Goal: Answer question/provide support: Share knowledge or assist other users

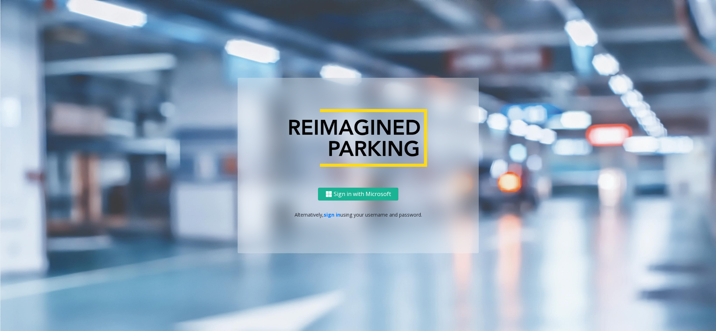
click at [331, 214] on link "sign in" at bounding box center [331, 215] width 17 height 7
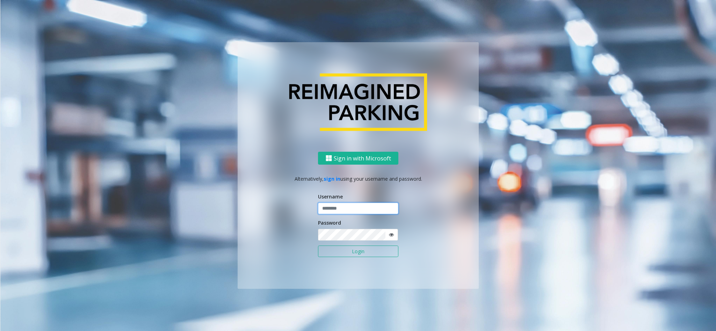
click at [371, 210] on input "text" at bounding box center [358, 209] width 80 height 12
type input "*****"
click at [318, 246] on button "Login" at bounding box center [358, 252] width 80 height 12
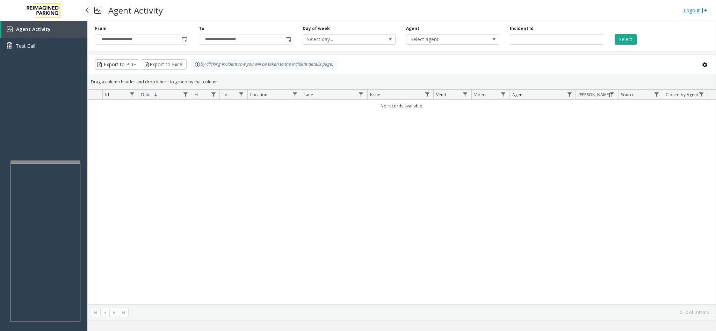
click at [63, 34] on link "Agent Activity" at bounding box center [44, 29] width 86 height 17
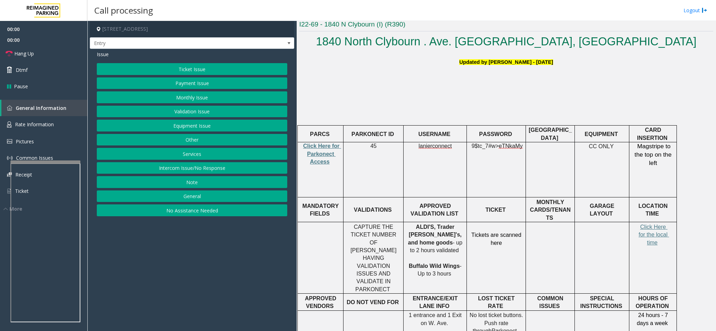
scroll to position [210, 0]
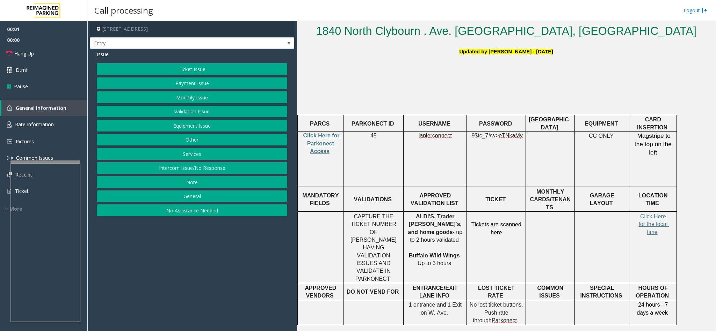
click at [303, 140] on p "Click Here for Parkonect Access" at bounding box center [320, 143] width 41 height 23
click at [312, 135] on span "Click Here for Parkonect Access" at bounding box center [322, 144] width 38 height 22
click at [434, 134] on span "lanierconnect" at bounding box center [434, 136] width 33 height 6
copy p "lanierconnect"
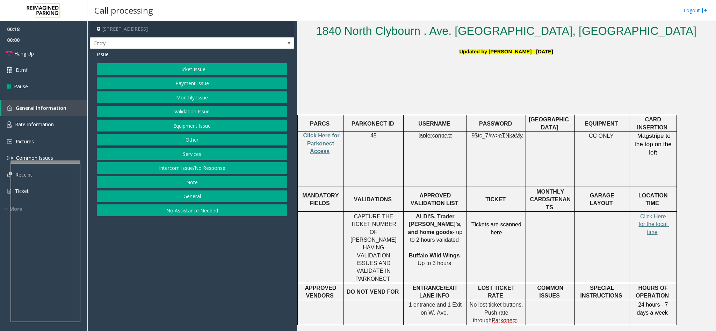
click at [347, 213] on p "CAPTURE THE TICKET NUMBER OF [PERSON_NAME] HAVING VALIDATION ISSUES AND VALIDAT…" at bounding box center [373, 248] width 55 height 71
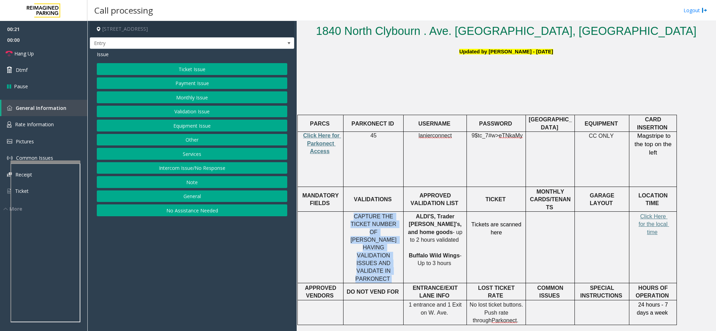
drag, startPoint x: 350, startPoint y: 207, endPoint x: 398, endPoint y: 241, distance: 58.7
click at [398, 241] on p "CAPTURE THE TICKET NUMBER OF [PERSON_NAME] HAVING VALIDATION ISSUES AND VALIDAT…" at bounding box center [373, 248] width 55 height 71
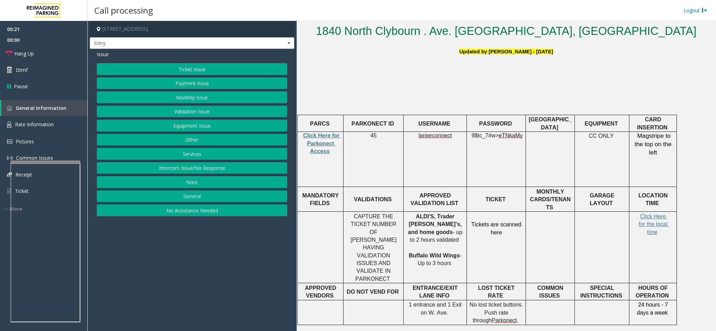
click at [455, 226] on p "ALDI'S, Trader [PERSON_NAME]'s, and home goods - up to 2 hours validated Buffal…" at bounding box center [435, 240] width 58 height 55
drag, startPoint x: 416, startPoint y: 134, endPoint x: 453, endPoint y: 144, distance: 37.4
click at [451, 141] on td "lanierconnect" at bounding box center [434, 159] width 63 height 55
click at [453, 144] on td "lanierconnect" at bounding box center [434, 159] width 63 height 55
drag, startPoint x: 368, startPoint y: 137, endPoint x: 379, endPoint y: 133, distance: 11.9
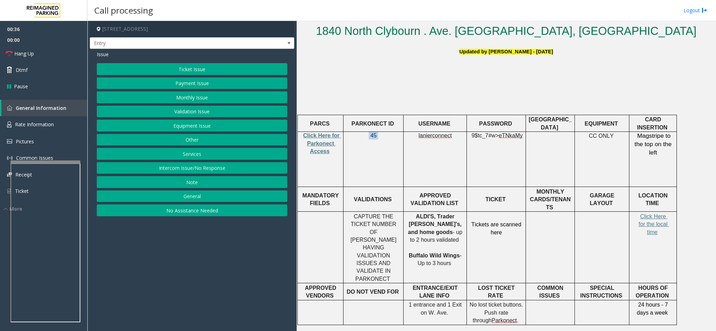
click at [379, 133] on p "45" at bounding box center [373, 136] width 55 height 8
click at [404, 137] on div "lanierconnect" at bounding box center [434, 136] width 63 height 8
drag, startPoint x: 421, startPoint y: 132, endPoint x: 419, endPoint y: 137, distance: 4.4
click at [420, 136] on span "lanierconnect" at bounding box center [434, 136] width 33 height 6
drag, startPoint x: 450, startPoint y: 136, endPoint x: 420, endPoint y: 137, distance: 29.7
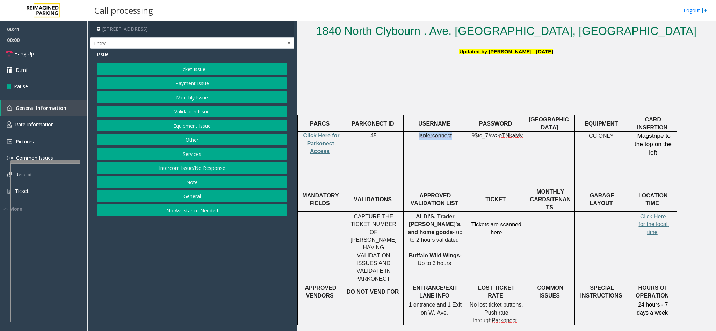
click at [420, 137] on span "lanierconnect" at bounding box center [434, 136] width 33 height 6
drag, startPoint x: 473, startPoint y: 134, endPoint x: 519, endPoint y: 133, distance: 45.8
click at [519, 133] on span "9$tc_7#w> eTNkaMy" at bounding box center [496, 136] width 51 height 6
click at [593, 134] on span "CC ONLY" at bounding box center [601, 136] width 25 height 6
drag, startPoint x: 591, startPoint y: 136, endPoint x: 620, endPoint y: 132, distance: 28.8
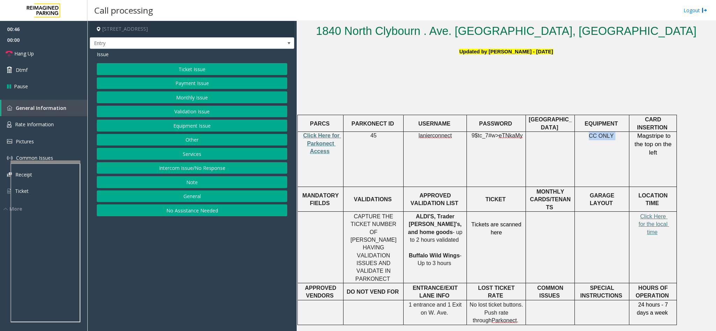
click at [620, 132] on p "CC ONLY" at bounding box center [601, 136] width 49 height 8
drag, startPoint x: 634, startPoint y: 133, endPoint x: 670, endPoint y: 143, distance: 36.8
click at [670, 143] on span "Magstripe to the top on the left" at bounding box center [653, 143] width 39 height 23
click at [634, 138] on p "Magstripe to the top on the left" at bounding box center [653, 144] width 42 height 25
drag, startPoint x: 634, startPoint y: 134, endPoint x: 668, endPoint y: 143, distance: 34.6
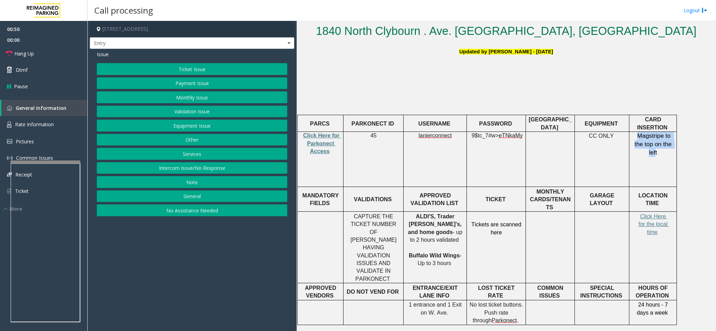
click at [668, 143] on span "Magstripe to the top on the left" at bounding box center [653, 143] width 39 height 23
click at [195, 157] on button "Services" at bounding box center [192, 154] width 190 height 12
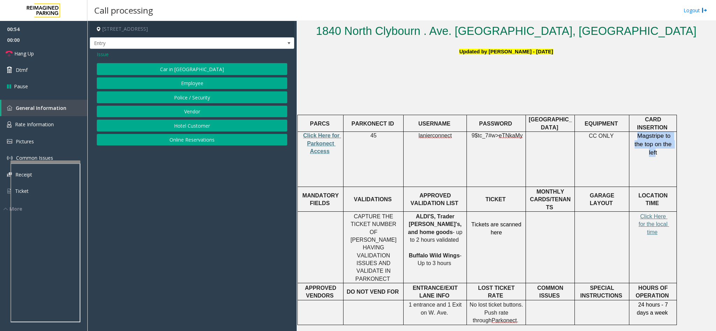
click at [207, 140] on button "Online Reservations" at bounding box center [192, 140] width 190 height 12
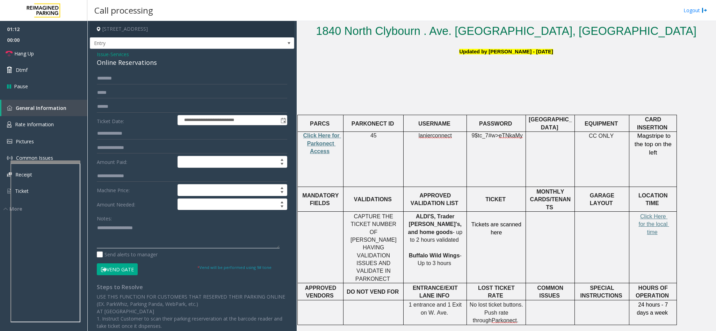
click at [122, 233] on textarea at bounding box center [188, 236] width 183 height 26
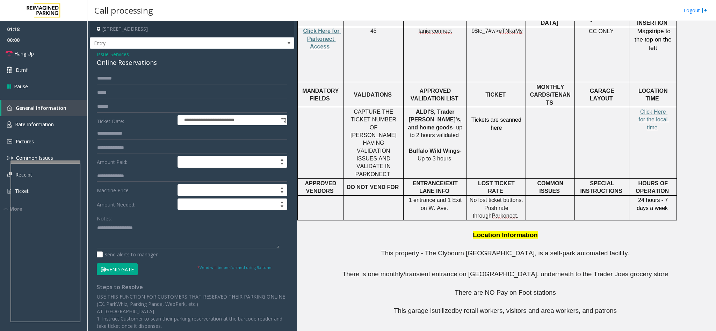
paste textarea "**********"
type textarea "**********"
click at [127, 146] on input "text" at bounding box center [192, 148] width 190 height 12
type input "*********"
click at [157, 109] on input "text" at bounding box center [192, 107] width 190 height 12
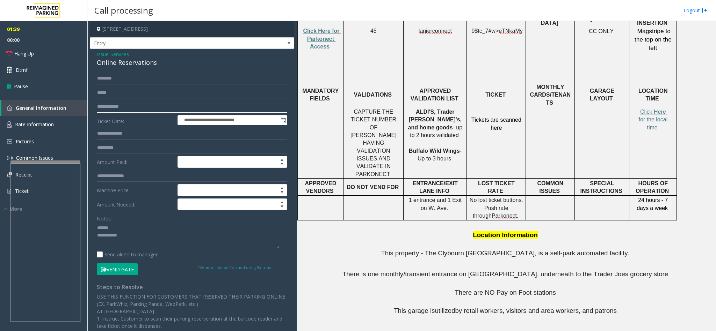
type input "**********"
click at [124, 66] on div "Online Reservations" at bounding box center [192, 62] width 190 height 9
click at [125, 64] on div "Online Reservations" at bounding box center [192, 62] width 190 height 9
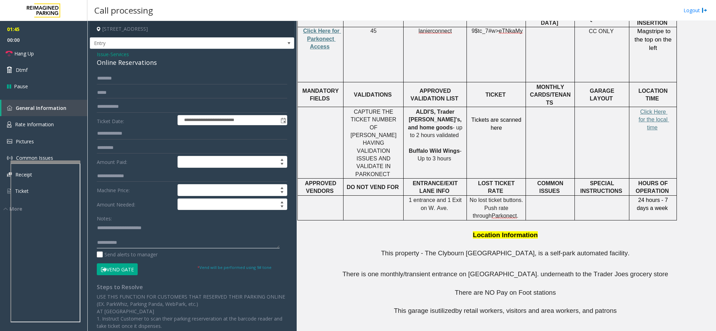
click at [133, 241] on textarea at bounding box center [188, 236] width 183 height 26
click at [124, 236] on textarea at bounding box center [188, 236] width 183 height 26
click at [153, 243] on textarea at bounding box center [188, 236] width 183 height 26
type textarea "**********"
click at [134, 148] on input "*********" at bounding box center [192, 148] width 190 height 12
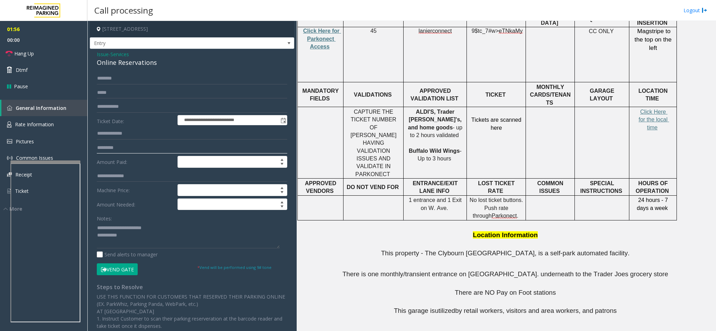
click at [134, 148] on input "*********" at bounding box center [192, 148] width 190 height 12
click at [141, 108] on input "**********" at bounding box center [192, 107] width 190 height 12
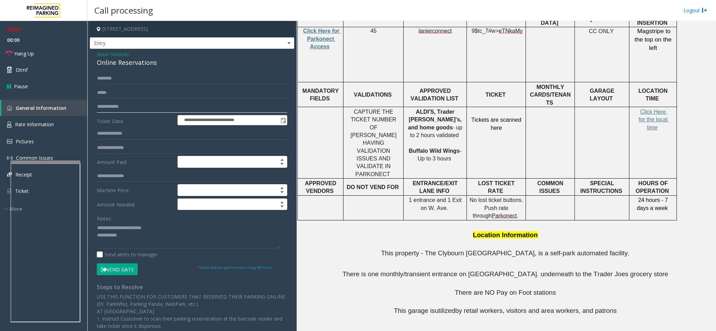
click at [141, 108] on input "**********" at bounding box center [192, 107] width 190 height 12
click at [136, 148] on input "text" at bounding box center [192, 148] width 190 height 12
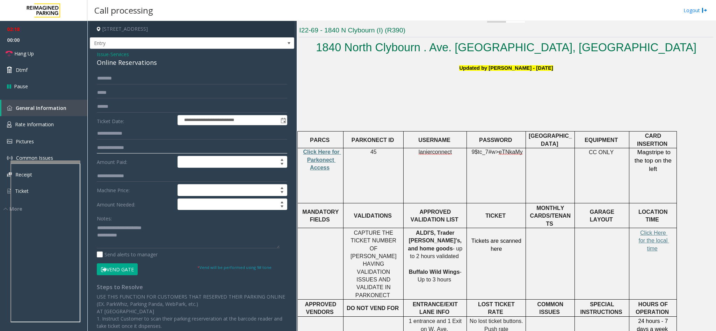
scroll to position [210, 0]
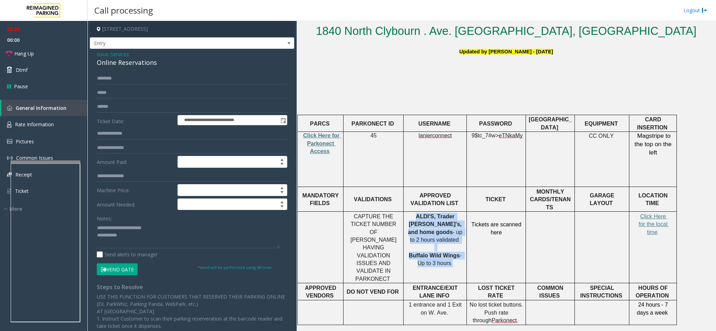
drag, startPoint x: 407, startPoint y: 208, endPoint x: 447, endPoint y: 249, distance: 58.3
click at [447, 249] on p "ALDI'S, Trader [PERSON_NAME]'s, and home goods - up to 2 hours validated Buffal…" at bounding box center [435, 240] width 58 height 55
click at [429, 214] on span "ALDI'S, Trader [PERSON_NAME]'s, and home goods" at bounding box center [435, 225] width 55 height 22
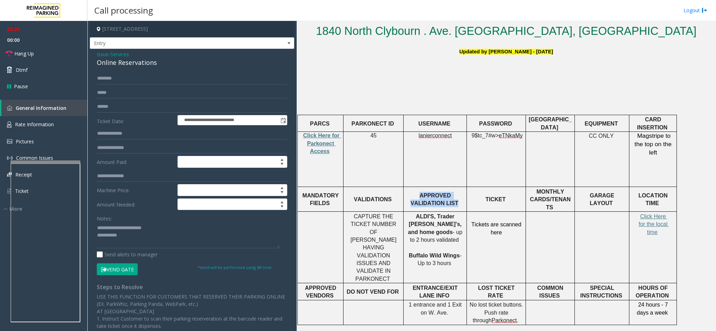
drag, startPoint x: 401, startPoint y: 193, endPoint x: 438, endPoint y: 198, distance: 37.0
click at [438, 198] on tr "MANDATORY FIELDS VALIDATIONS APPROVED VALIDATION LIST TICKET MONTHLY CARDS/TENA…" at bounding box center [487, 199] width 379 height 25
drag, startPoint x: 414, startPoint y: 135, endPoint x: 456, endPoint y: 133, distance: 42.3
click at [456, 133] on p "lanierconnect" at bounding box center [435, 136] width 58 height 8
click at [128, 112] on input "text" at bounding box center [192, 107] width 190 height 12
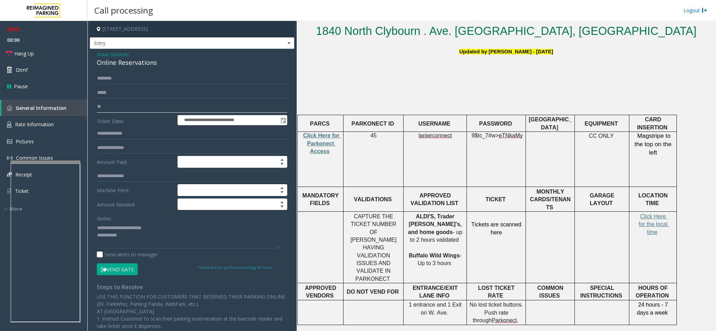
type input "*"
type input "**********"
click at [126, 149] on input "text" at bounding box center [192, 148] width 190 height 12
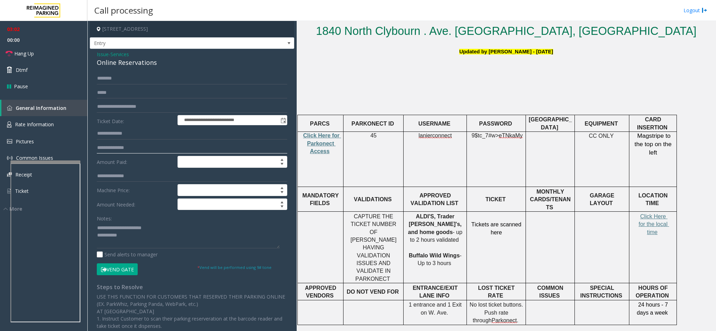
type input "*"
type input "********"
click at [131, 80] on input "text" at bounding box center [192, 79] width 190 height 12
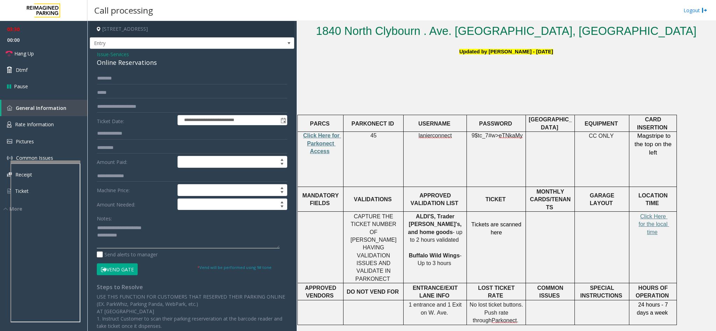
click at [137, 235] on textarea at bounding box center [188, 236] width 183 height 26
click at [147, 74] on input "text" at bounding box center [192, 79] width 190 height 12
type input "****"
click at [132, 271] on button "Vend Gate" at bounding box center [117, 270] width 41 height 12
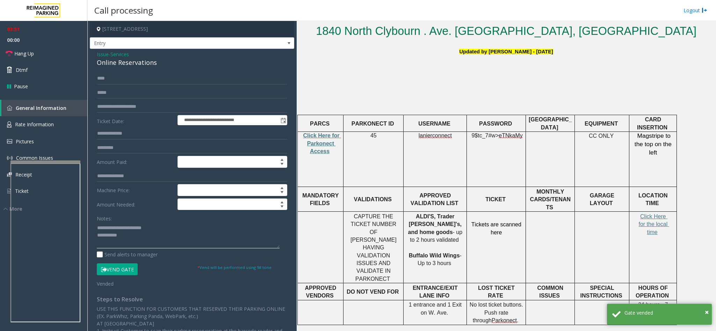
click at [136, 236] on textarea at bounding box center [188, 236] width 183 height 26
paste textarea "**********"
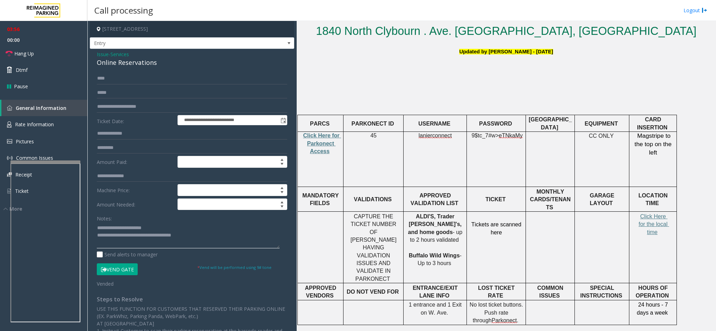
type textarea "**********"
drag, startPoint x: 412, startPoint y: 123, endPoint x: 451, endPoint y: 128, distance: 39.4
click at [451, 128] on td "USERNAME" at bounding box center [434, 123] width 63 height 17
click at [445, 133] on span "lanierconnect" at bounding box center [434, 136] width 33 height 6
drag, startPoint x: 418, startPoint y: 134, endPoint x: 455, endPoint y: 138, distance: 36.5
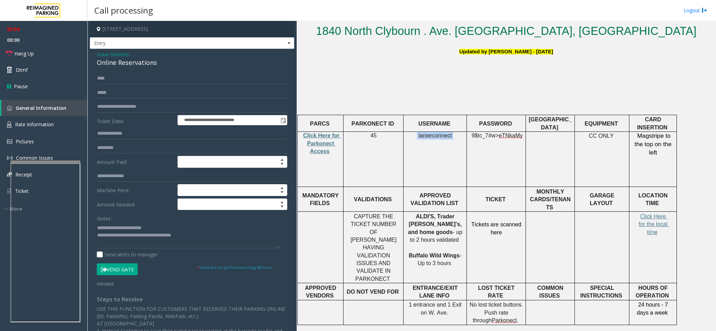
click at [455, 138] on p "lanierconnect" at bounding box center [435, 136] width 58 height 8
drag, startPoint x: 474, startPoint y: 135, endPoint x: 519, endPoint y: 134, distance: 44.7
click at [519, 134] on span "9$tc_7#w> eTNkaMy" at bounding box center [496, 136] width 51 height 6
drag, startPoint x: 590, startPoint y: 136, endPoint x: 610, endPoint y: 135, distance: 19.9
click at [610, 135] on p "CC ONLY" at bounding box center [601, 136] width 49 height 8
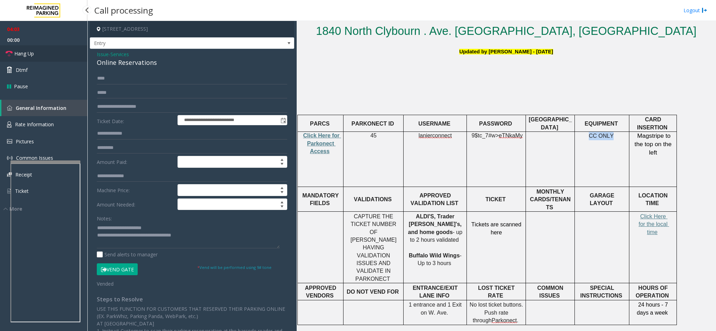
click at [46, 46] on link "Hang Up" at bounding box center [43, 53] width 87 height 16
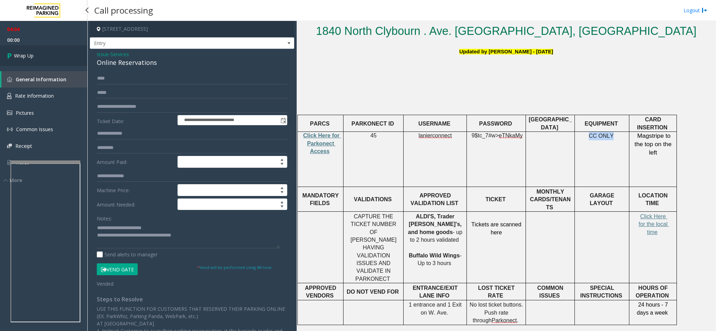
click at [46, 53] on link "Wrap Up" at bounding box center [43, 55] width 87 height 21
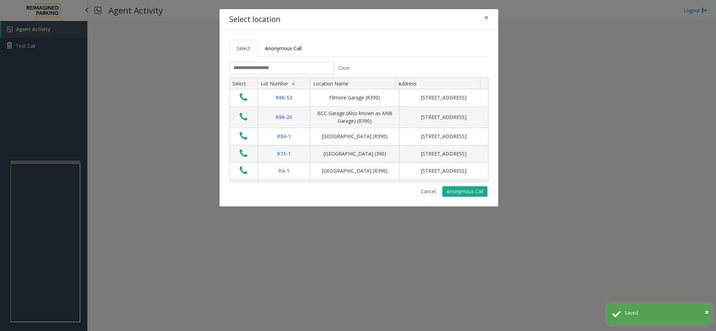
click at [273, 62] on tabset "Select Anonymous Call Clear Select Lot Number Location Name Address R86-52 Film…" at bounding box center [358, 118] width 259 height 157
click at [273, 66] on input "text" at bounding box center [281, 68] width 105 height 12
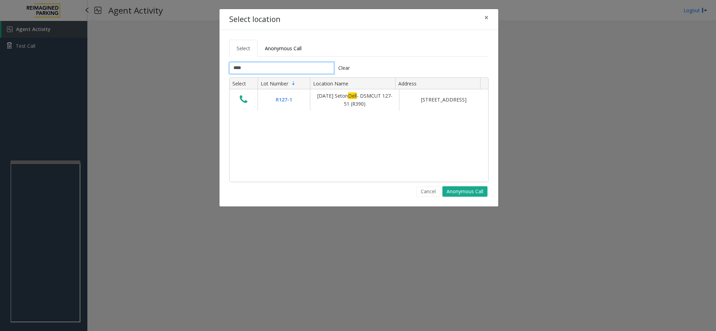
type input "****"
click at [493, 13] on div "Select location ×" at bounding box center [358, 19] width 279 height 21
click at [485, 18] on span "×" at bounding box center [486, 18] width 4 height 10
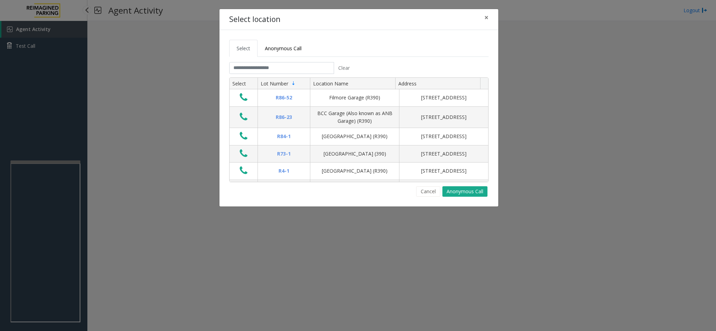
click at [55, 220] on div "Select location × Select Anonymous Call Clear Select Lot Number Location Name A…" at bounding box center [358, 165] width 716 height 331
click at [331, 41] on ul "Select Anonymous Call" at bounding box center [358, 48] width 259 height 17
click at [45, 219] on div "Select location × Select Anonymous Call Clear Select Lot Number Location Name A…" at bounding box center [358, 165] width 716 height 331
drag, startPoint x: 313, startPoint y: 44, endPoint x: 270, endPoint y: 43, distance: 43.0
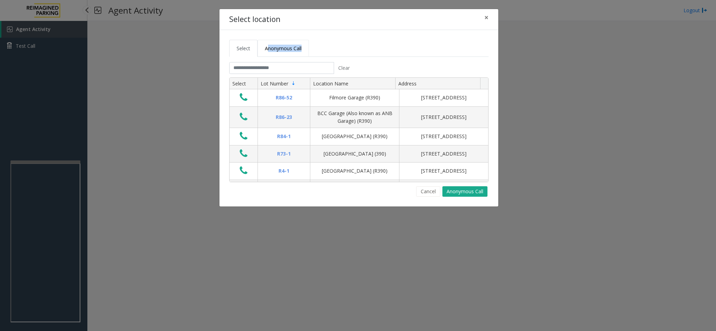
click at [270, 43] on ul "Select Anonymous Call" at bounding box center [358, 48] width 259 height 17
click at [273, 32] on div "Select Anonymous Call Clear Select Lot Number Location Name Address R86-52 Film…" at bounding box center [358, 118] width 279 height 177
drag, startPoint x: 277, startPoint y: 19, endPoint x: 231, endPoint y: 21, distance: 45.8
click at [231, 21] on h4 "Select location" at bounding box center [254, 19] width 51 height 11
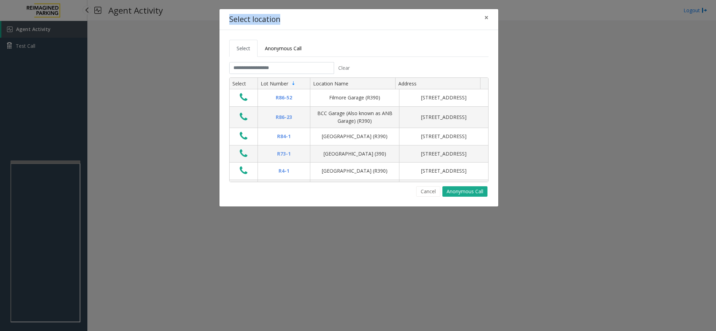
drag, startPoint x: 227, startPoint y: 18, endPoint x: 308, endPoint y: 19, distance: 81.4
click at [308, 19] on div "Select location ×" at bounding box center [358, 19] width 279 height 21
click at [304, 68] on input "text" at bounding box center [281, 68] width 105 height 12
click at [283, 67] on input "text" at bounding box center [281, 68] width 105 height 12
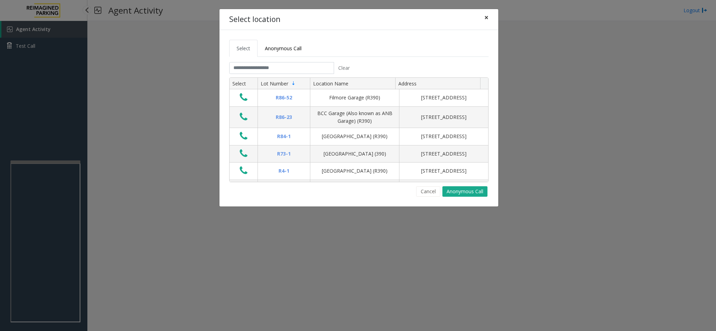
click at [488, 18] on span "×" at bounding box center [486, 18] width 4 height 10
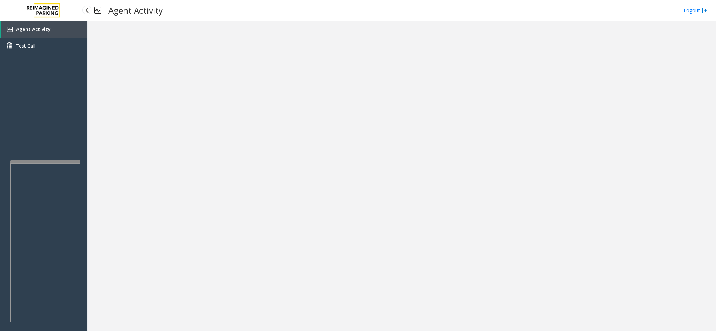
click at [62, 28] on link "Agent Activity" at bounding box center [44, 29] width 86 height 17
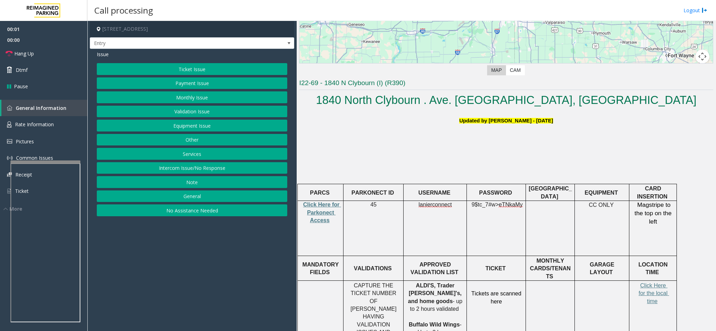
scroll to position [157, 0]
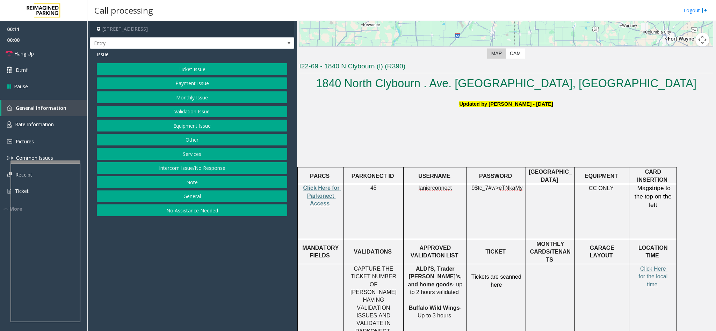
click at [221, 71] on button "Ticket Issue" at bounding box center [192, 69] width 190 height 12
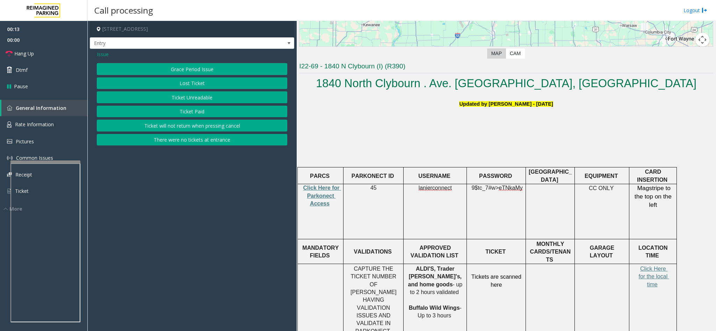
click at [188, 139] on button "There were no tickets at entrance" at bounding box center [192, 140] width 190 height 12
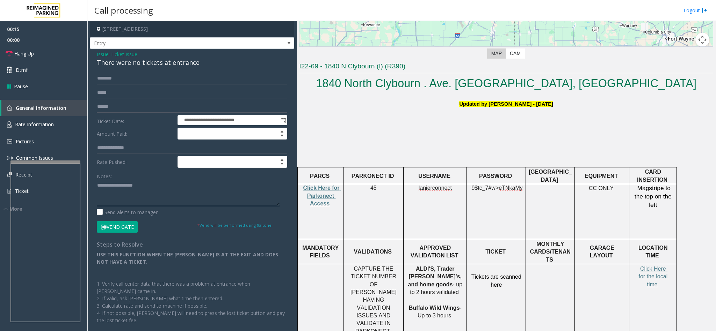
click at [187, 191] on textarea at bounding box center [188, 193] width 183 height 26
paste textarea "**********"
click at [148, 79] on input "text" at bounding box center [192, 79] width 190 height 12
click at [158, 62] on div "There were no tickets at entrance" at bounding box center [192, 62] width 190 height 9
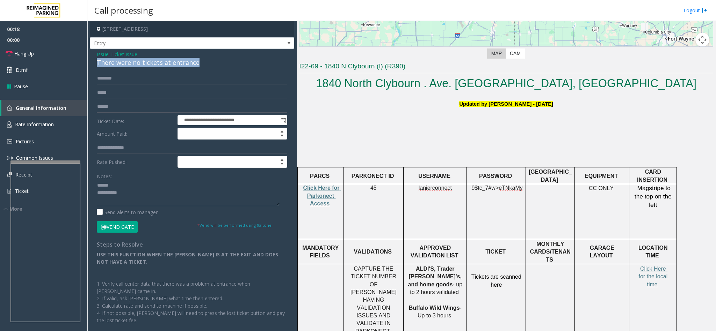
click at [158, 62] on div "There were no tickets at entrance" at bounding box center [192, 62] width 190 height 9
copy div "There were no tickets at entrance"
click at [119, 190] on textarea at bounding box center [188, 193] width 183 height 26
paste textarea "**********"
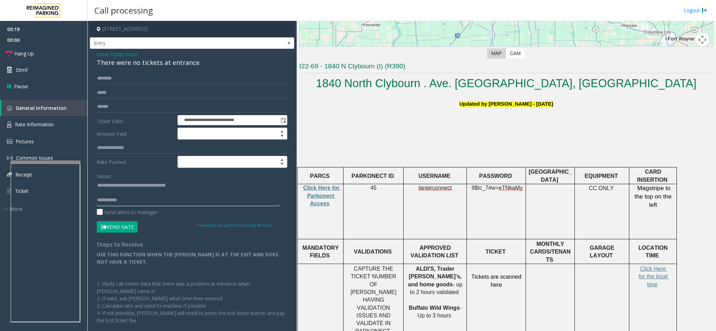
type textarea "**********"
click at [143, 81] on input "text" at bounding box center [192, 79] width 190 height 12
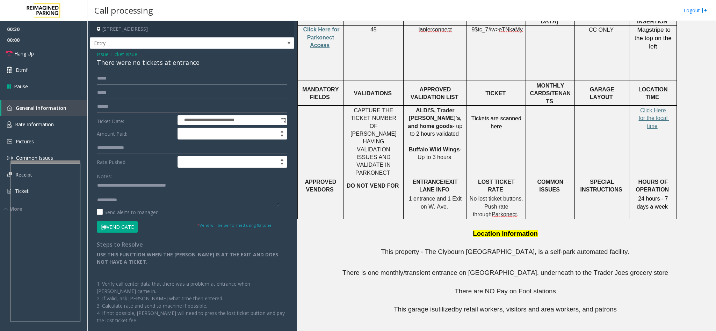
scroll to position [323, 0]
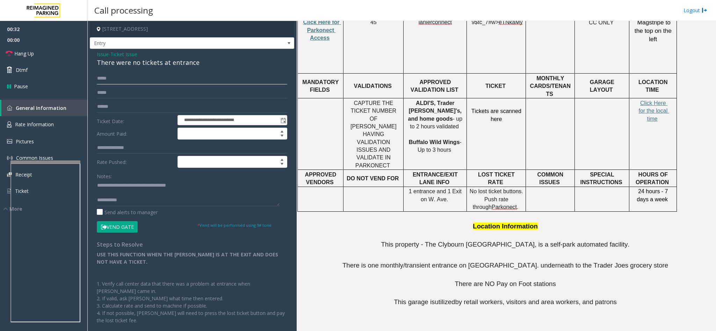
type input "*****"
click at [125, 230] on button "Vend Gate" at bounding box center [117, 227] width 41 height 12
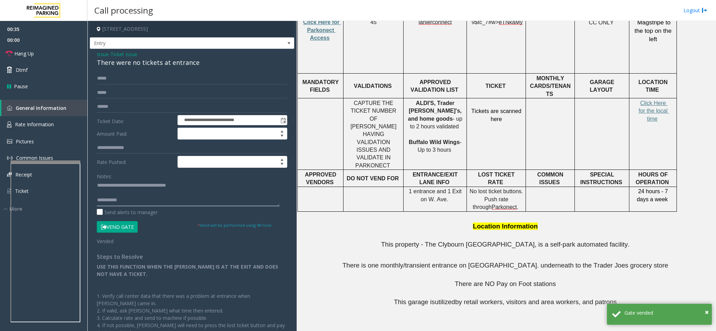
click at [197, 204] on textarea at bounding box center [188, 193] width 183 height 26
paste textarea "**********"
click at [143, 196] on textarea at bounding box center [188, 193] width 183 height 26
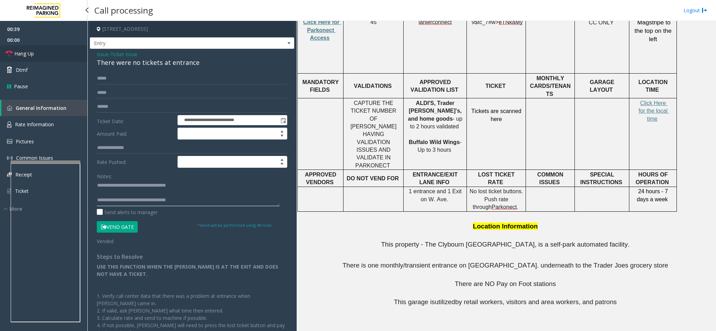
type textarea "**********"
click at [52, 55] on link "Hang Up" at bounding box center [43, 53] width 87 height 16
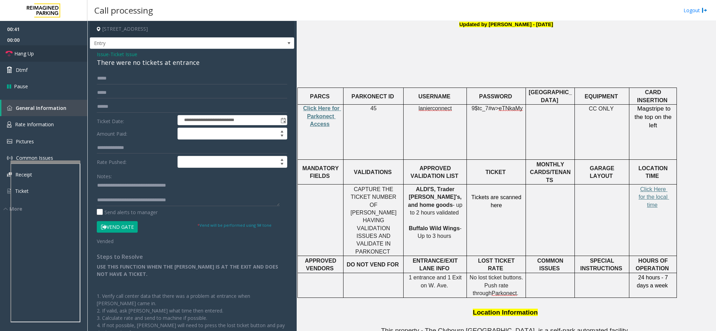
scroll to position [166, 0]
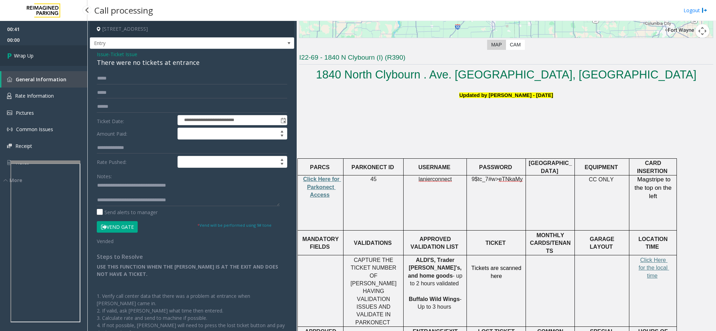
click at [12, 53] on icon at bounding box center [10, 56] width 7 height 12
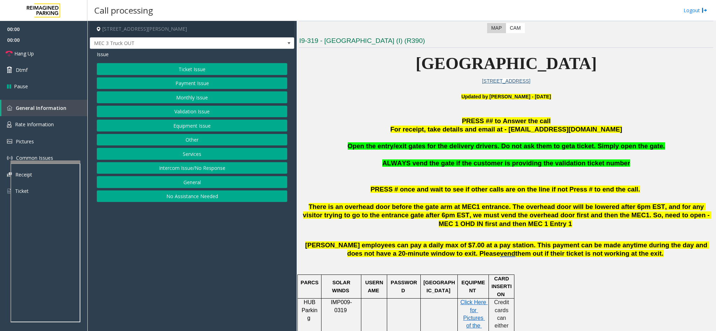
scroll to position [210, 0]
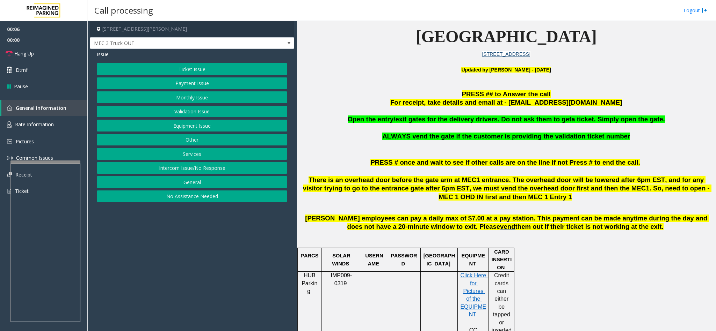
click at [452, 119] on span "Open the entry/exit gates for the delivery drivers. Do not ask them to get" at bounding box center [460, 119] width 224 height 7
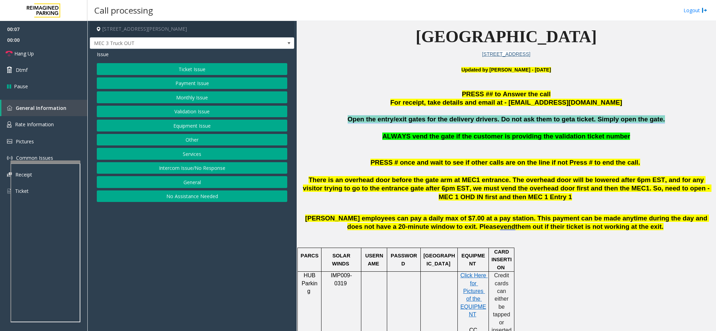
click at [452, 119] on span "Open the entry/exit gates for the delivery drivers. Do not ask them to get" at bounding box center [460, 119] width 224 height 7
copy span "Open the entry/exit gates for the delivery drivers. Do not ask them to get a ti…"
click at [308, 122] on p "Open the entry/exit gates for the delivery drivers. Do not ask them to get a ti…" at bounding box center [506, 119] width 414 height 9
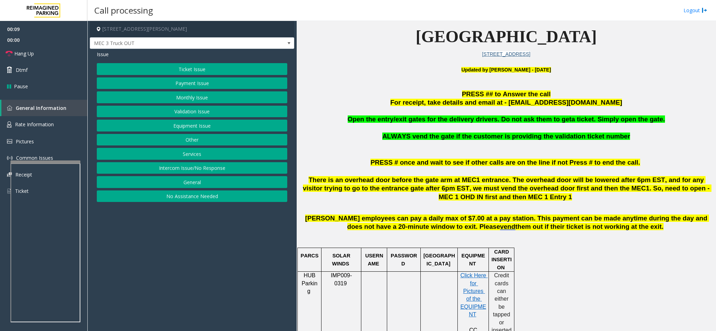
click at [208, 125] on button "Equipment Issue" at bounding box center [192, 126] width 190 height 12
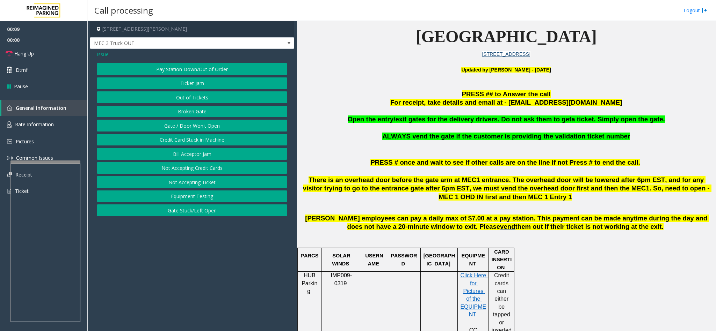
click at [208, 125] on button "Gate / Door Won't Open" at bounding box center [192, 126] width 190 height 12
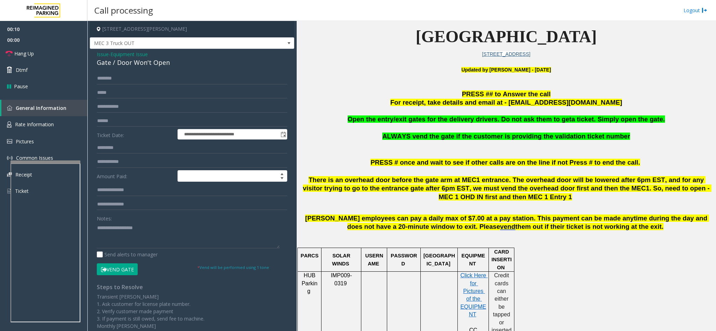
click at [120, 263] on form "**********" at bounding box center [192, 174] width 190 height 203
click at [121, 264] on form "**********" at bounding box center [192, 174] width 190 height 203
click at [126, 267] on button "Vend Gate" at bounding box center [117, 270] width 41 height 12
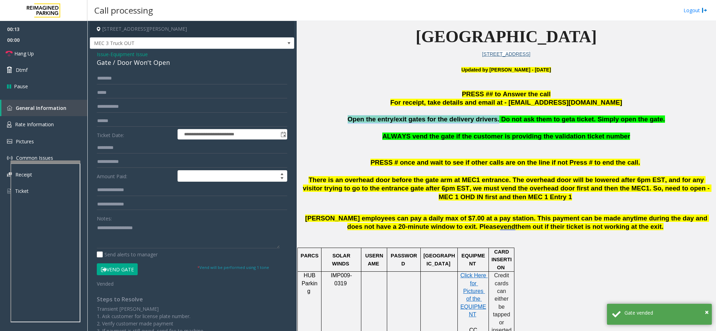
drag, startPoint x: 359, startPoint y: 118, endPoint x: 496, endPoint y: 121, distance: 137.0
click at [496, 121] on p "Open the entry/exit gates for the delivery drivers. Do not ask them to get a ti…" at bounding box center [506, 119] width 414 height 9
copy span "Open the entry/exit gates for the delivery drivers."
click at [185, 231] on textarea at bounding box center [188, 236] width 183 height 26
paste textarea "**********"
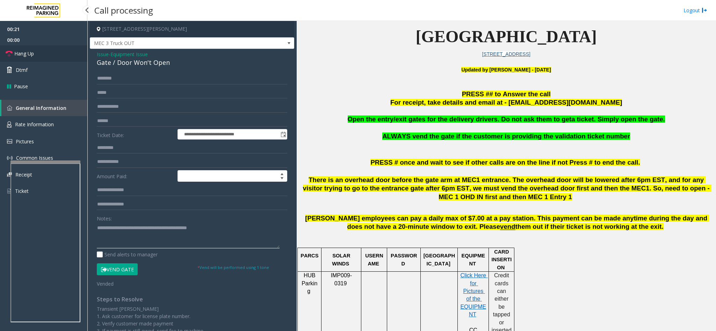
type textarea "**********"
click at [21, 51] on span "Hang Up" at bounding box center [24, 53] width 20 height 7
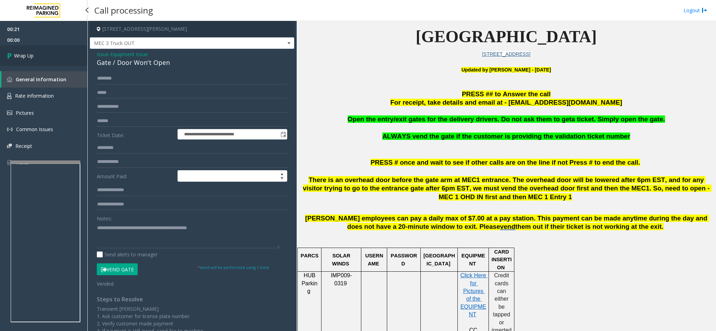
click at [21, 51] on link "Wrap Up" at bounding box center [43, 55] width 87 height 21
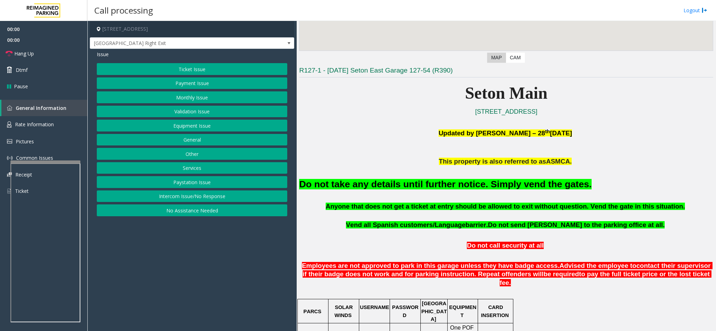
scroll to position [157, 0]
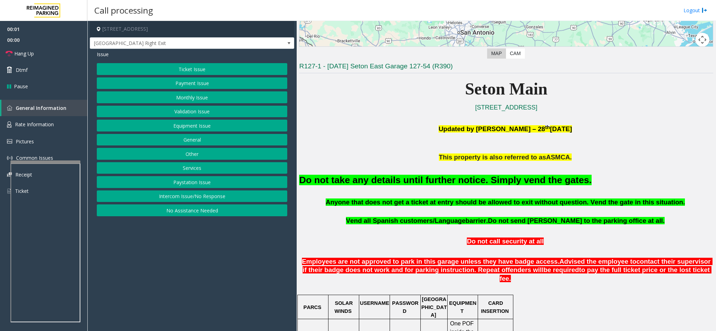
click at [416, 177] on font "Do not take any details until further notice. Simply vend the gates." at bounding box center [445, 180] width 292 height 10
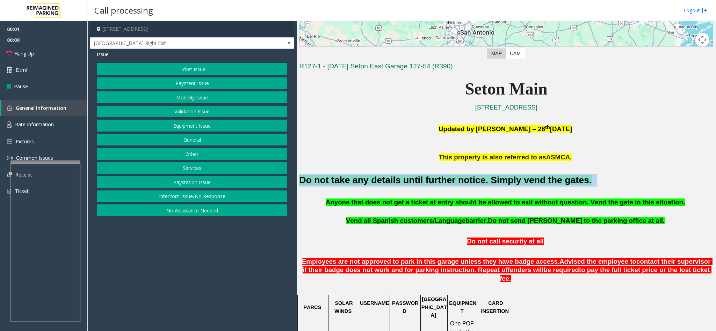
click at [416, 177] on font "Do not take any details until further notice. Simply vend the gates." at bounding box center [445, 180] width 292 height 10
copy h2 "Do not take any details until further notice. Simply vend the gates."
click at [201, 127] on button "Equipment Issue" at bounding box center [192, 126] width 190 height 12
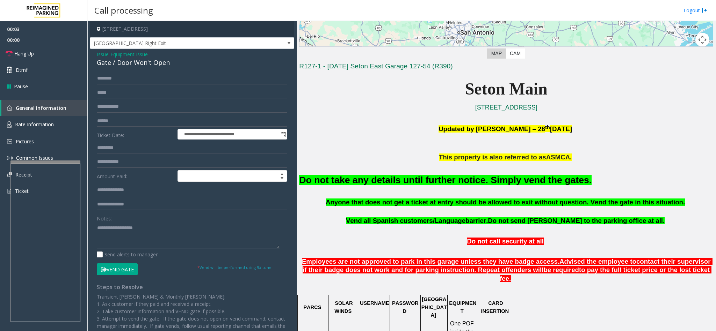
click at [174, 234] on textarea at bounding box center [188, 236] width 183 height 26
paste textarea "**********"
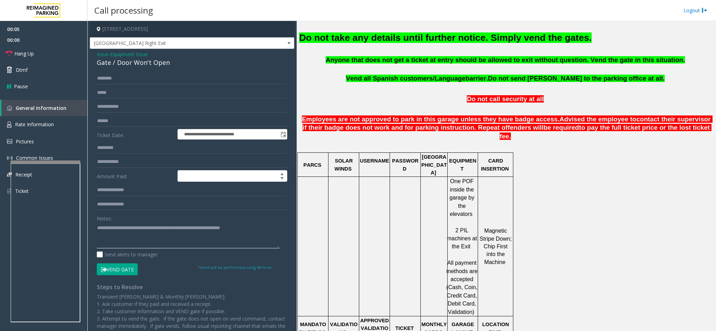
scroll to position [314, 0]
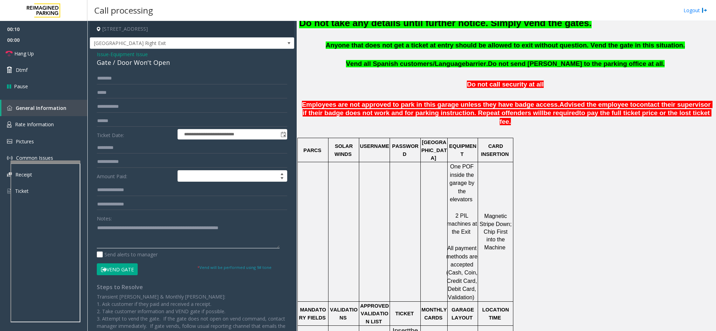
type textarea "**********"
click at [117, 268] on button "Vend Gate" at bounding box center [117, 270] width 41 height 12
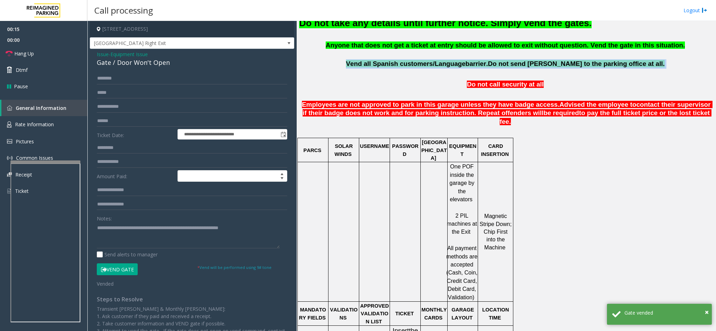
drag, startPoint x: 369, startPoint y: 63, endPoint x: 634, endPoint y: 65, distance: 265.5
click at [634, 65] on p "Vend all [DEMOGRAPHIC_DATA] customers/Language barrier. Do not send parkers to …" at bounding box center [506, 63] width 414 height 9
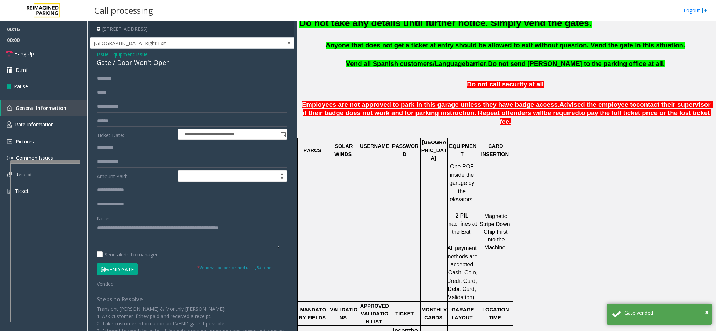
click at [313, 45] on p "Anyone that does not get a ticket at entry should be allowed to exit without qu…" at bounding box center [506, 45] width 414 height 9
drag, startPoint x: 52, startPoint y: 52, endPoint x: 42, endPoint y: 37, distance: 18.6
click at [52, 52] on link "Hang Up" at bounding box center [43, 53] width 87 height 16
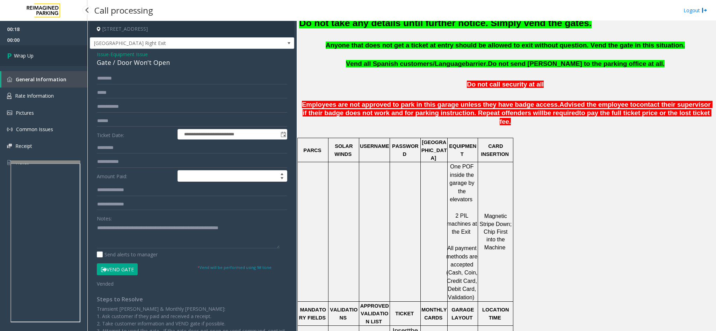
click at [24, 50] on link "Wrap Up" at bounding box center [43, 55] width 87 height 21
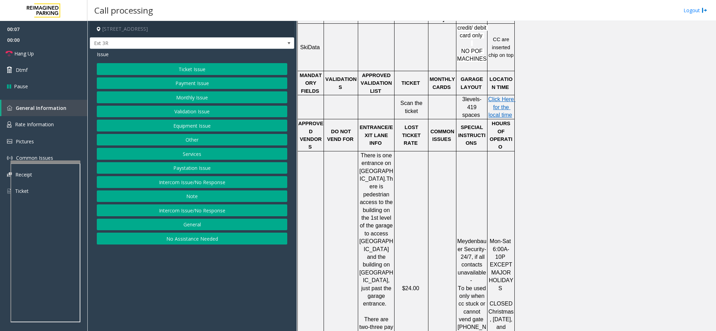
scroll to position [314, 0]
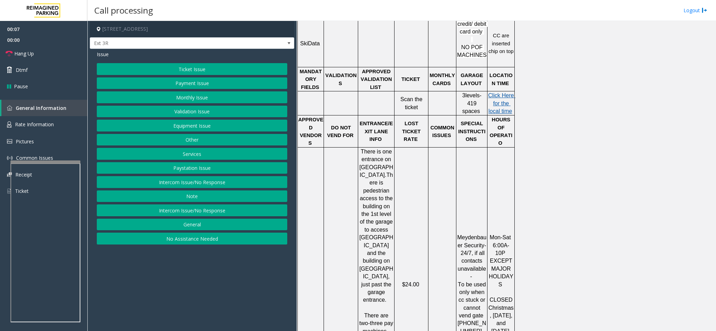
click at [503, 99] on span "Click Here for the local time" at bounding box center [501, 104] width 27 height 22
click at [42, 124] on span "Rate Information" at bounding box center [34, 124] width 39 height 7
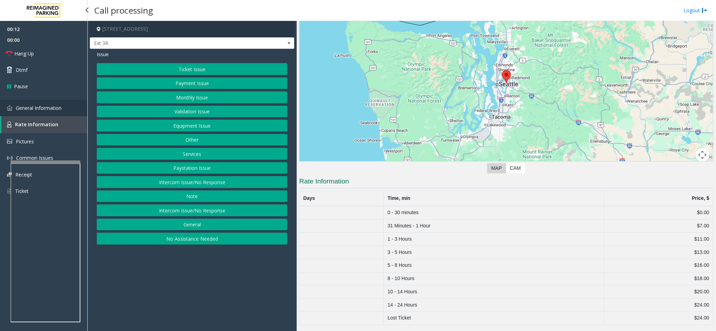
click at [44, 108] on span "General Information" at bounding box center [39, 108] width 46 height 7
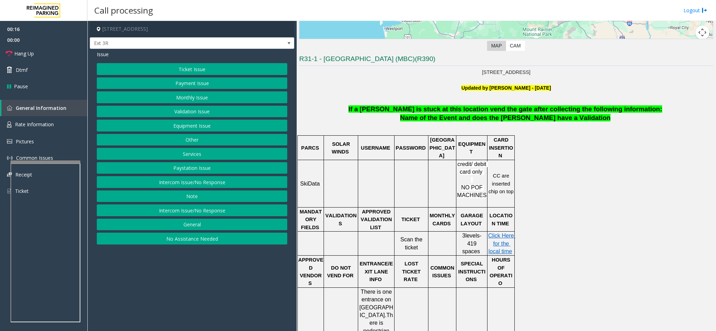
scroll to position [157, 0]
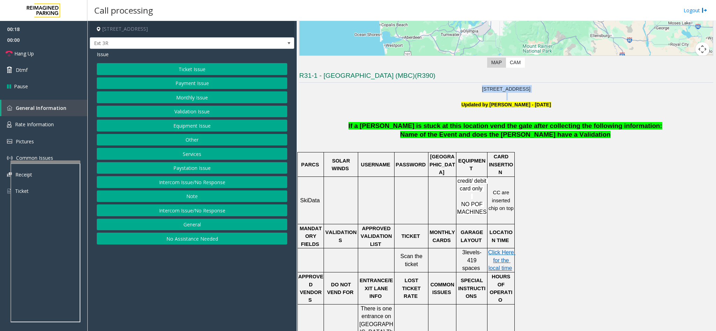
drag, startPoint x: 451, startPoint y: 87, endPoint x: 569, endPoint y: 96, distance: 118.4
click at [569, 96] on p at bounding box center [506, 97] width 414 height 8
drag, startPoint x: 572, startPoint y: 92, endPoint x: 484, endPoint y: 93, distance: 87.7
click at [484, 93] on p "[STREET_ADDRESS]" at bounding box center [506, 89] width 414 height 8
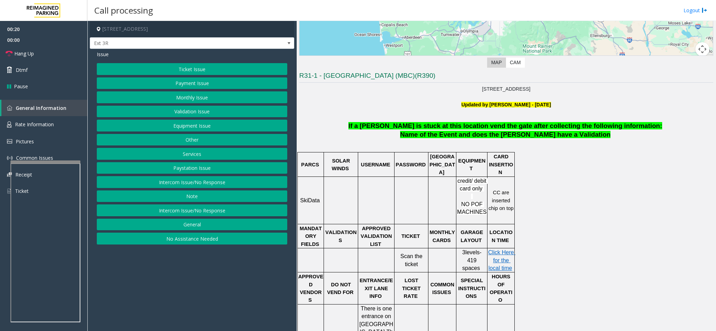
copy p "[STREET_ADDRESS]"
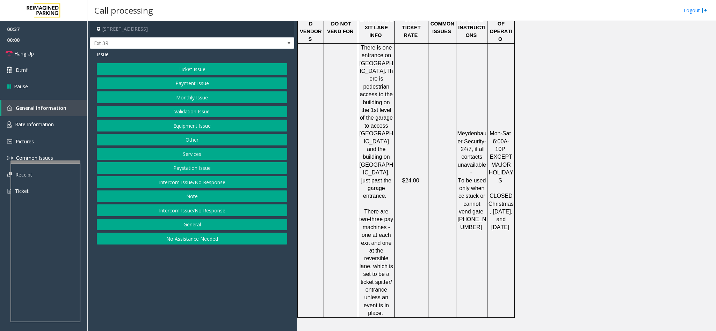
scroll to position [419, 0]
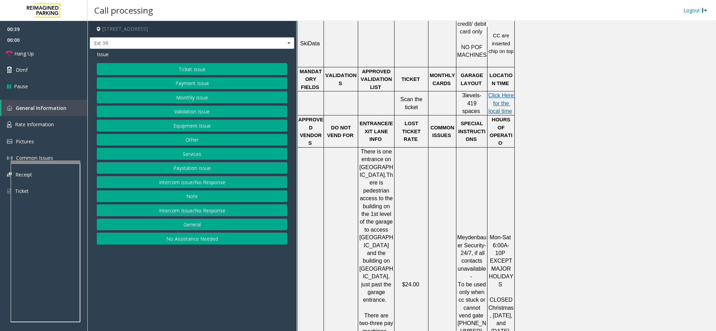
click at [435, 171] on td at bounding box center [442, 284] width 28 height 275
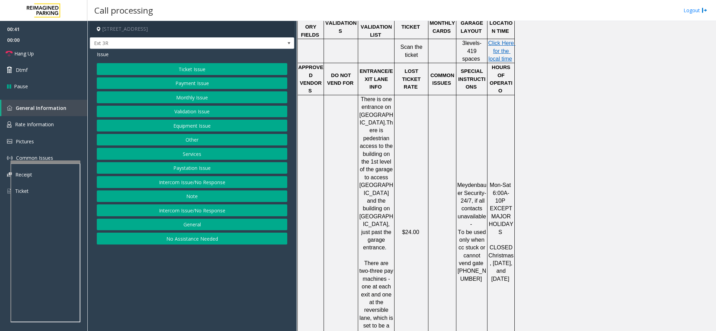
click at [213, 64] on button "Ticket Issue" at bounding box center [192, 69] width 190 height 12
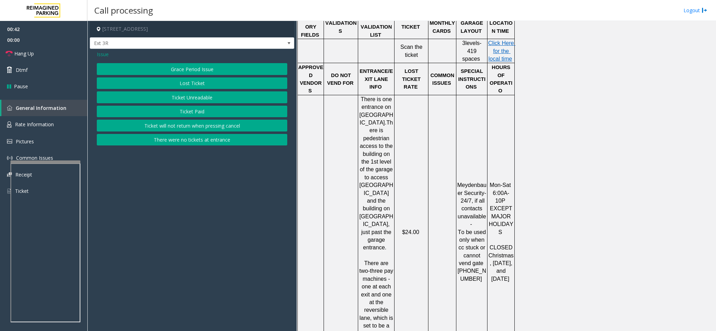
click at [188, 84] on button "Lost Ticket" at bounding box center [192, 84] width 190 height 12
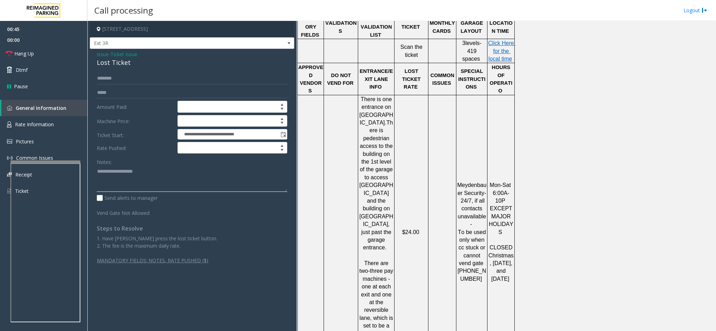
click at [197, 183] on textarea at bounding box center [192, 179] width 190 height 26
paste textarea "**********"
click at [112, 64] on div "Lost Ticket" at bounding box center [192, 62] width 190 height 9
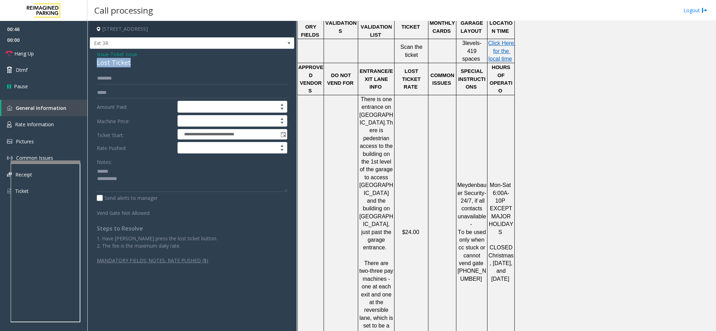
click at [112, 64] on div "Lost Ticket" at bounding box center [192, 62] width 190 height 9
copy div "Lost Ticket"
click at [137, 172] on textarea at bounding box center [192, 179] width 190 height 26
paste textarea "**********"
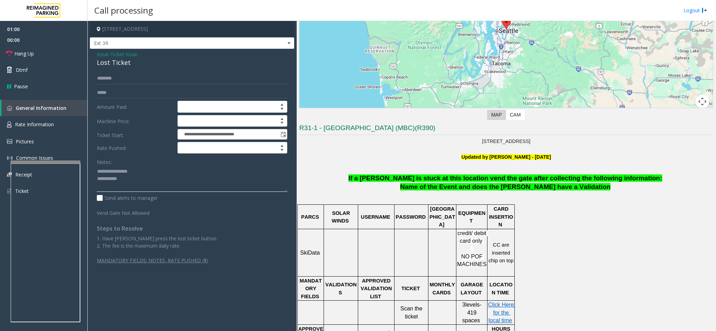
scroll to position [157, 0]
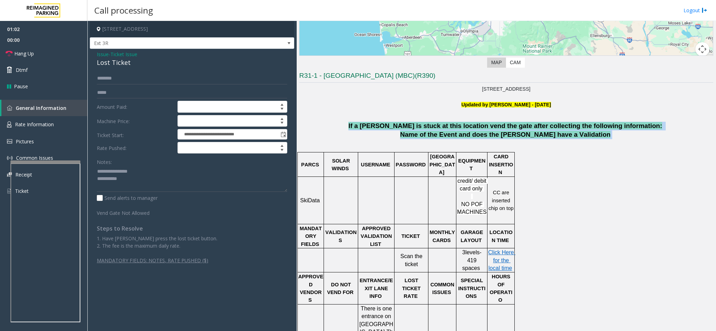
drag, startPoint x: 373, startPoint y: 120, endPoint x: 599, endPoint y: 132, distance: 226.0
click at [589, 137] on p "If a [PERSON_NAME] is stuck at this location vend the gate after collecting the…" at bounding box center [506, 130] width 414 height 17
drag, startPoint x: 377, startPoint y: 122, endPoint x: 657, endPoint y: 144, distance: 281.4
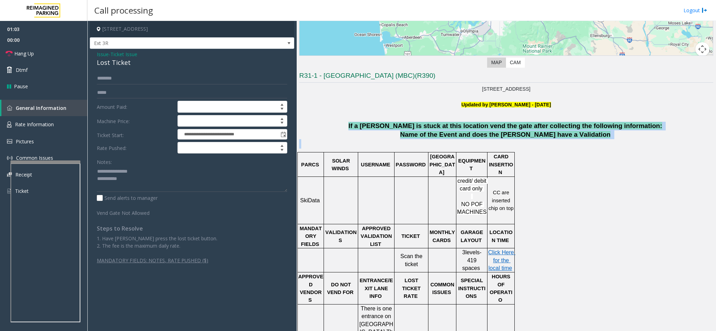
click at [657, 144] on p at bounding box center [506, 143] width 414 height 9
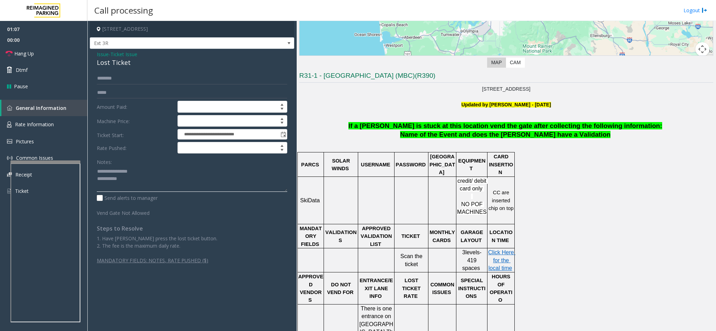
click at [165, 189] on textarea at bounding box center [192, 179] width 190 height 26
paste textarea "**********"
drag, startPoint x: 455, startPoint y: 173, endPoint x: 488, endPoint y: 203, distance: 44.6
click at [488, 203] on tr "SkiData credit/ debit card only NO POF MACHINES CC are inserted chip on top" at bounding box center [406, 201] width 217 height 48
click at [488, 203] on div at bounding box center [487, 201] width 2 height 48
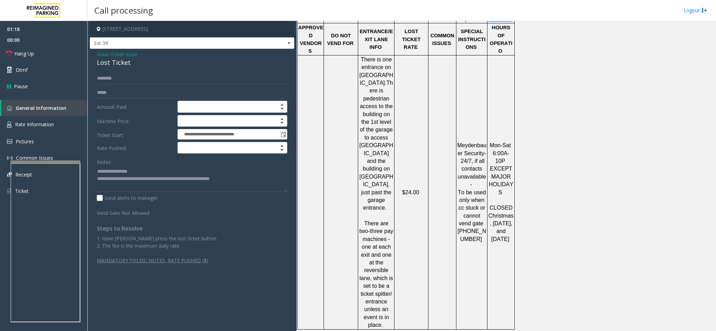
scroll to position [419, 0]
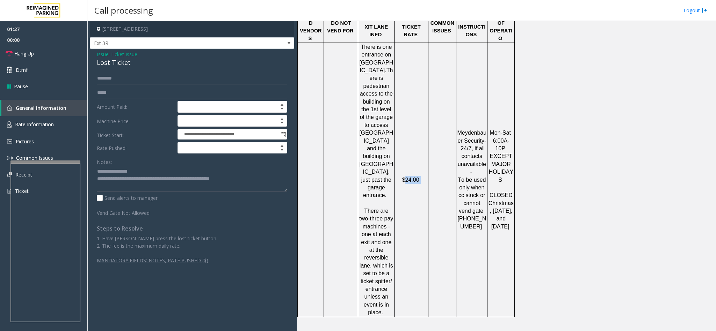
drag, startPoint x: 405, startPoint y: 147, endPoint x: 421, endPoint y: 150, distance: 16.7
click at [421, 150] on td "$24.00" at bounding box center [411, 180] width 34 height 275
click at [419, 151] on td "$24.00" at bounding box center [411, 180] width 34 height 275
drag, startPoint x: 398, startPoint y: 143, endPoint x: 419, endPoint y: 146, distance: 21.2
click at [419, 176] on p "$24.00" at bounding box center [411, 180] width 33 height 8
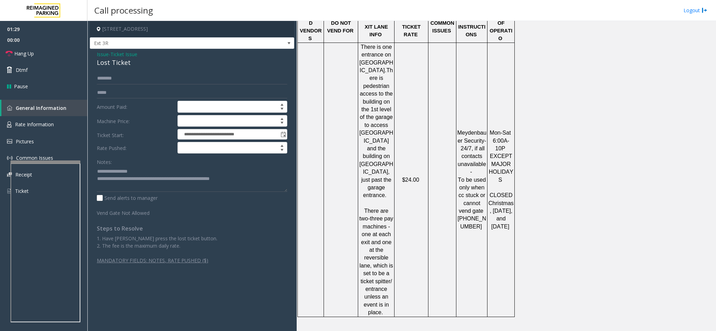
click at [419, 177] on span at bounding box center [419, 180] width 1 height 6
drag, startPoint x: 396, startPoint y: 148, endPoint x: 422, endPoint y: 147, distance: 25.9
click at [422, 176] on p "$24.00" at bounding box center [411, 180] width 33 height 8
drag, startPoint x: 400, startPoint y: 145, endPoint x: 434, endPoint y: 148, distance: 34.1
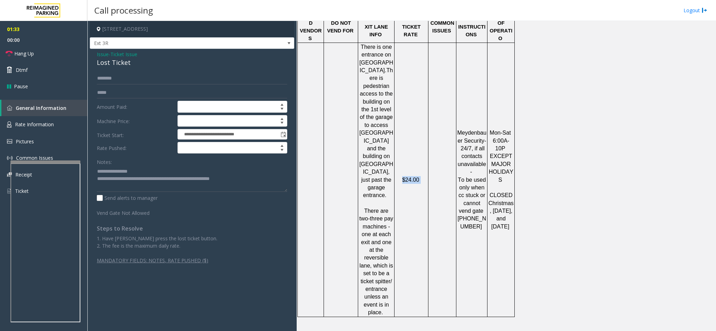
click at [434, 148] on tr "There is one entrance on [GEOGRAPHIC_DATA]. There is pedestrian access to the b…" at bounding box center [406, 180] width 217 height 275
click at [468, 131] on p "Meydenbauer Security - 24/7, if all contacts unavailable-" at bounding box center [472, 152] width 30 height 47
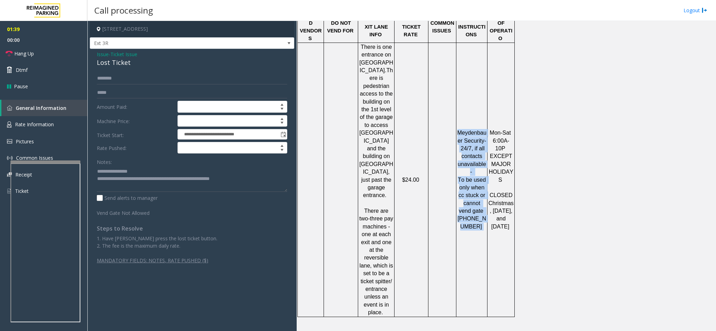
drag, startPoint x: 459, startPoint y: 89, endPoint x: 478, endPoint y: 192, distance: 104.1
click at [478, 192] on td "Meydenbauer Security - 24/7, if all contacts unavailable- To be used only when …" at bounding box center [471, 180] width 31 height 275
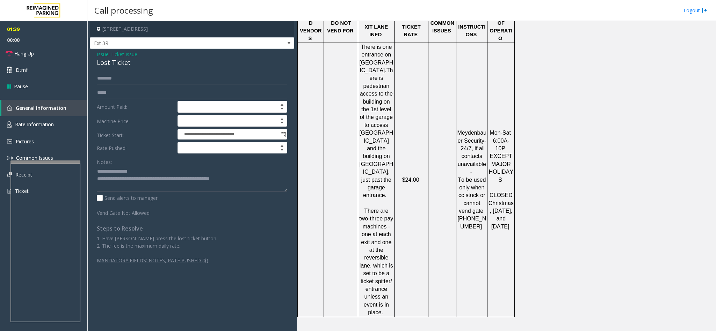
click at [329, 185] on td at bounding box center [341, 180] width 34 height 275
click at [57, 124] on link "Rate Information" at bounding box center [43, 124] width 87 height 17
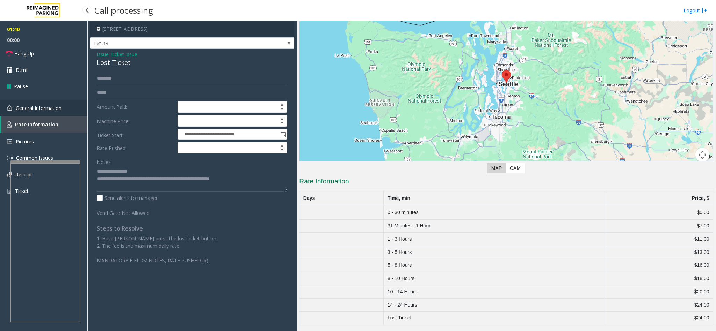
scroll to position [53, 0]
click at [55, 109] on span "General Information" at bounding box center [39, 108] width 46 height 7
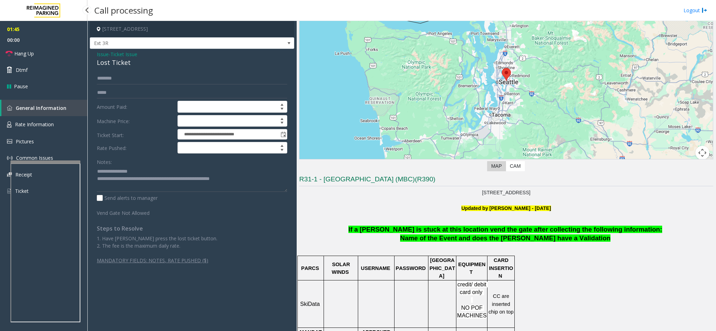
scroll to position [419, 0]
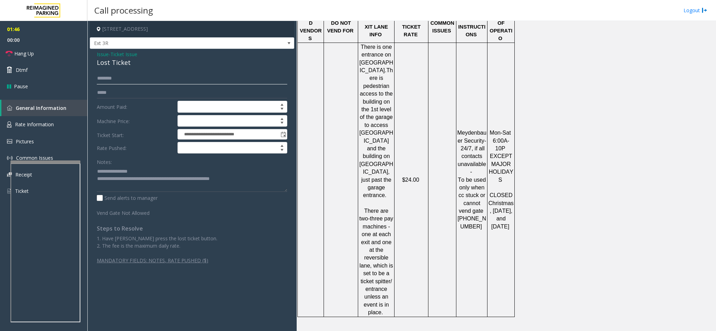
click at [149, 73] on input "text" at bounding box center [192, 79] width 190 height 12
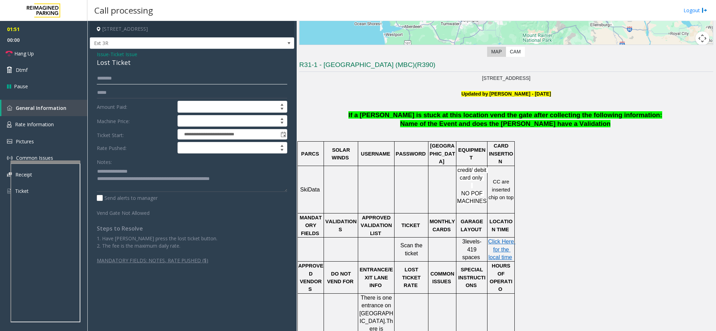
scroll to position [145, 0]
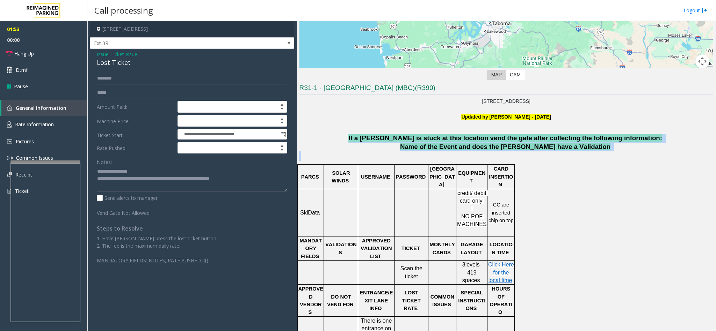
drag, startPoint x: 358, startPoint y: 133, endPoint x: 661, endPoint y: 152, distance: 303.4
click at [661, 152] on p at bounding box center [506, 156] width 414 height 9
drag, startPoint x: 378, startPoint y: 139, endPoint x: 611, endPoint y: 147, distance: 233.4
click at [611, 147] on p "If a [PERSON_NAME] is stuck at this location vend the gate after collecting the…" at bounding box center [506, 142] width 414 height 17
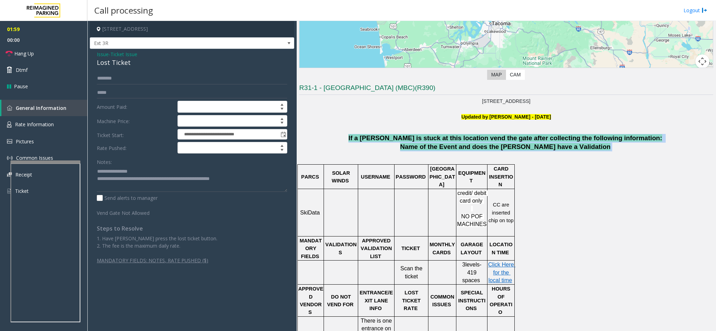
click at [361, 139] on p "If a [PERSON_NAME] is stuck at this location vend the gate after collecting the…" at bounding box center [506, 142] width 414 height 17
drag, startPoint x: 378, startPoint y: 139, endPoint x: 596, endPoint y: 153, distance: 218.4
click at [596, 153] on div "If a [PERSON_NAME] is stuck at this location vend the gate after collecting the…" at bounding box center [506, 147] width 414 height 27
click at [596, 153] on p at bounding box center [506, 156] width 414 height 9
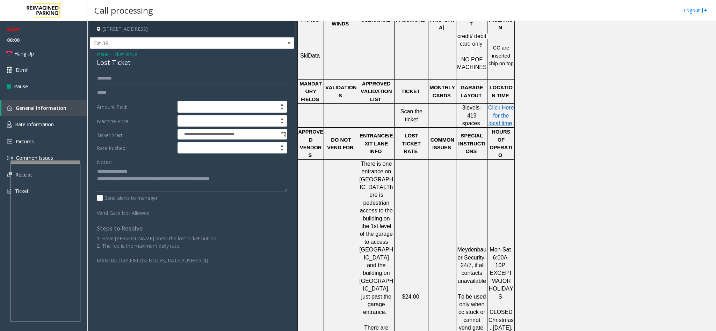
scroll to position [512, 0]
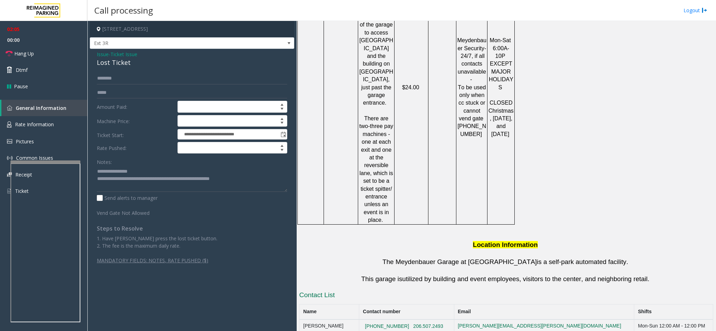
drag, startPoint x: 705, startPoint y: 210, endPoint x: 713, endPoint y: 205, distance: 9.6
click at [706, 210] on div "Main Revenue Control Manufacturer: TIBA ← Move left → Move right ↑ Move up ↓ Mo…" at bounding box center [506, 176] width 419 height 311
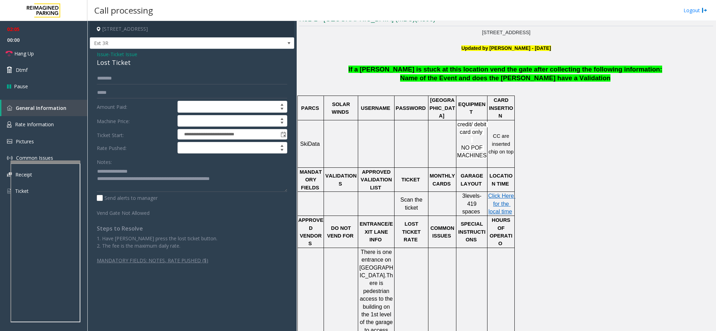
scroll to position [99, 0]
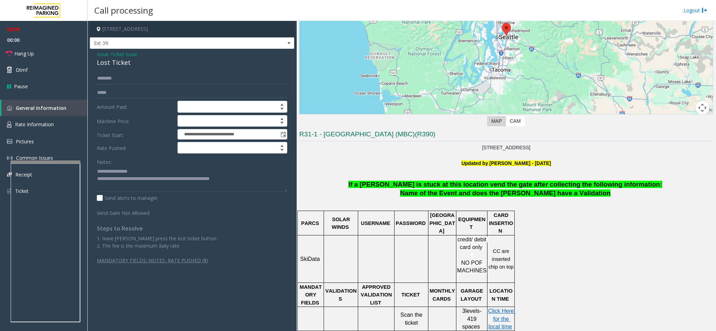
click at [622, 118] on div "← Move left → Move right ↑ Move up ↓ Move down + Zoom in - Zoom out Home Jump l…" at bounding box center [506, 38] width 414 height 181
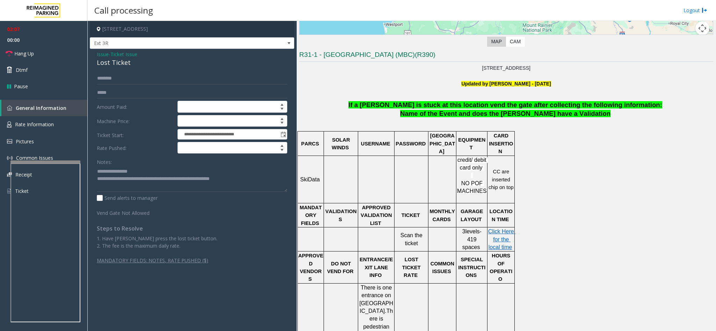
scroll to position [203, 0]
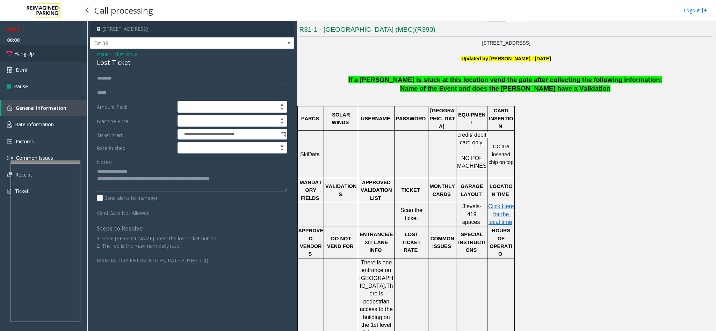
click at [35, 53] on link "Hang Up" at bounding box center [43, 53] width 87 height 16
click at [254, 185] on textarea at bounding box center [192, 179] width 190 height 26
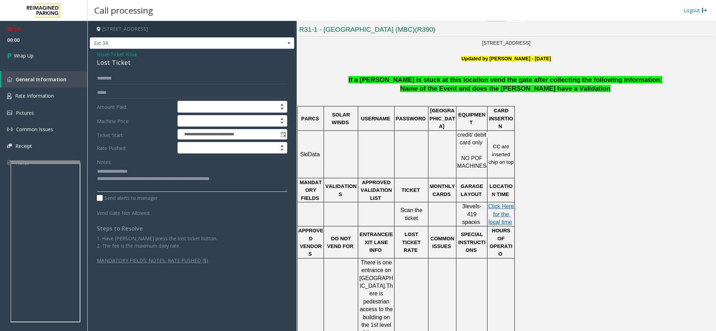
click at [256, 183] on textarea at bounding box center [192, 179] width 190 height 26
click at [271, 181] on textarea at bounding box center [192, 179] width 190 height 26
type textarea "**********"
click at [251, 153] on input at bounding box center [232, 148] width 109 height 11
click at [283, 151] on span "Decrease value" at bounding box center [282, 150] width 6 height 6
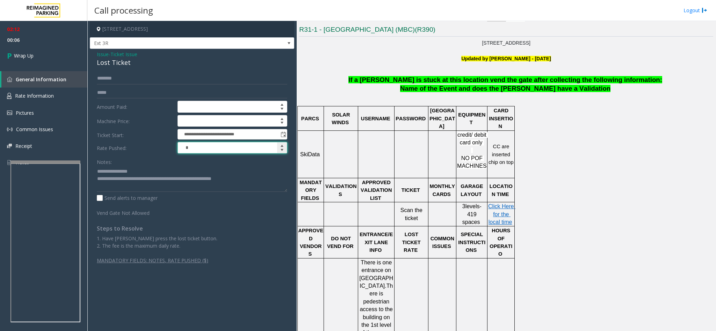
type input "*"
click at [280, 146] on span "Increase value" at bounding box center [282, 146] width 6 height 6
click at [264, 147] on input "*" at bounding box center [232, 148] width 109 height 11
click at [296, 178] on app-call-processing-form "**********" at bounding box center [191, 176] width 209 height 311
click at [239, 182] on textarea at bounding box center [192, 179] width 190 height 26
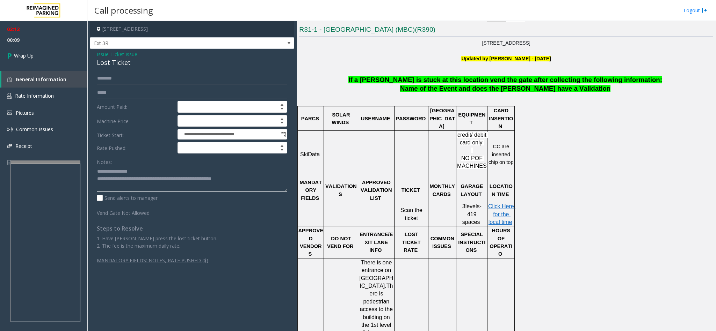
click at [249, 183] on textarea at bounding box center [192, 179] width 190 height 26
click at [128, 188] on textarea at bounding box center [192, 179] width 190 height 26
click at [143, 188] on textarea at bounding box center [192, 179] width 190 height 26
click at [147, 188] on textarea at bounding box center [192, 179] width 190 height 26
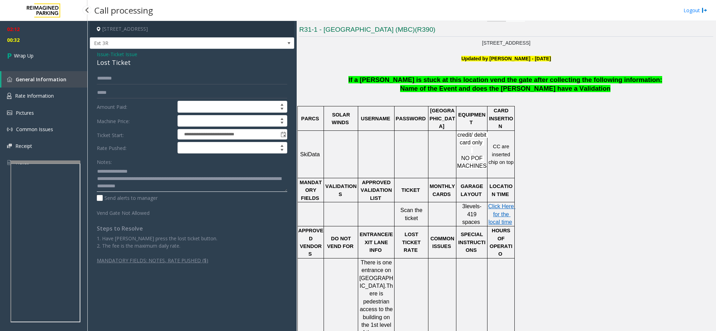
type textarea "**********"
drag, startPoint x: 43, startPoint y: 41, endPoint x: 43, endPoint y: 46, distance: 5.3
click at [43, 46] on ul "02:12 00:32 Wrap Up" at bounding box center [43, 43] width 87 height 45
click at [44, 50] on link "Wrap Up" at bounding box center [43, 55] width 87 height 21
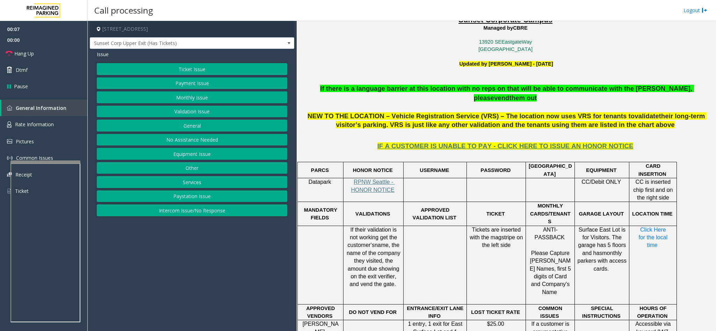
scroll to position [262, 0]
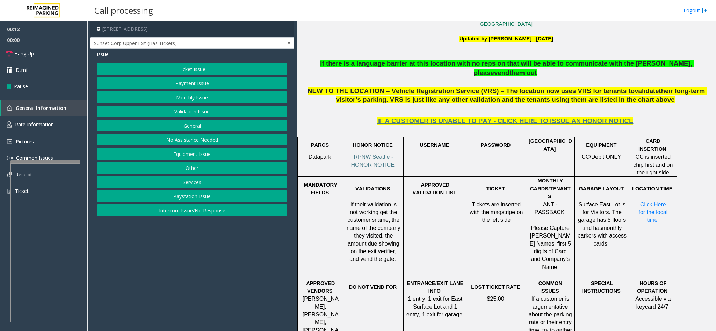
click at [201, 99] on button "Monthly Issue" at bounding box center [192, 98] width 190 height 12
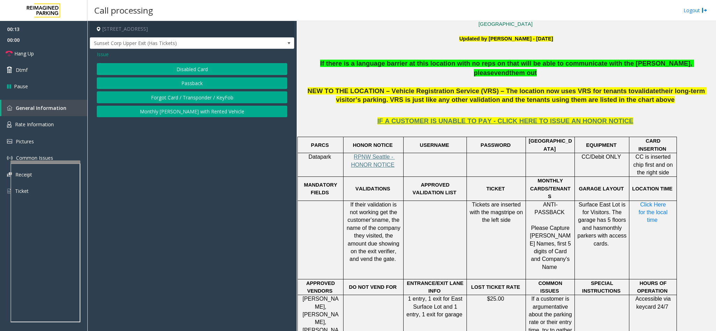
click at [194, 70] on button "Disabled Card" at bounding box center [192, 69] width 190 height 12
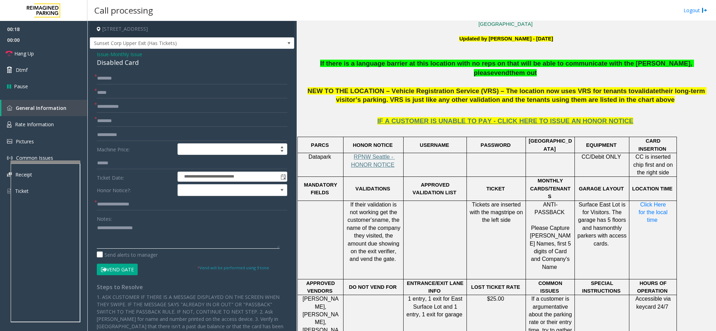
click at [182, 246] on textarea at bounding box center [188, 236] width 183 height 26
paste textarea "**********"
type textarea "**********"
click at [183, 102] on input "text" at bounding box center [192, 107] width 190 height 12
type input "*****"
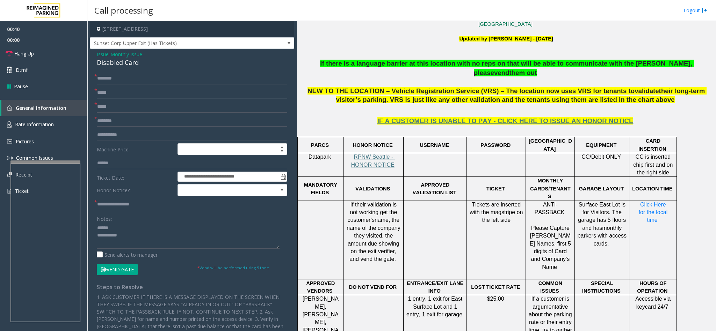
click at [137, 94] on input "text" at bounding box center [192, 93] width 190 height 12
click at [141, 83] on input "text" at bounding box center [192, 79] width 190 height 12
click at [125, 66] on div "Disabled Card" at bounding box center [192, 62] width 190 height 9
click at [129, 58] on div "Disabled Card" at bounding box center [192, 62] width 190 height 9
click at [129, 57] on span "Monthly Issue" at bounding box center [126, 54] width 32 height 7
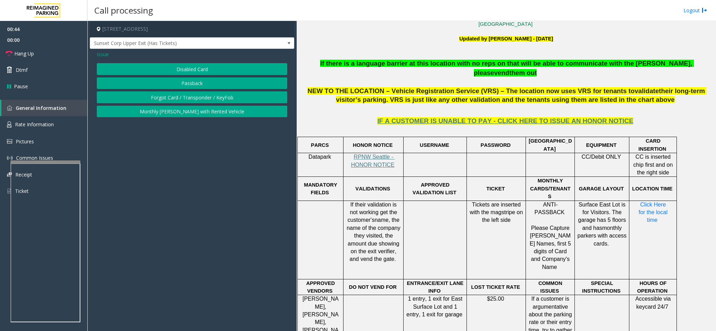
click at [138, 84] on button "Passback" at bounding box center [192, 84] width 190 height 12
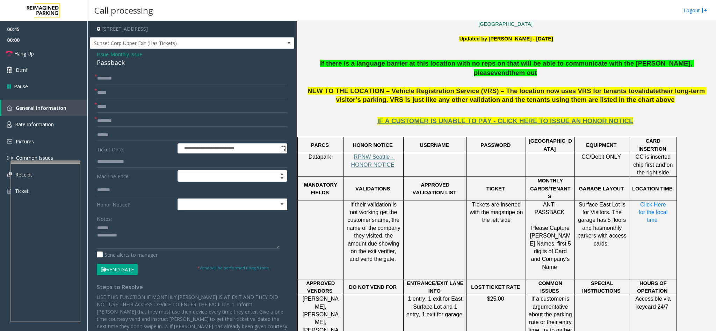
click at [118, 67] on div "Passback" at bounding box center [192, 62] width 190 height 9
copy div "Passback"
click at [126, 227] on textarea at bounding box center [188, 236] width 183 height 26
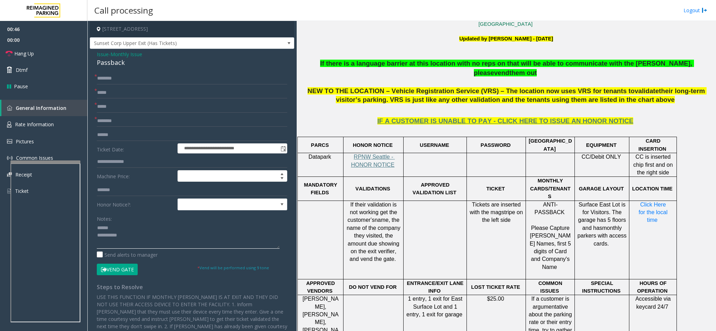
paste textarea "********"
type textarea "**********"
click at [139, 79] on input "text" at bounding box center [192, 79] width 190 height 12
type input "****"
click at [131, 121] on input "text" at bounding box center [192, 121] width 190 height 12
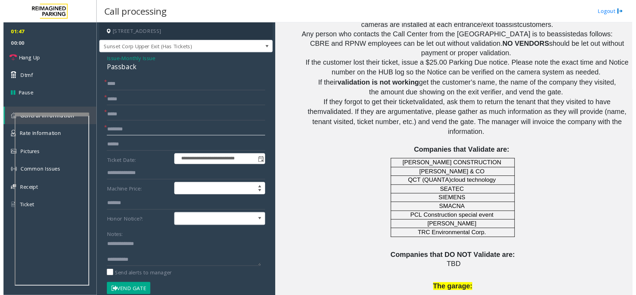
scroll to position [725, 0]
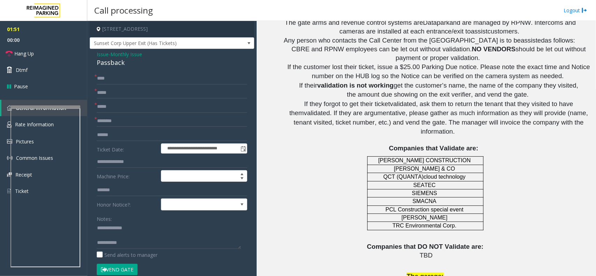
click at [423, 190] on span "SIEMENS" at bounding box center [424, 193] width 25 height 6
copy p "SIEMENS"
click at [112, 119] on input "text" at bounding box center [172, 121] width 151 height 12
paste input "*******"
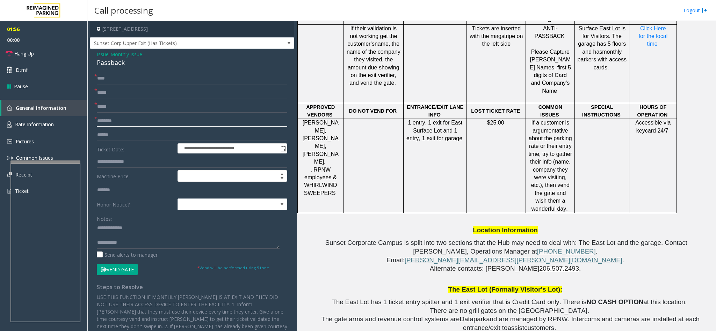
scroll to position [358, 0]
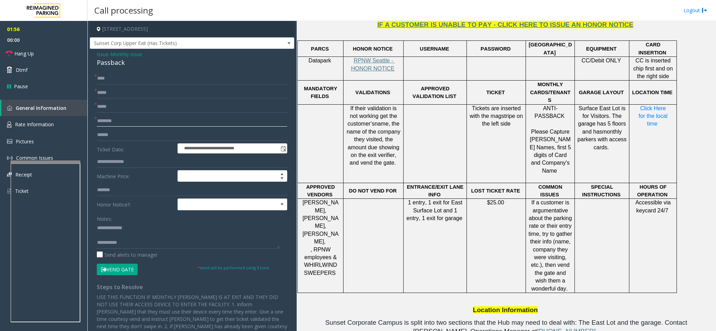
type input "*******"
click at [125, 92] on input "text" at bounding box center [192, 93] width 190 height 12
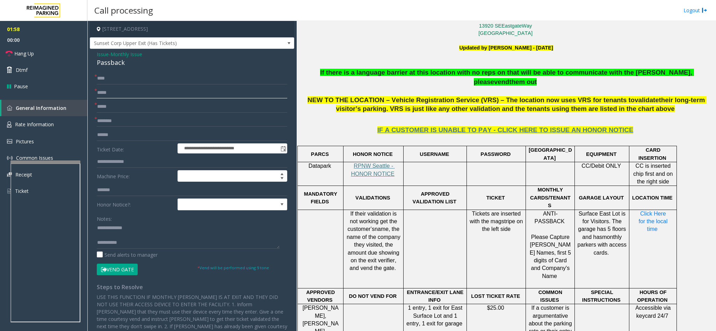
scroll to position [254, 0]
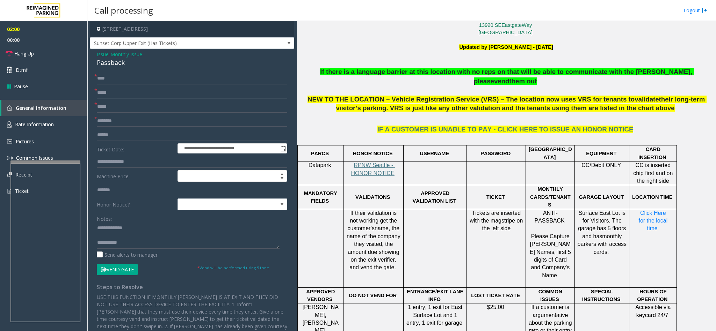
click at [143, 93] on input "text" at bounding box center [192, 93] width 190 height 12
click at [118, 240] on textarea at bounding box center [188, 236] width 183 height 26
type textarea "**********"
click at [130, 102] on input "*****" at bounding box center [192, 107] width 190 height 12
click at [133, 97] on input "text" at bounding box center [192, 93] width 190 height 12
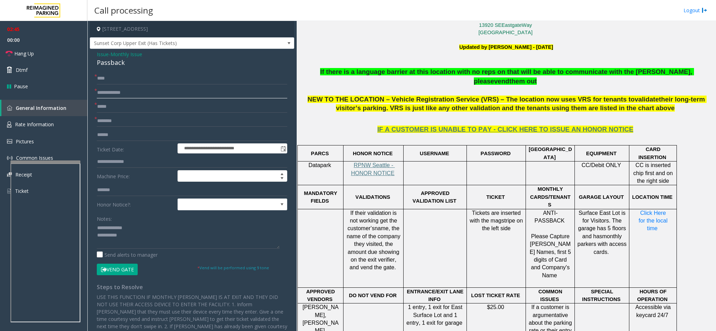
drag, startPoint x: 104, startPoint y: 94, endPoint x: 109, endPoint y: 94, distance: 5.2
click at [104, 93] on input "**********" at bounding box center [192, 93] width 190 height 12
type input "**********"
click at [127, 269] on button "Vend Gate" at bounding box center [117, 270] width 41 height 12
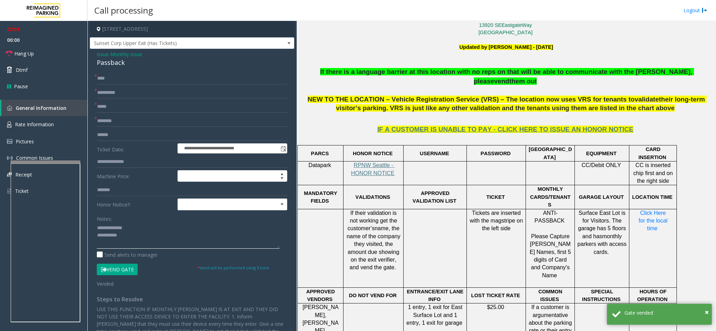
click at [149, 242] on textarea at bounding box center [188, 236] width 183 height 26
paste textarea "**********"
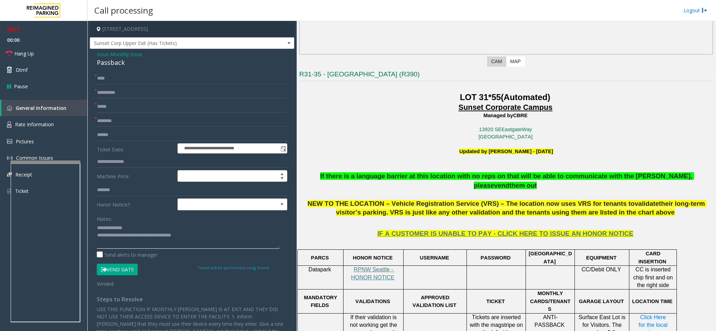
scroll to position [149, 0]
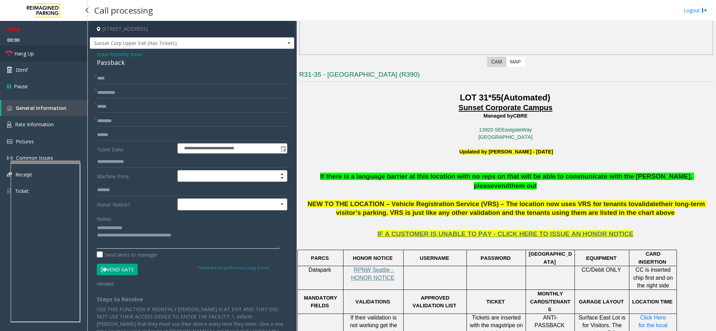
type textarea "**********"
click at [41, 59] on link "Hang Up" at bounding box center [43, 53] width 87 height 16
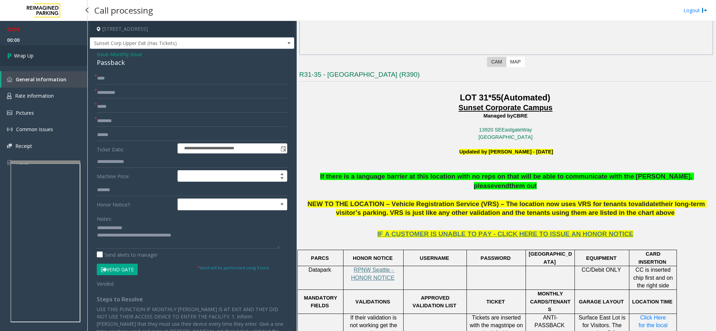
click at [41, 59] on link "Wrap Up" at bounding box center [43, 55] width 87 height 21
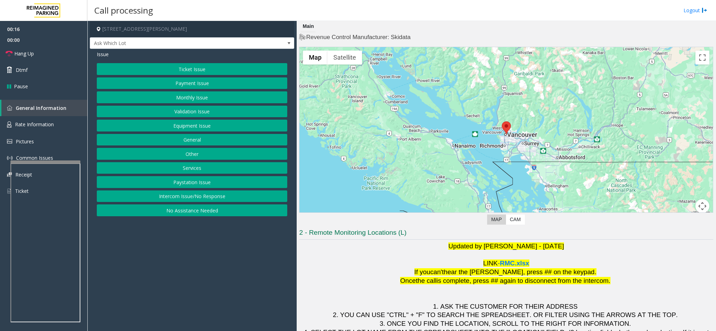
click at [203, 198] on button "Intercom Issue/No Response" at bounding box center [192, 197] width 190 height 12
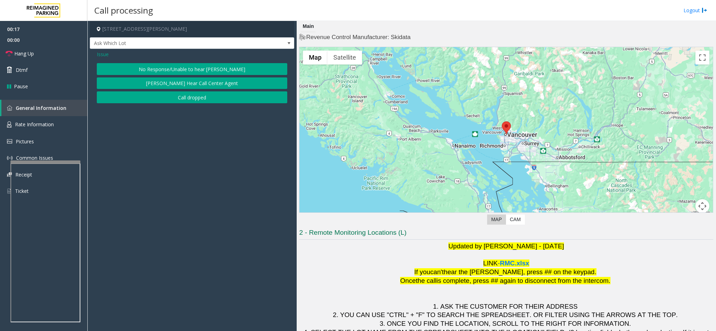
click at [137, 64] on button "No Response/Unable to hear [PERSON_NAME]" at bounding box center [192, 69] width 190 height 12
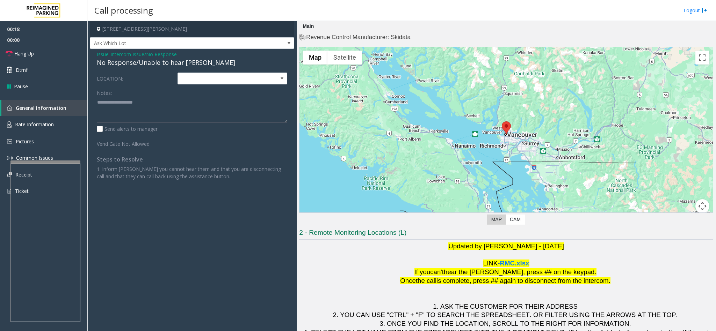
click at [131, 65] on div "No Response/Unable to hear [PERSON_NAME]" at bounding box center [192, 62] width 190 height 9
copy div "No Response/Unable to hear [PERSON_NAME]"
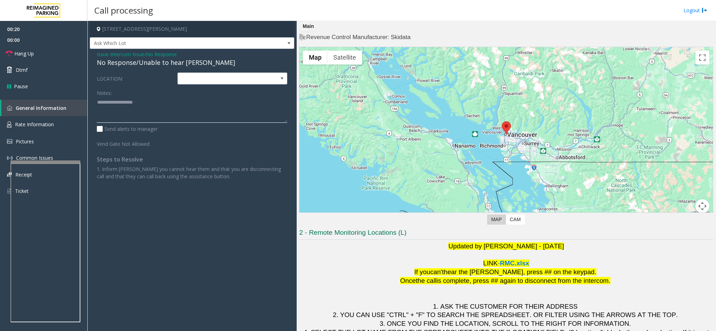
click at [149, 106] on textarea at bounding box center [192, 110] width 190 height 26
paste textarea "**********"
type textarea "**********"
click at [212, 78] on span at bounding box center [221, 78] width 87 height 11
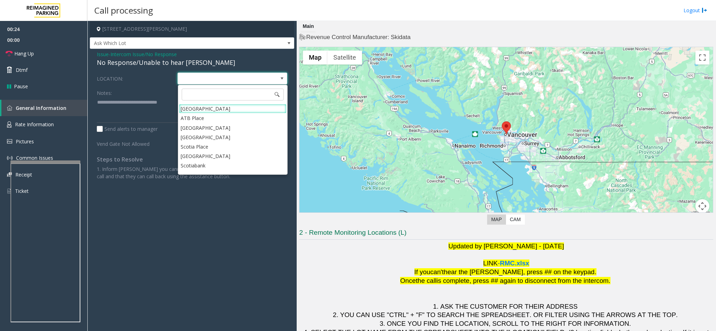
click at [212, 78] on span at bounding box center [221, 78] width 87 height 11
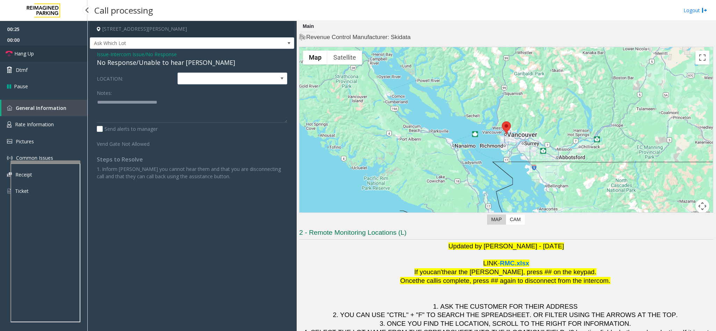
click at [32, 50] on span "Hang Up" at bounding box center [24, 53] width 20 height 7
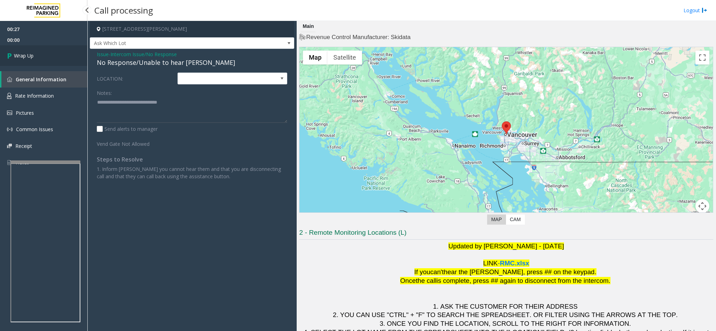
click at [32, 50] on link "Wrap Up" at bounding box center [43, 55] width 87 height 21
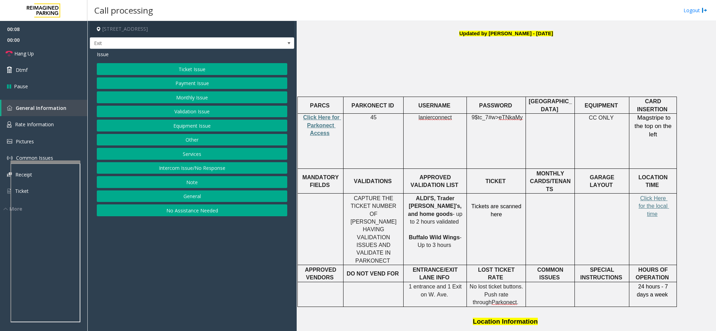
scroll to position [210, 0]
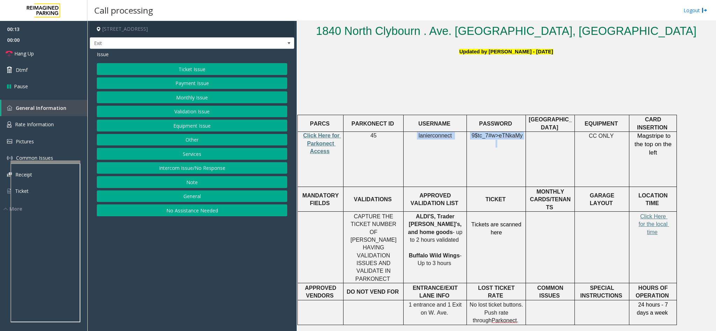
drag, startPoint x: 421, startPoint y: 131, endPoint x: 542, endPoint y: 140, distance: 120.8
click at [542, 140] on tr "Click Here for Parkonect Access 45 lanierconnect 9$tc_7#w> eTNkaMy CC ONLY Mags…" at bounding box center [487, 159] width 379 height 55
click at [542, 140] on td at bounding box center [550, 159] width 49 height 55
drag, startPoint x: 419, startPoint y: 133, endPoint x: 506, endPoint y: 141, distance: 87.7
click at [506, 141] on tr "Click Here for Parkonect Access 45 lanierconnect 9$tc_7#w> eTNkaMy CC ONLY Mags…" at bounding box center [487, 159] width 379 height 55
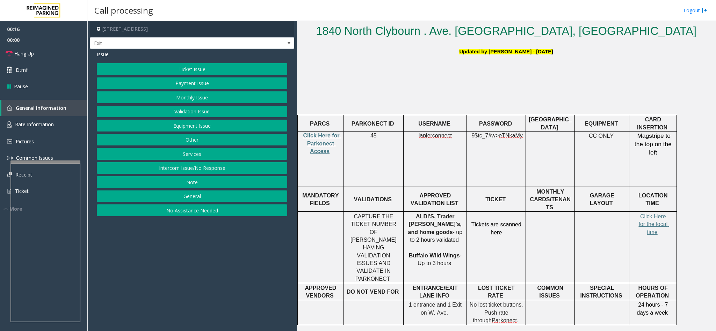
click at [432, 187] on td "APPROVED VALIDATION LIST" at bounding box center [434, 199] width 63 height 25
drag, startPoint x: 409, startPoint y: 215, endPoint x: 440, endPoint y: 216, distance: 31.5
click at [440, 216] on p "ALDI'S, Trader [PERSON_NAME]'s, and home goods - up to 2 hours validated Buffal…" at bounding box center [435, 240] width 58 height 55
click at [196, 111] on button "Validation Issue" at bounding box center [192, 112] width 190 height 12
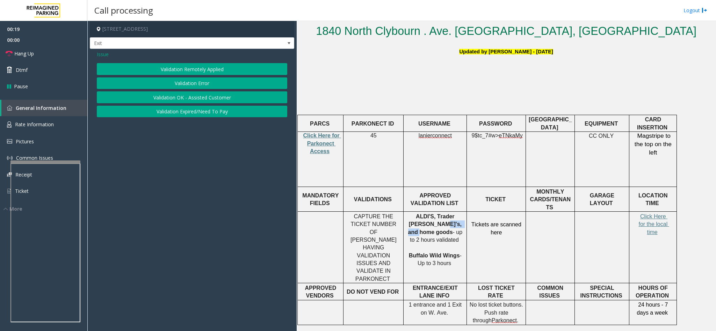
click at [194, 87] on button "Validation Error" at bounding box center [192, 84] width 190 height 12
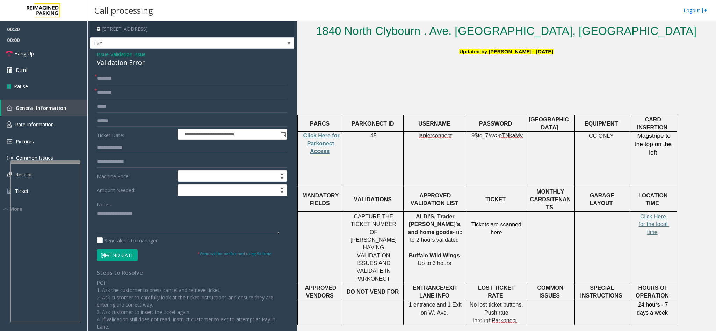
click at [154, 201] on div "Notes:" at bounding box center [192, 217] width 190 height 36
click at [141, 96] on input "text" at bounding box center [192, 93] width 190 height 12
drag, startPoint x: 144, startPoint y: 85, endPoint x: 141, endPoint y: 110, distance: 25.7
click at [141, 107] on form "**********" at bounding box center [192, 167] width 190 height 189
click at [141, 101] on input "text" at bounding box center [192, 107] width 190 height 12
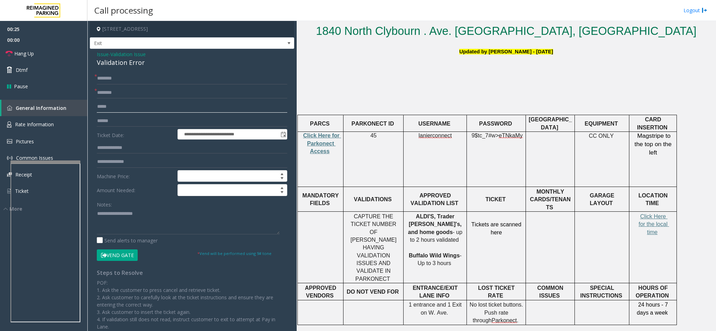
paste input "**********"
type input "**********"
click at [142, 224] on textarea at bounding box center [188, 222] width 183 height 26
paste textarea "**********"
type textarea "**********"
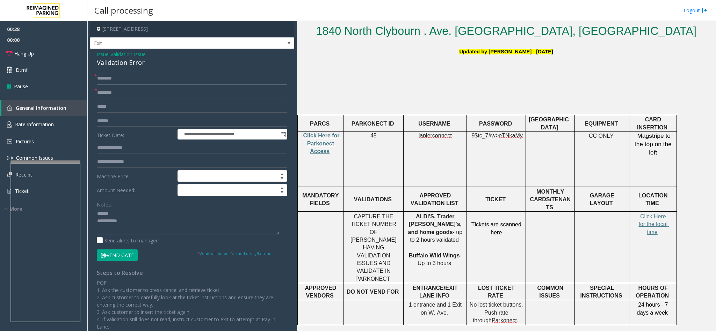
click at [138, 82] on input "text" at bounding box center [192, 79] width 190 height 12
type input "****"
click at [118, 66] on div "Validation Error" at bounding box center [192, 62] width 190 height 9
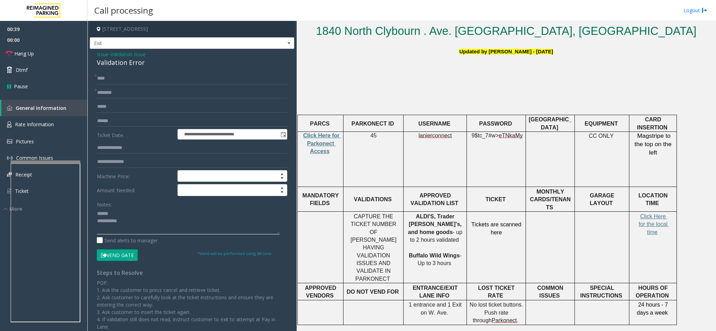
click at [127, 212] on textarea at bounding box center [188, 222] width 183 height 26
paste textarea "**********"
click at [126, 254] on button "Vend Gate" at bounding box center [117, 256] width 41 height 12
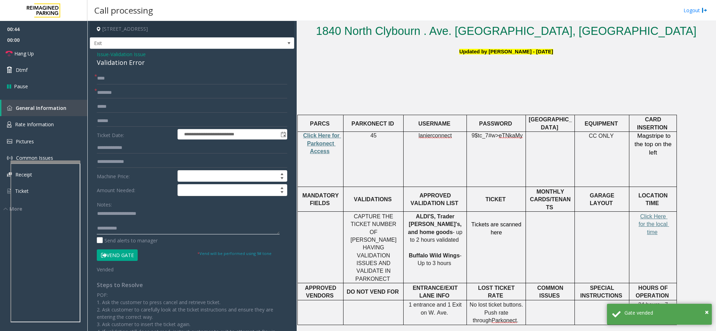
click at [133, 232] on textarea at bounding box center [188, 222] width 183 height 26
paste textarea "**********"
type textarea "**********"
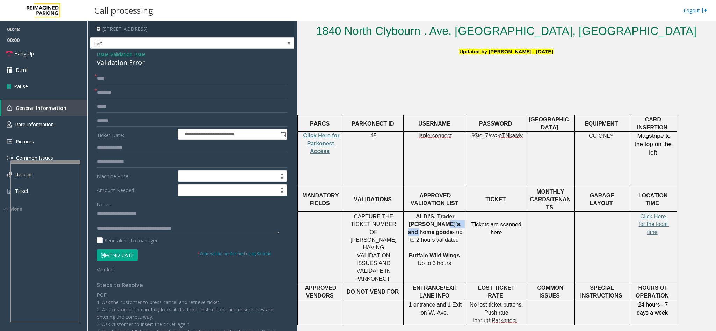
drag, startPoint x: 412, startPoint y: 215, endPoint x: 439, endPoint y: 216, distance: 26.9
click at [439, 216] on span "ALDI'S, Trader [PERSON_NAME]'s, and home goods" at bounding box center [435, 225] width 55 height 22
click at [130, 94] on input "text" at bounding box center [192, 93] width 190 height 12
paste input "**********"
type input "**********"
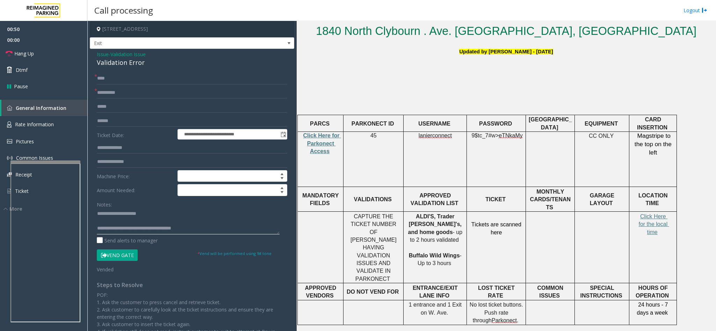
click at [220, 224] on textarea at bounding box center [188, 222] width 183 height 26
click at [56, 54] on link "Hang Up" at bounding box center [43, 53] width 87 height 16
click at [214, 225] on textarea at bounding box center [188, 222] width 183 height 26
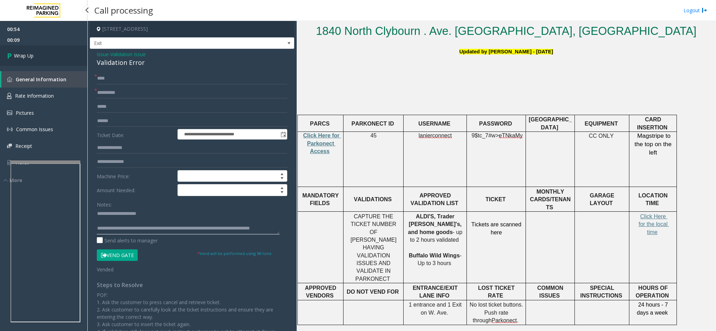
type textarea "**********"
click at [45, 58] on link "Wrap Up" at bounding box center [43, 55] width 87 height 21
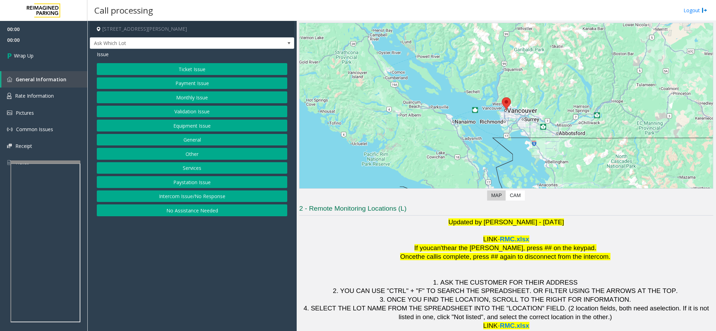
scroll to position [31, 0]
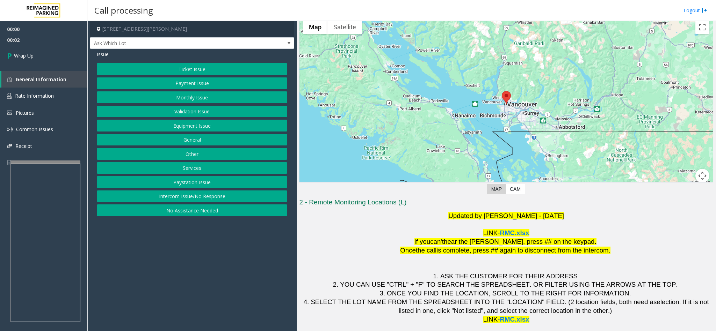
click at [171, 201] on button "Intercom Issue/No Response" at bounding box center [192, 197] width 190 height 12
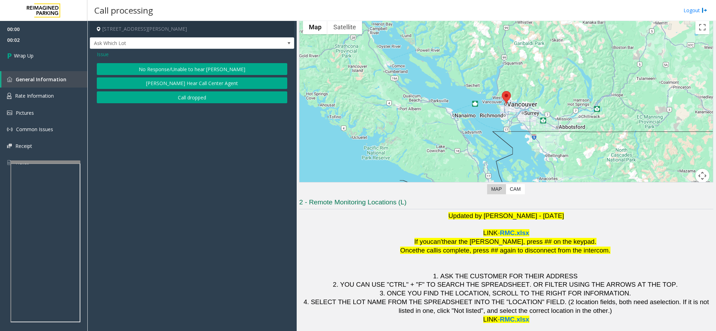
click at [185, 105] on div "Issue No Response/Unable to hear [PERSON_NAME] Cannot Hear Call Center Agent Ca…" at bounding box center [192, 78] width 204 height 58
drag, startPoint x: 152, startPoint y: 99, endPoint x: 109, endPoint y: 68, distance: 52.3
click at [152, 98] on button "Call dropped" at bounding box center [192, 98] width 190 height 12
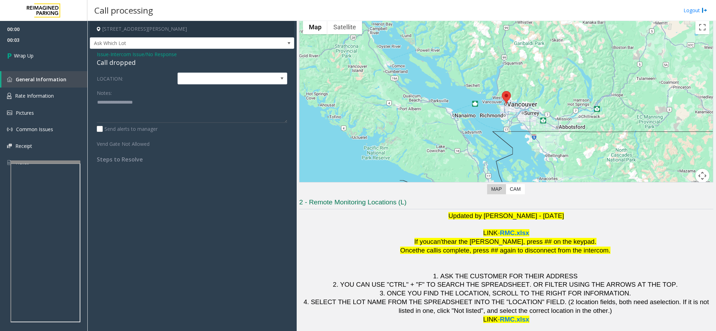
click at [106, 62] on div "Call dropped" at bounding box center [192, 62] width 190 height 9
click at [132, 101] on textarea at bounding box center [192, 110] width 190 height 26
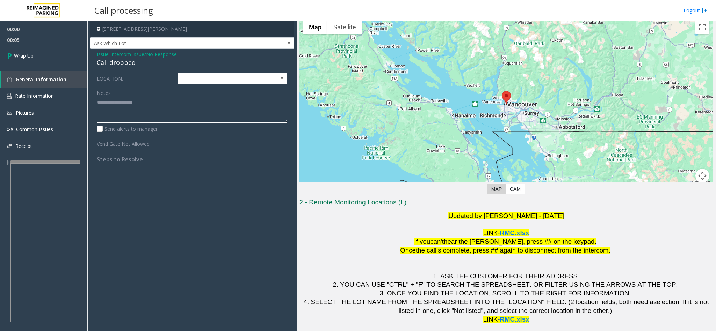
paste textarea "**********"
type textarea "**********"
click at [67, 54] on link "Wrap Up" at bounding box center [43, 55] width 87 height 21
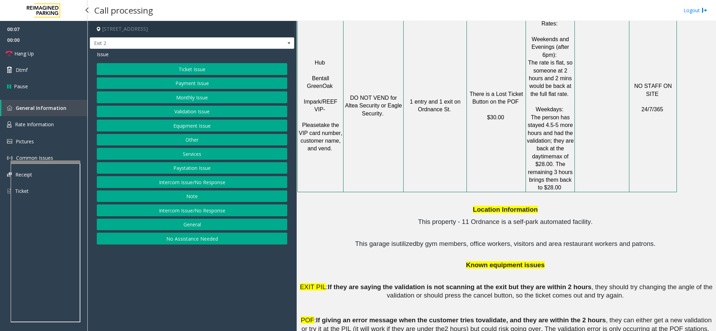
scroll to position [786, 0]
click at [205, 69] on button "Ticket Issue" at bounding box center [192, 69] width 190 height 12
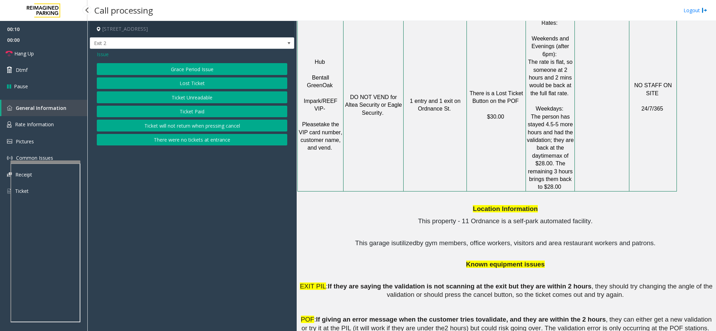
click at [203, 85] on button "Lost Ticket" at bounding box center [192, 84] width 190 height 12
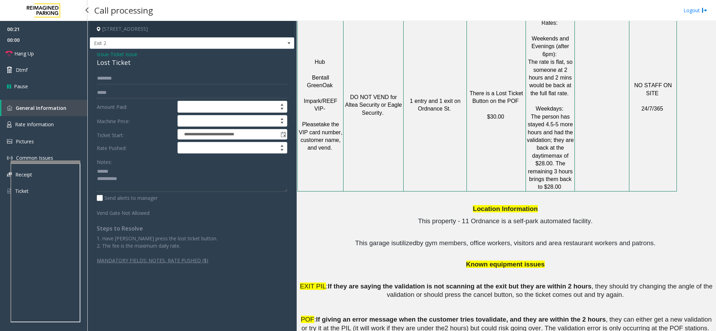
click at [116, 63] on div "Lost Ticket" at bounding box center [192, 62] width 190 height 9
click at [36, 53] on link "Hang Up" at bounding box center [43, 53] width 87 height 16
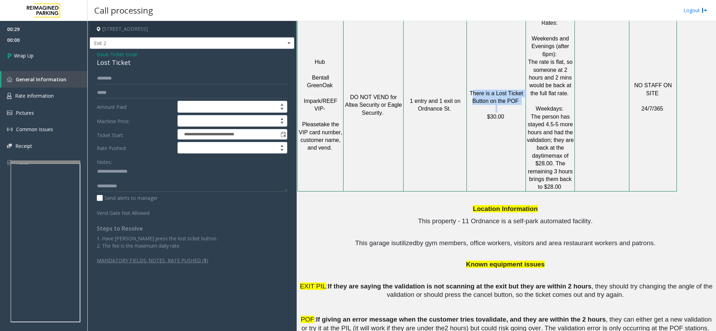
drag, startPoint x: 474, startPoint y: 48, endPoint x: 517, endPoint y: 65, distance: 46.2
click at [517, 89] on div "There is a Lost Ticket Button on the POF $30.00" at bounding box center [496, 105] width 59 height 32
click at [516, 90] on p "There is a Lost Ticket Button on the POF $30.00" at bounding box center [496, 105] width 58 height 31
drag, startPoint x: 467, startPoint y: 46, endPoint x: 511, endPoint y: 64, distance: 47.5
click at [511, 64] on tr "Hub Bentall GreenOak Impark/REEF VIP- Please take the VIP card number, customer…" at bounding box center [487, 105] width 379 height 173
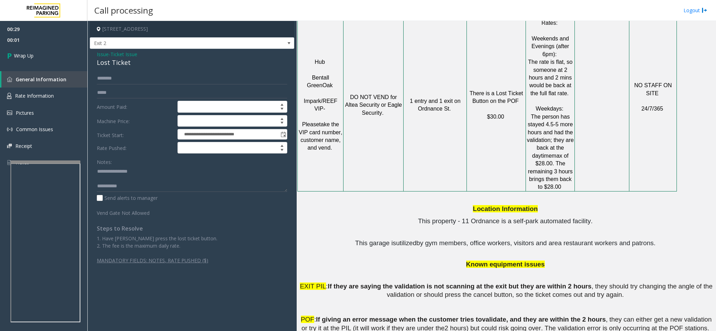
click at [513, 90] on p "There is a Lost Ticket Button on the POF $30.00" at bounding box center [496, 105] width 58 height 31
drag, startPoint x: 472, startPoint y: 50, endPoint x: 516, endPoint y: 63, distance: 45.9
click at [516, 90] on p "There is a Lost Ticket Button on the POF $30.00" at bounding box center [496, 105] width 58 height 31
click at [138, 188] on textarea at bounding box center [192, 179] width 190 height 26
paste textarea "**********"
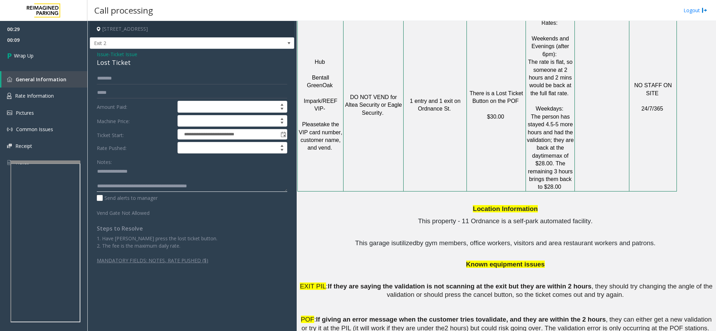
click at [213, 190] on textarea at bounding box center [192, 179] width 190 height 26
paste textarea "**********"
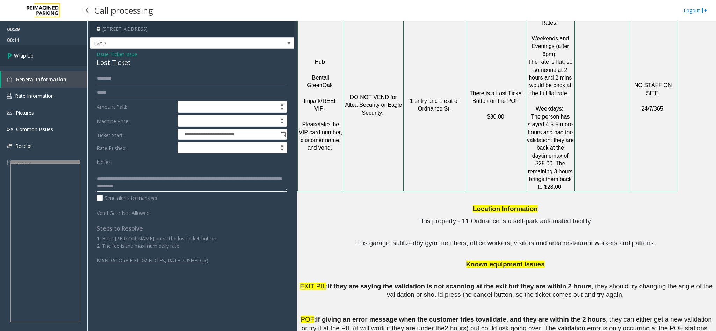
type textarea "**********"
click at [31, 51] on link "Wrap Up" at bounding box center [43, 55] width 87 height 21
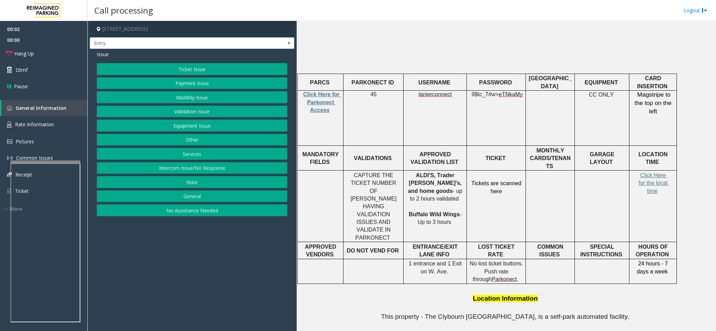
scroll to position [262, 0]
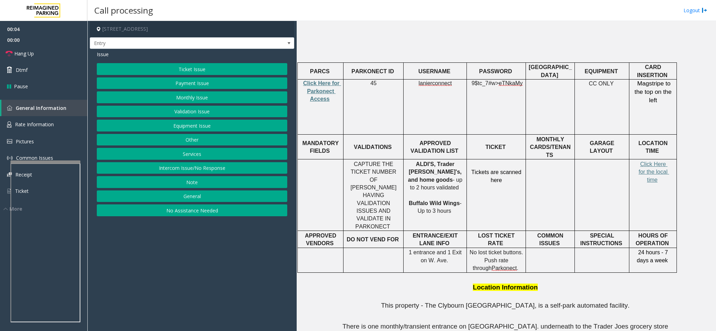
click at [218, 72] on button "Ticket Issue" at bounding box center [192, 69] width 190 height 12
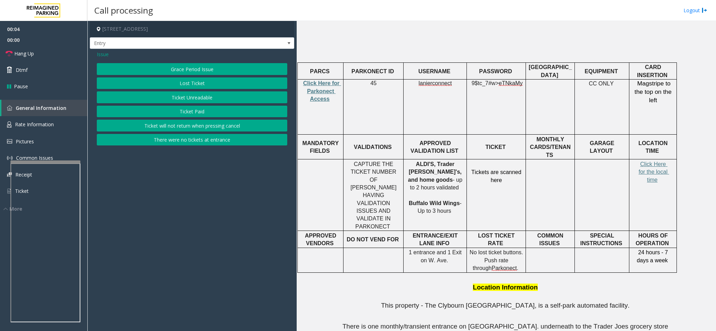
click at [202, 141] on button "There were no tickets at entrance" at bounding box center [192, 140] width 190 height 12
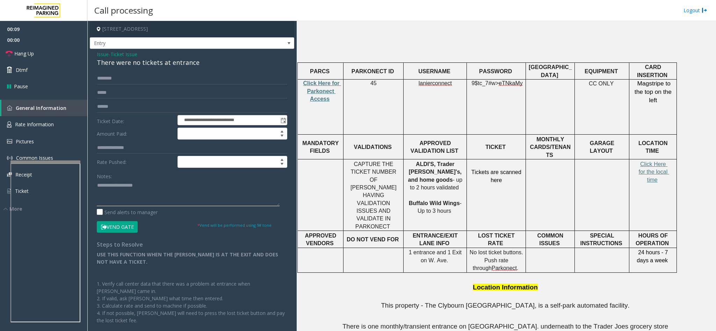
click at [170, 193] on textarea at bounding box center [188, 193] width 183 height 26
paste textarea "**********"
click at [152, 67] on div "**********" at bounding box center [192, 212] width 204 height 326
click at [153, 60] on div "There were no tickets at entrance" at bounding box center [192, 62] width 190 height 9
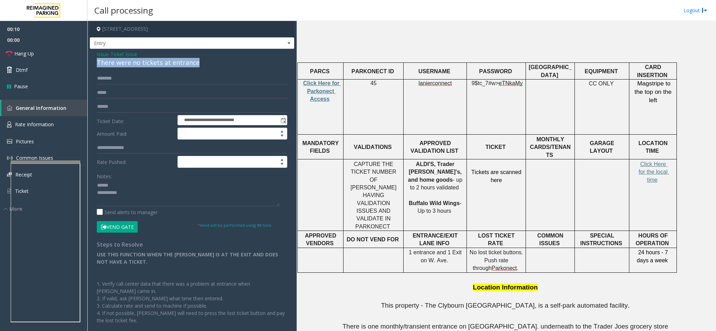
click at [153, 60] on div "There were no tickets at entrance" at bounding box center [192, 62] width 190 height 9
click at [145, 179] on div "Notes:" at bounding box center [192, 188] width 190 height 36
click at [146, 182] on textarea at bounding box center [188, 193] width 183 height 26
paste textarea "**********"
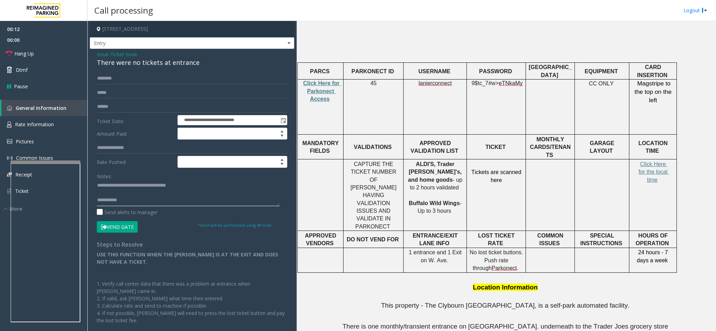
type textarea "**********"
click at [162, 79] on input "text" at bounding box center [192, 79] width 190 height 12
type input "*****"
click at [115, 230] on button "Vend Gate" at bounding box center [117, 227] width 41 height 12
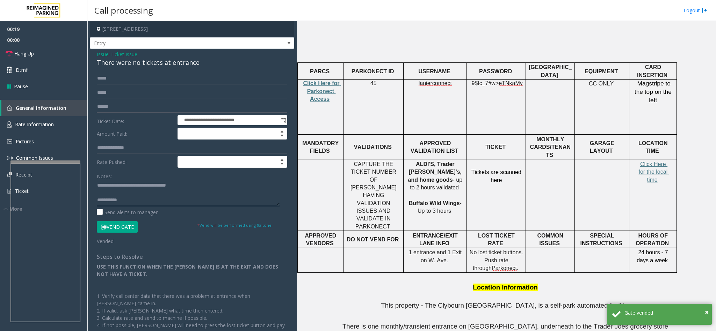
click at [199, 202] on textarea at bounding box center [188, 193] width 183 height 26
paste textarea "**********"
click at [140, 198] on textarea at bounding box center [188, 193] width 183 height 26
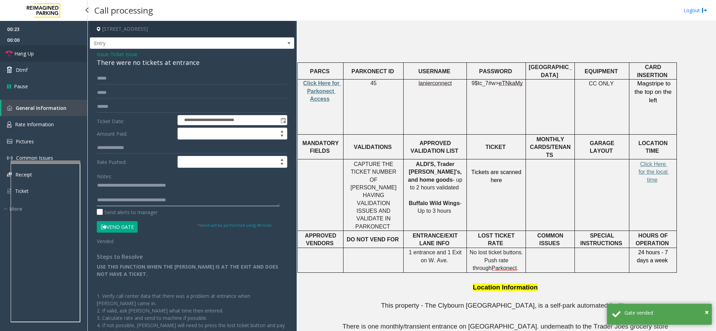
type textarea "**********"
click at [21, 52] on span "Hang Up" at bounding box center [24, 53] width 20 height 7
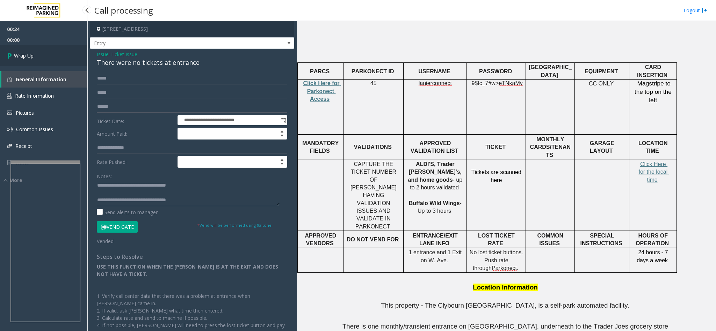
click at [31, 56] on span "Wrap Up" at bounding box center [24, 55] width 20 height 7
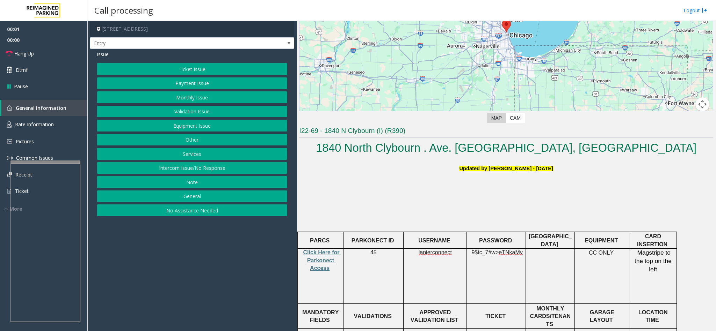
scroll to position [262, 0]
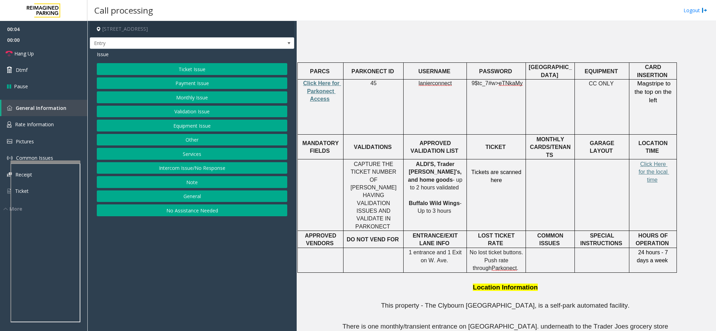
click at [215, 65] on button "Ticket Issue" at bounding box center [192, 69] width 190 height 12
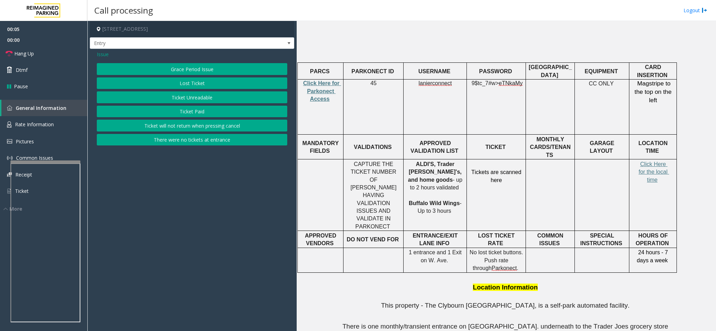
click at [166, 137] on button "There were no tickets at entrance" at bounding box center [192, 140] width 190 height 12
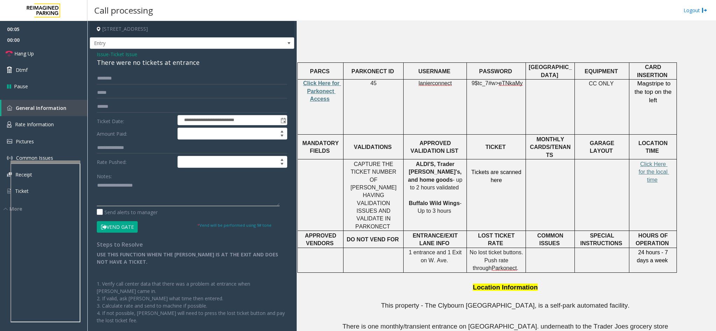
click at [154, 195] on textarea at bounding box center [188, 193] width 183 height 26
paste textarea "**********"
click at [165, 61] on div "There were no tickets at entrance" at bounding box center [192, 62] width 190 height 9
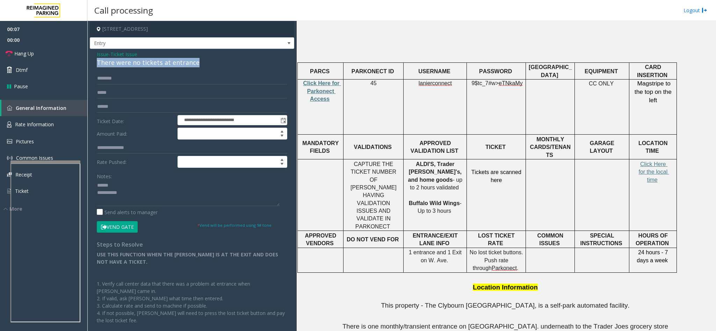
click at [165, 61] on div "There were no tickets at entrance" at bounding box center [192, 62] width 190 height 9
click at [146, 184] on textarea at bounding box center [188, 193] width 183 height 26
paste textarea "**********"
type textarea "**********"
click at [174, 71] on div "**********" at bounding box center [192, 212] width 204 height 326
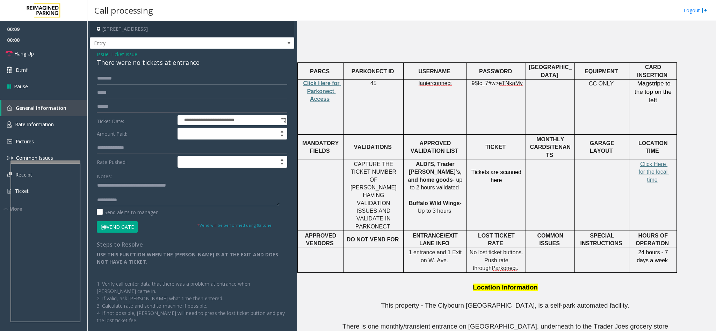
click at [172, 79] on input "text" at bounding box center [192, 79] width 190 height 12
type input "******"
click at [124, 226] on button "Vend Gate" at bounding box center [117, 227] width 41 height 12
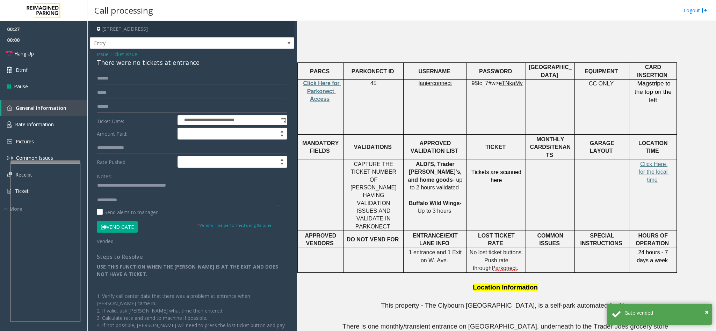
click at [192, 210] on div "Send alerts to manager" at bounding box center [192, 212] width 190 height 7
click at [192, 206] on textarea at bounding box center [188, 193] width 183 height 26
paste textarea "**********"
click at [141, 196] on textarea at bounding box center [188, 193] width 183 height 26
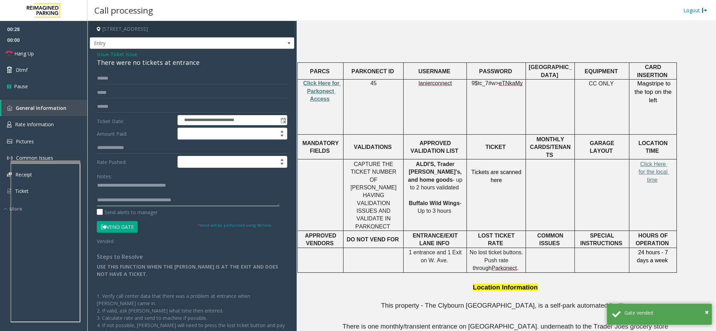
click at [141, 196] on textarea at bounding box center [188, 193] width 183 height 26
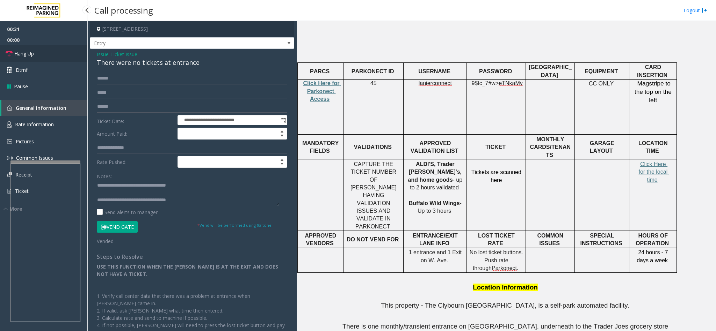
type textarea "**********"
click at [19, 51] on span "Hang Up" at bounding box center [24, 53] width 20 height 7
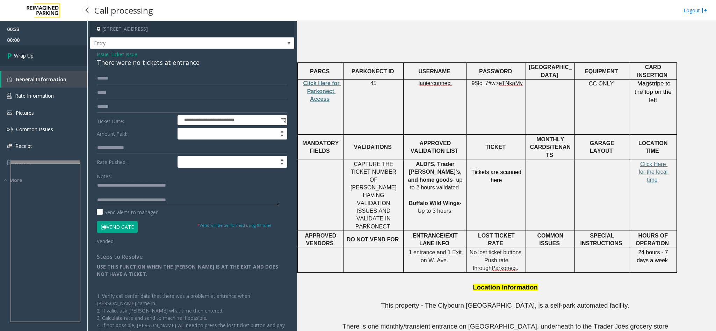
click at [19, 51] on link "Wrap Up" at bounding box center [43, 55] width 87 height 21
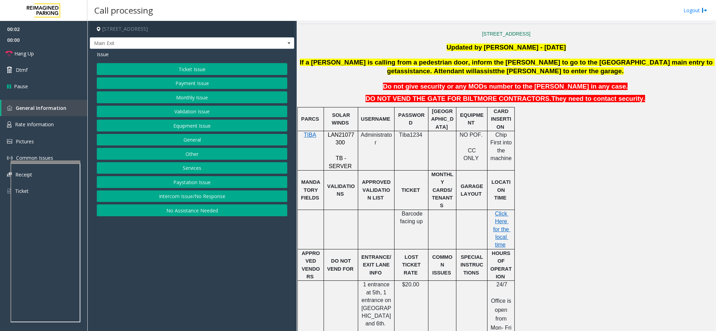
scroll to position [210, 0]
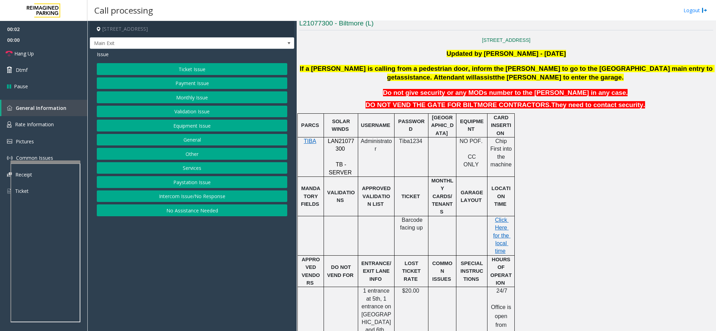
click at [341, 143] on span "LAN21077300" at bounding box center [341, 145] width 27 height 14
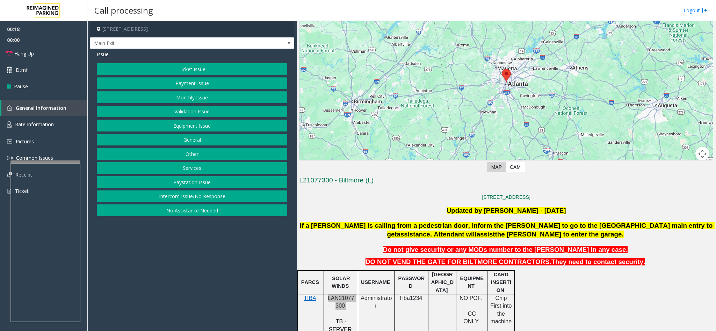
scroll to position [262, 0]
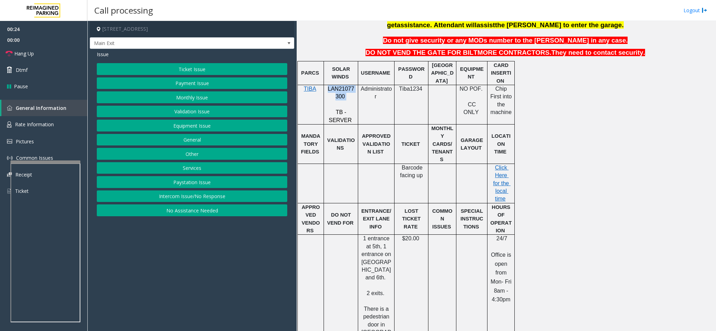
click at [217, 82] on button "Payment Issue" at bounding box center [192, 84] width 190 height 12
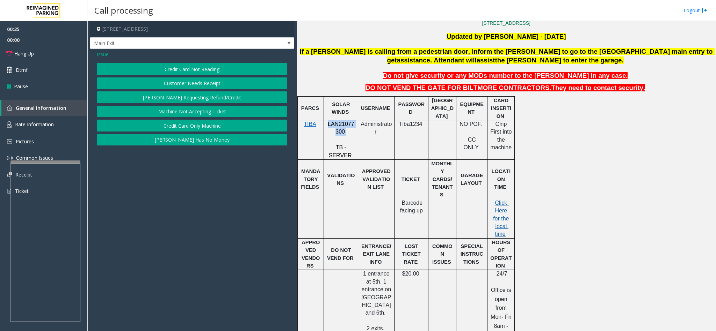
scroll to position [210, 0]
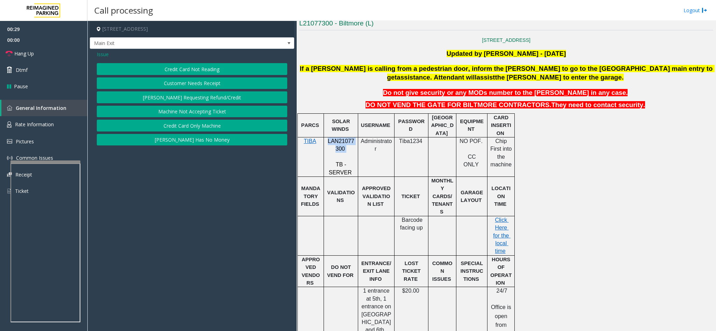
click at [196, 68] on button "Credit Card Not Reading" at bounding box center [192, 69] width 190 height 12
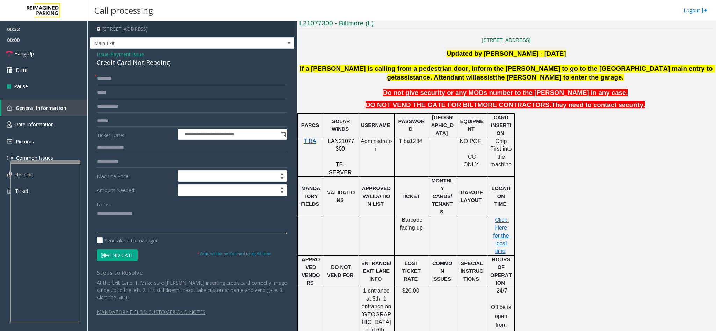
click at [148, 226] on textarea at bounding box center [192, 222] width 190 height 26
paste textarea "**********"
click at [142, 66] on div "Credit Card Not Reading" at bounding box center [192, 62] width 190 height 9
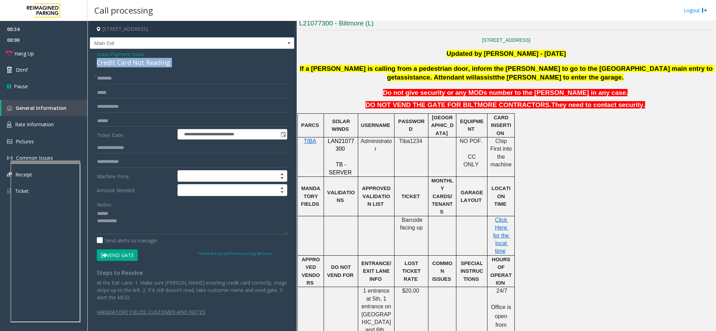
click at [142, 66] on div "Credit Card Not Reading" at bounding box center [192, 62] width 190 height 9
click at [133, 218] on textarea at bounding box center [192, 222] width 190 height 26
paste textarea "**********"
type textarea "**********"
click at [159, 121] on input "text" at bounding box center [192, 121] width 190 height 12
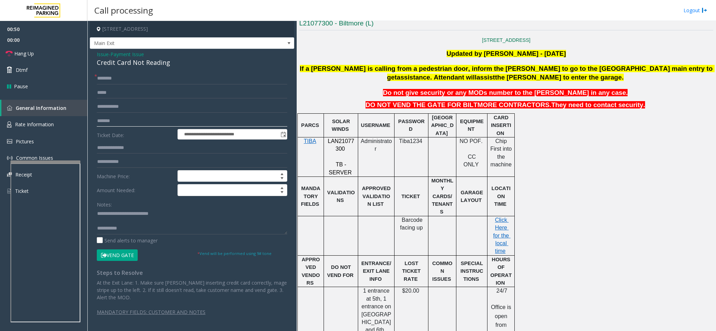
type input "*******"
click at [133, 231] on textarea at bounding box center [192, 222] width 190 height 26
paste textarea "**********"
type textarea "**********"
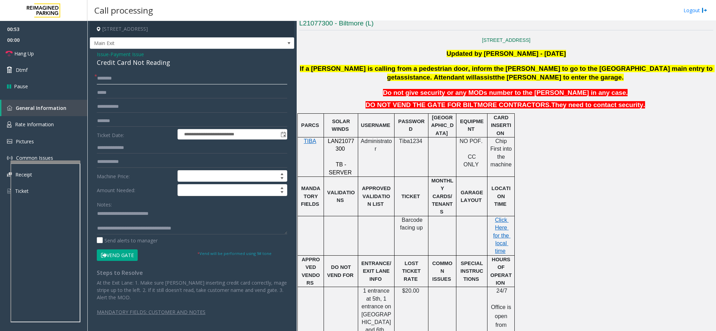
click at [149, 74] on input "text" at bounding box center [192, 79] width 190 height 12
click at [159, 83] on input "text" at bounding box center [192, 79] width 190 height 12
type input "*****"
click at [126, 215] on textarea at bounding box center [192, 222] width 190 height 26
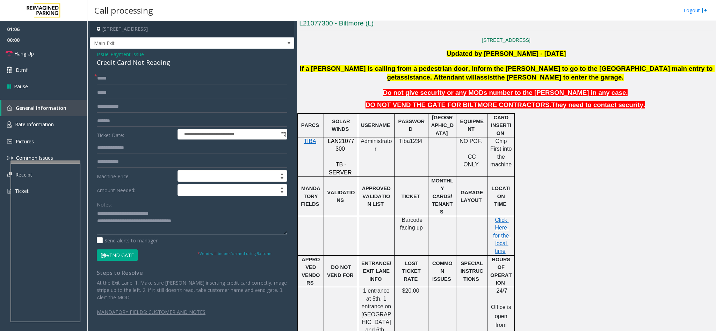
type textarea "**********"
click at [121, 256] on button "Vend Gate" at bounding box center [117, 256] width 41 height 12
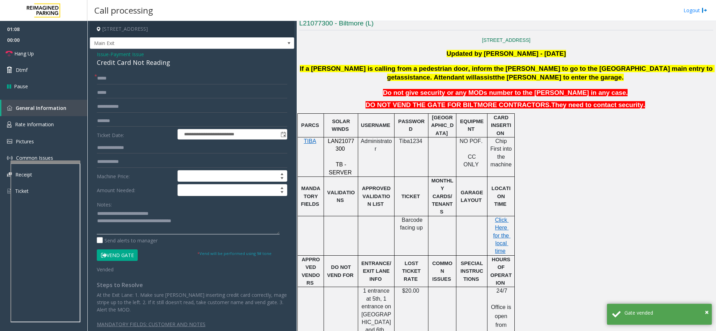
click at [201, 222] on textarea at bounding box center [188, 222] width 183 height 26
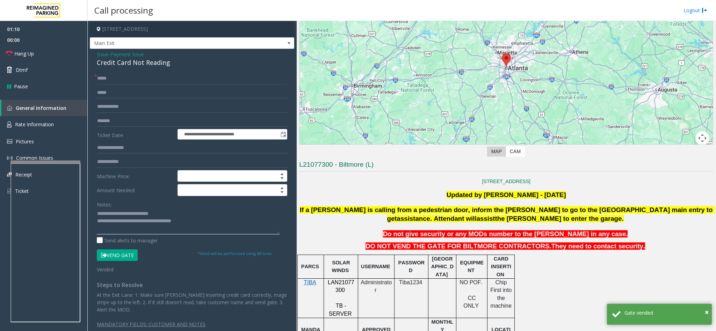
scroll to position [210, 0]
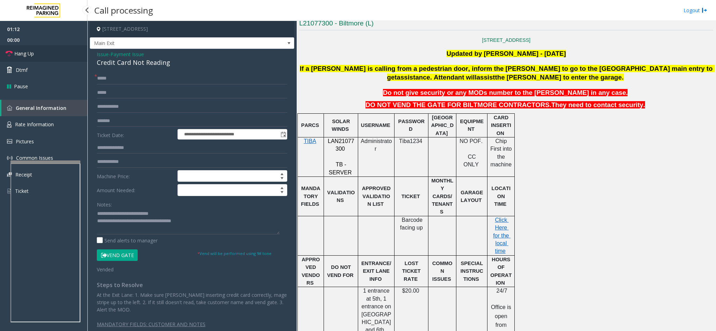
click at [20, 47] on link "Hang Up" at bounding box center [43, 53] width 87 height 16
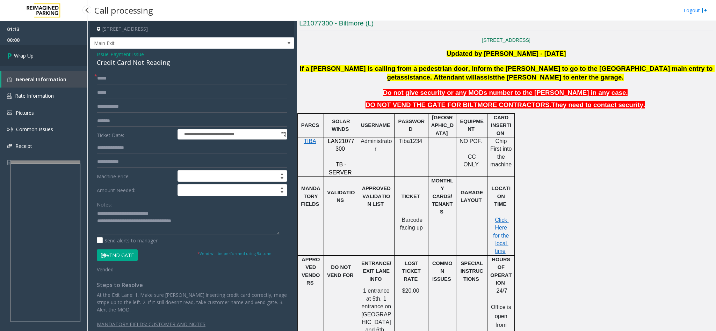
click at [20, 52] on span "Wrap Up" at bounding box center [24, 55] width 20 height 7
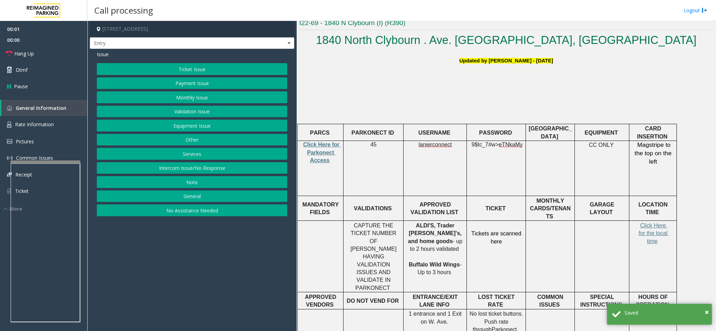
scroll to position [210, 0]
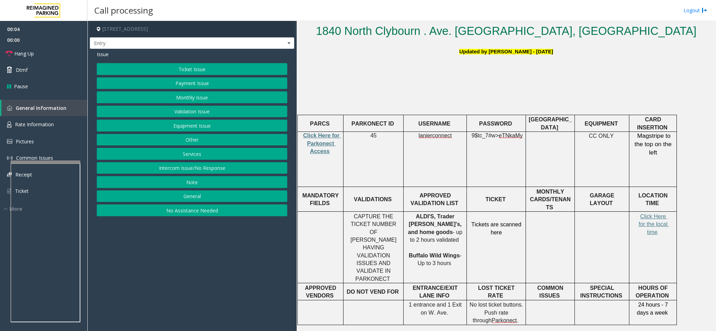
click at [205, 68] on button "Ticket Issue" at bounding box center [192, 69] width 190 height 12
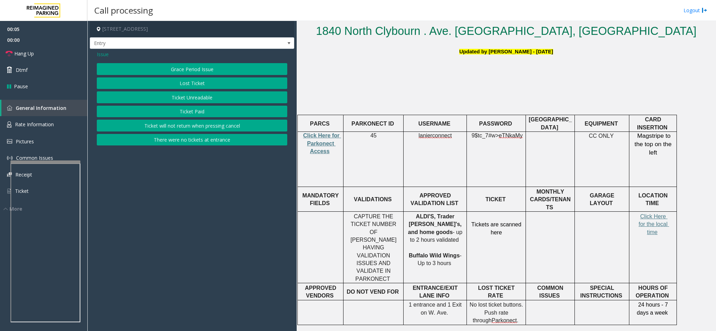
click at [185, 146] on button "There were no tickets at entrance" at bounding box center [192, 140] width 190 height 12
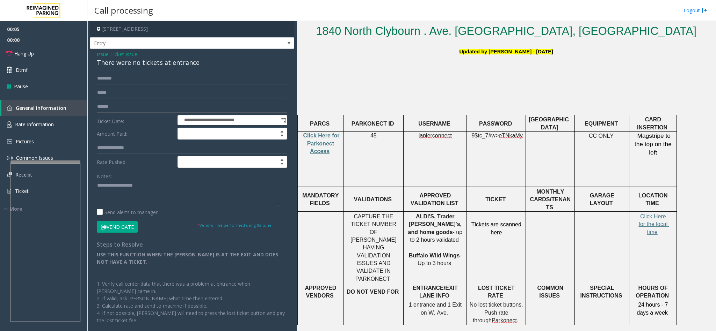
click at [178, 194] on textarea at bounding box center [188, 193] width 183 height 26
paste textarea "**********"
click at [164, 64] on div "There were no tickets at entrance" at bounding box center [192, 62] width 190 height 9
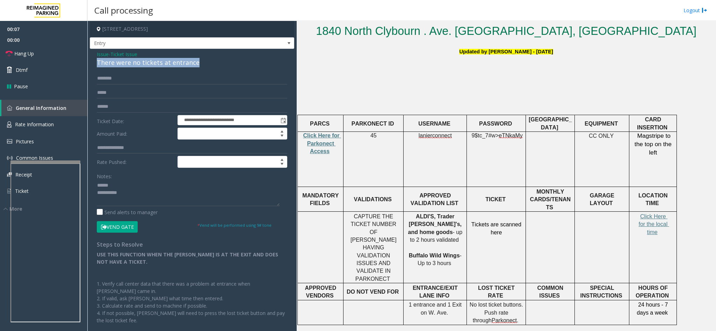
click at [164, 64] on div "There were no tickets at entrance" at bounding box center [192, 62] width 190 height 9
click at [133, 184] on textarea at bounding box center [188, 193] width 183 height 26
paste textarea "**********"
type textarea "**********"
click at [156, 81] on input "text" at bounding box center [192, 79] width 190 height 12
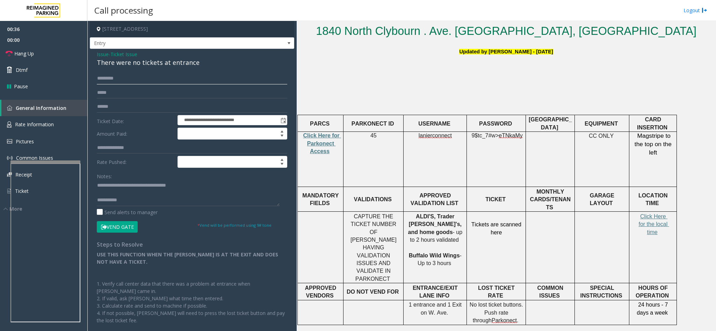
type input "*********"
click at [131, 227] on button "Vend Gate" at bounding box center [117, 227] width 41 height 12
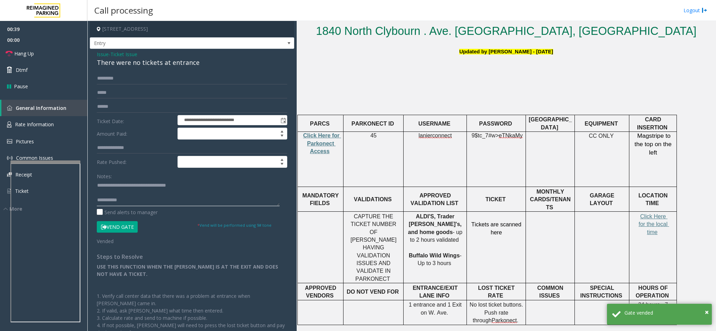
click at [168, 204] on textarea at bounding box center [188, 193] width 183 height 26
paste textarea "**********"
click at [144, 195] on textarea at bounding box center [188, 193] width 183 height 26
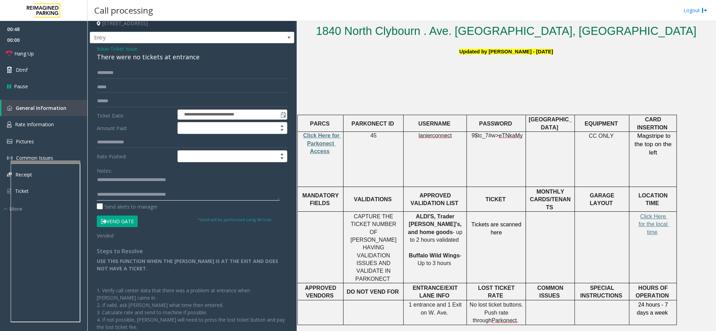
scroll to position [0, 0]
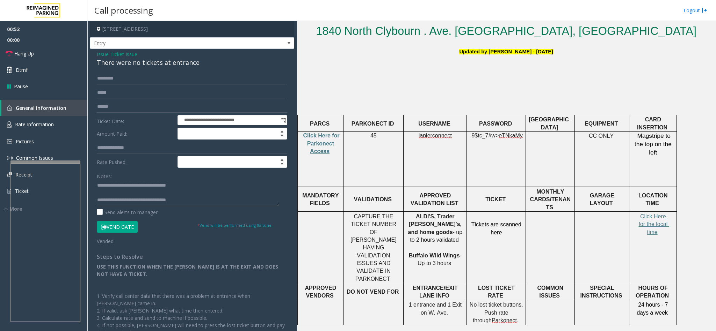
type textarea "**********"
drag, startPoint x: 408, startPoint y: 206, endPoint x: 446, endPoint y: 248, distance: 56.1
click at [446, 248] on p "ALDI'S, Trader [PERSON_NAME]'s, and home goods - up to 2 hours validated Buffal…" at bounding box center [435, 240] width 58 height 55
drag, startPoint x: 472, startPoint y: 211, endPoint x: 504, endPoint y: 227, distance: 36.2
click at [504, 227] on p "Tickets are scanned here" at bounding box center [496, 225] width 54 height 24
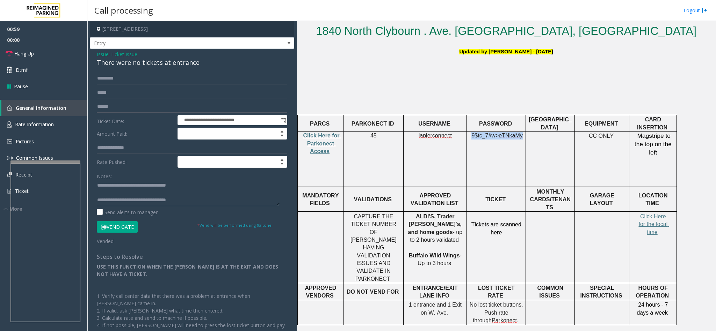
drag, startPoint x: 474, startPoint y: 136, endPoint x: 519, endPoint y: 133, distance: 45.5
click at [519, 133] on p "9$tc_7#w> eTNkaMy" at bounding box center [496, 140] width 54 height 16
drag, startPoint x: 418, startPoint y: 136, endPoint x: 338, endPoint y: 110, distance: 84.0
click at [439, 132] on p "lanierconnect" at bounding box center [435, 136] width 58 height 8
click at [22, 53] on span "Hang Up" at bounding box center [24, 53] width 20 height 7
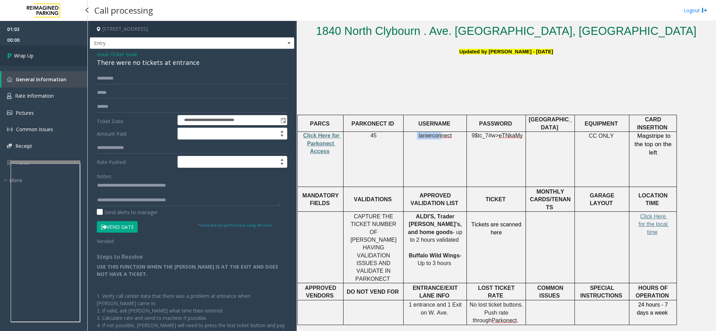
click at [36, 57] on link "Wrap Up" at bounding box center [43, 55] width 87 height 21
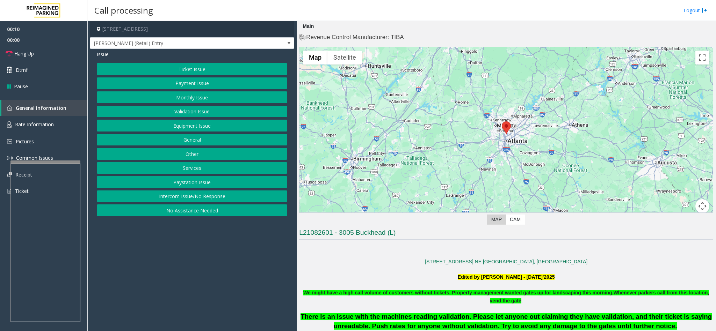
click at [201, 196] on button "Intercom Issue/No Response" at bounding box center [192, 197] width 190 height 12
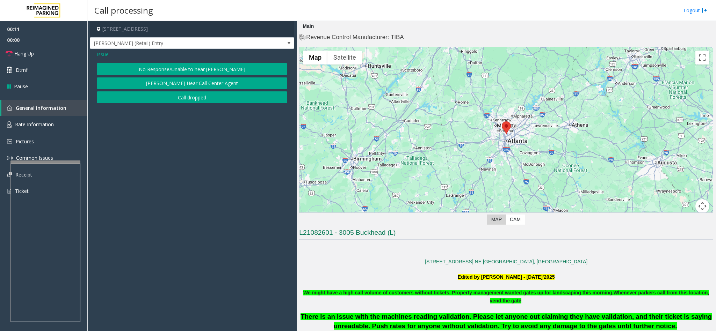
drag, startPoint x: 176, startPoint y: 63, endPoint x: 170, endPoint y: 68, distance: 7.9
click at [172, 67] on button "No Response/Unable to hear [PERSON_NAME]" at bounding box center [192, 69] width 190 height 12
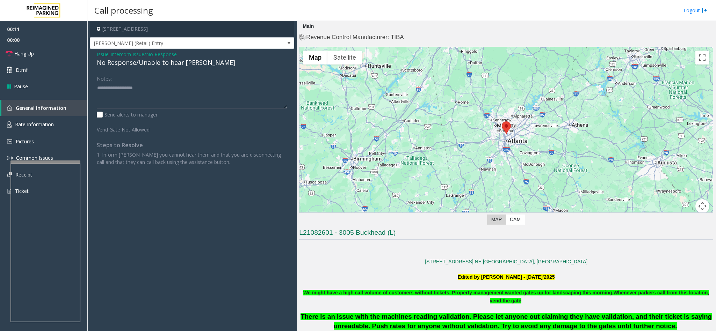
click at [167, 68] on div "Issue - Intercom Issue/No Response No Response/Unable to hear [PERSON_NAME] Not…" at bounding box center [192, 111] width 204 height 124
click at [166, 65] on div "No Response/Unable to hear [PERSON_NAME]" at bounding box center [192, 62] width 190 height 9
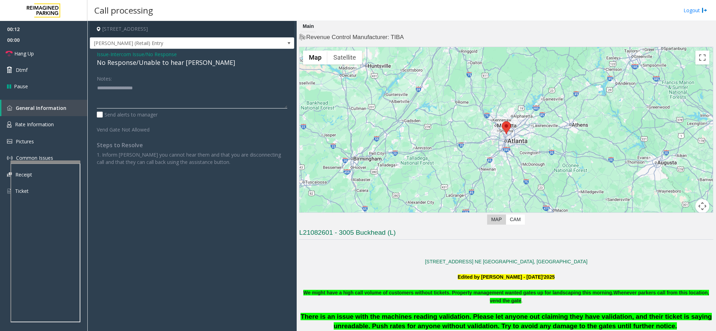
click at [170, 109] on textarea at bounding box center [192, 95] width 190 height 26
paste textarea "**********"
type textarea "**********"
click at [40, 54] on link "Hang Up" at bounding box center [43, 53] width 87 height 16
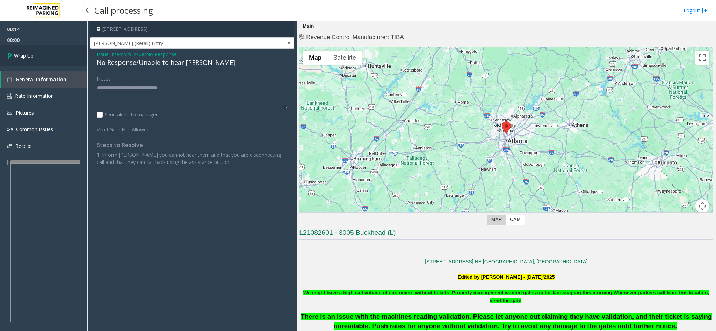
click at [40, 54] on link "Wrap Up" at bounding box center [43, 55] width 87 height 21
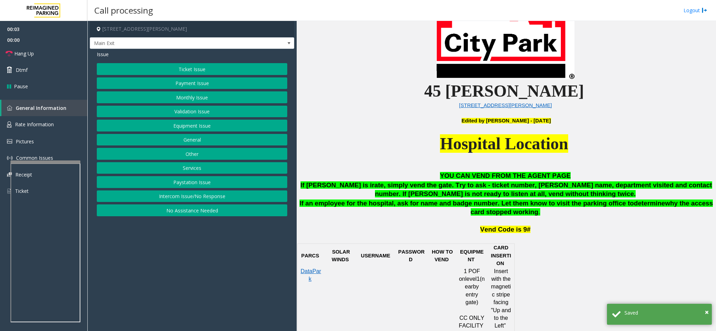
scroll to position [262, 0]
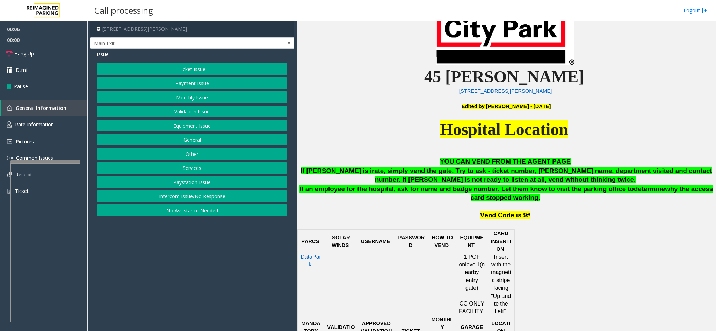
drag, startPoint x: 180, startPoint y: 202, endPoint x: 177, endPoint y: 196, distance: 6.3
click at [180, 202] on button "Intercom Issue/No Response" at bounding box center [192, 197] width 190 height 12
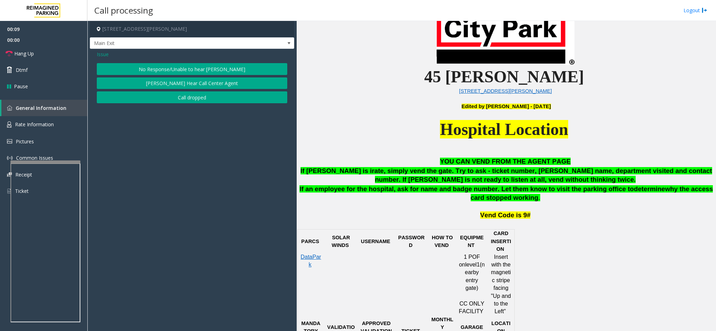
click at [138, 71] on button "No Response/Unable to hear [PERSON_NAME]" at bounding box center [192, 69] width 190 height 12
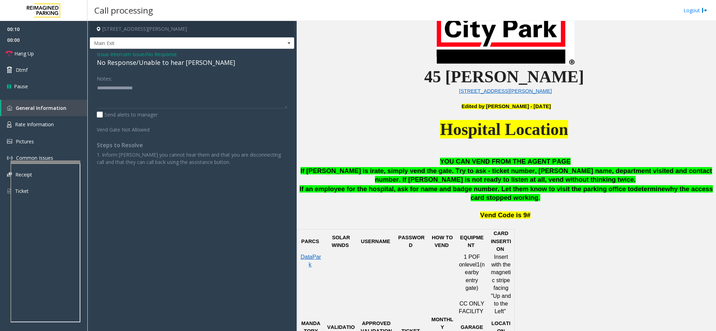
click at [141, 65] on div "No Response/Unable to hear [PERSON_NAME]" at bounding box center [192, 62] width 190 height 9
click at [141, 88] on textarea at bounding box center [192, 95] width 190 height 26
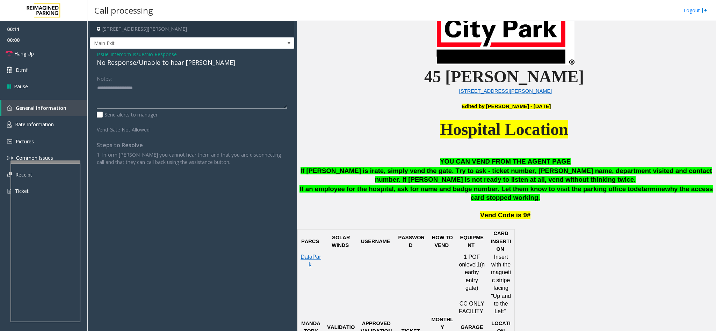
paste textarea "**********"
type textarea "**********"
click at [30, 52] on span "Hang Up" at bounding box center [24, 53] width 20 height 7
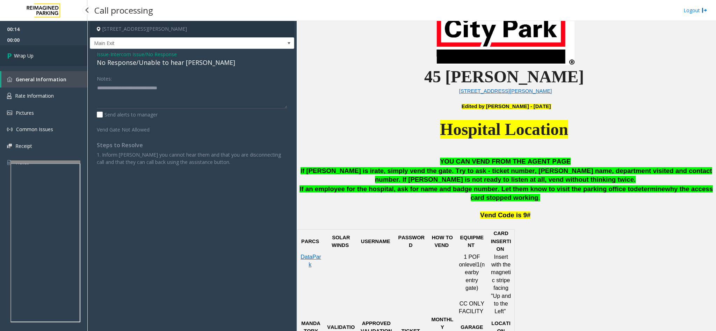
click at [30, 52] on span "Wrap Up" at bounding box center [24, 55] width 20 height 7
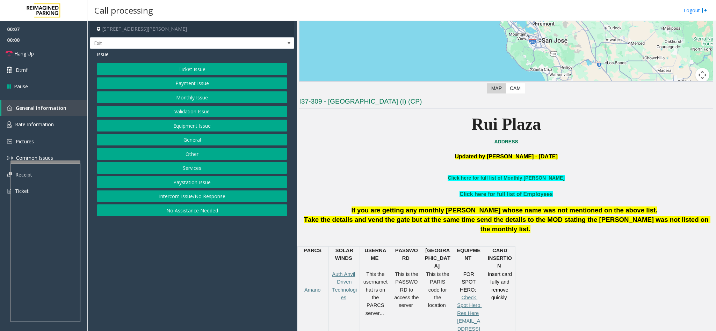
scroll to position [157, 0]
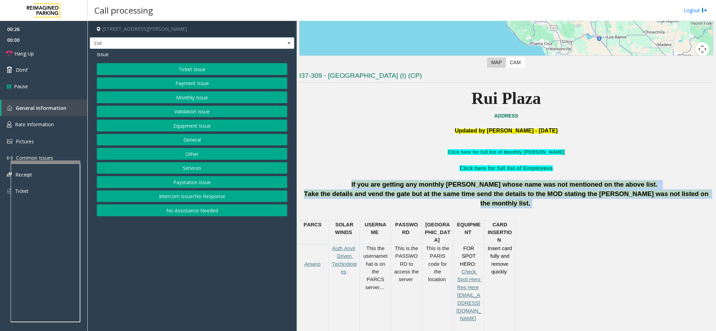
drag, startPoint x: 382, startPoint y: 181, endPoint x: 692, endPoint y: 197, distance: 310.2
click at [692, 197] on div "If you are getting any monthly [PERSON_NAME] whose name was not mentioned on th…" at bounding box center [506, 194] width 414 height 28
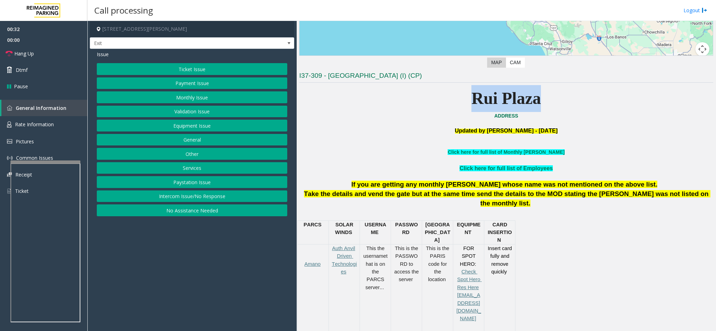
drag, startPoint x: 465, startPoint y: 97, endPoint x: 534, endPoint y: 99, distance: 68.5
click at [534, 99] on b "Rui Plaza" at bounding box center [506, 98] width 70 height 19
click at [448, 96] on p "Rui Plaza" at bounding box center [506, 98] width 414 height 27
drag, startPoint x: 468, startPoint y: 97, endPoint x: 535, endPoint y: 106, distance: 68.3
click at [535, 106] on b "Rui Plaza" at bounding box center [506, 98] width 70 height 19
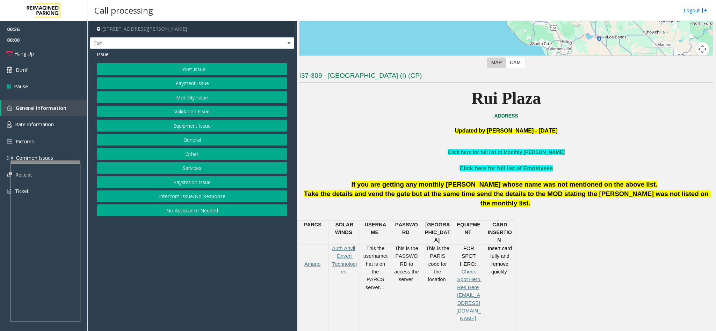
click at [559, 110] on p "Rui Plaza" at bounding box center [506, 98] width 414 height 27
drag, startPoint x: 469, startPoint y: 97, endPoint x: 521, endPoint y: 71, distance: 58.3
click at [525, 90] on b "Rui Plaza" at bounding box center [506, 98] width 70 height 19
click at [544, 116] on p "ADDRESS" at bounding box center [506, 116] width 414 height 8
drag, startPoint x: 468, startPoint y: 97, endPoint x: 537, endPoint y: 107, distance: 69.5
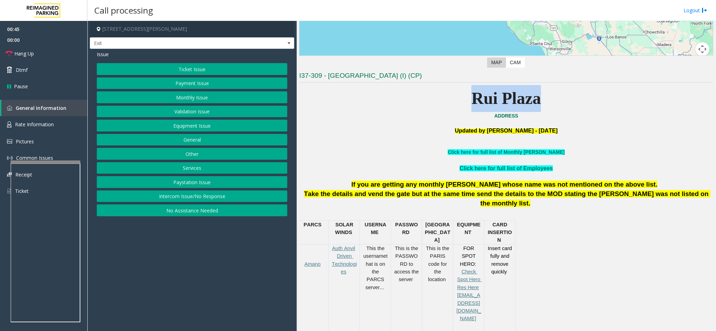
click at [537, 107] on b "Rui Plaza" at bounding box center [506, 98] width 70 height 19
drag, startPoint x: 435, startPoint y: 115, endPoint x: 444, endPoint y: 106, distance: 13.3
click at [437, 113] on p "ADDRESS" at bounding box center [506, 116] width 414 height 8
drag, startPoint x: 468, startPoint y: 94, endPoint x: 532, endPoint y: 107, distance: 66.0
click at [532, 107] on b "Rui Plaza" at bounding box center [506, 98] width 70 height 19
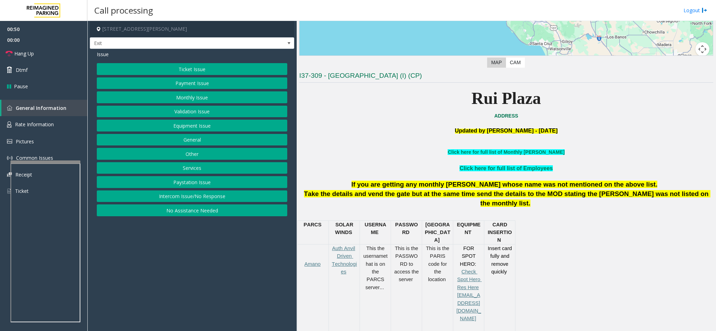
click at [540, 103] on p "Rui Plaza" at bounding box center [506, 98] width 414 height 27
drag, startPoint x: 530, startPoint y: 100, endPoint x: 448, endPoint y: 105, distance: 82.6
click at [448, 105] on p "Rui Plaza" at bounding box center [506, 98] width 414 height 27
click at [462, 102] on p "Rui Plaza" at bounding box center [506, 98] width 414 height 27
drag, startPoint x: 468, startPoint y: 97, endPoint x: 523, endPoint y: 105, distance: 55.5
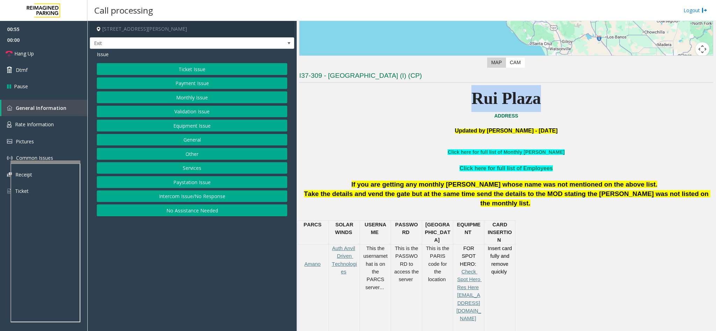
click at [524, 105] on b "Rui Plaza" at bounding box center [506, 98] width 70 height 19
click at [569, 117] on p "ADDRESS" at bounding box center [506, 116] width 414 height 8
drag, startPoint x: 469, startPoint y: 102, endPoint x: 534, endPoint y: 105, distance: 65.7
click at [534, 105] on b "Rui Plaza" at bounding box center [506, 98] width 70 height 19
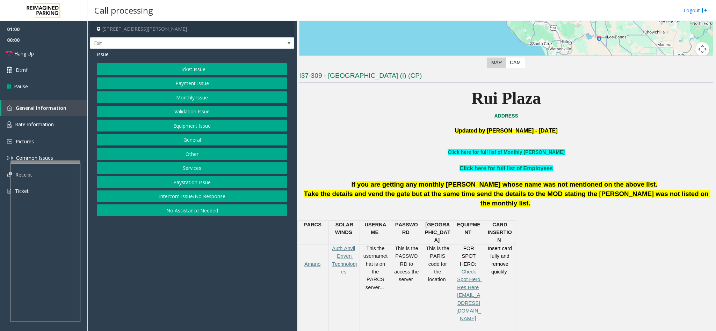
drag, startPoint x: 525, startPoint y: 101, endPoint x: 530, endPoint y: 101, distance: 4.9
click at [529, 101] on b "Rui Plaza" at bounding box center [506, 98] width 70 height 19
drag, startPoint x: 530, startPoint y: 101, endPoint x: 461, endPoint y: 103, distance: 68.8
click at [471, 102] on b "Rui Plaza" at bounding box center [506, 98] width 70 height 19
click at [461, 103] on p "Rui Plaza" at bounding box center [506, 98] width 414 height 27
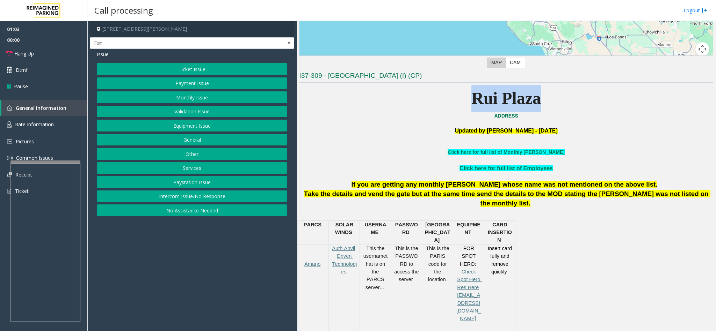
drag, startPoint x: 471, startPoint y: 99, endPoint x: 534, endPoint y: 104, distance: 64.1
click at [534, 104] on b "Rui Plaza" at bounding box center [506, 98] width 70 height 19
click at [549, 105] on p "Rui Plaza" at bounding box center [506, 98] width 414 height 27
click at [175, 72] on button "Ticket Issue" at bounding box center [192, 69] width 190 height 12
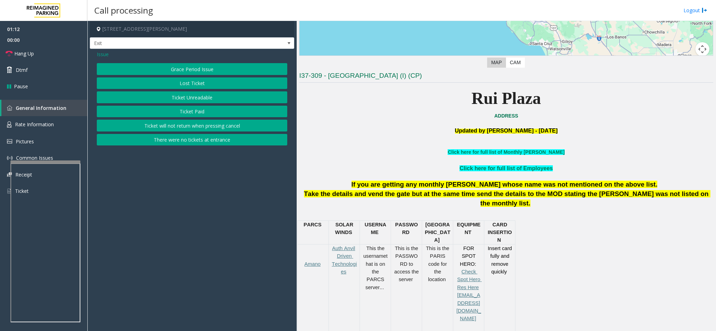
click at [175, 94] on button "Ticket Unreadable" at bounding box center [192, 98] width 190 height 12
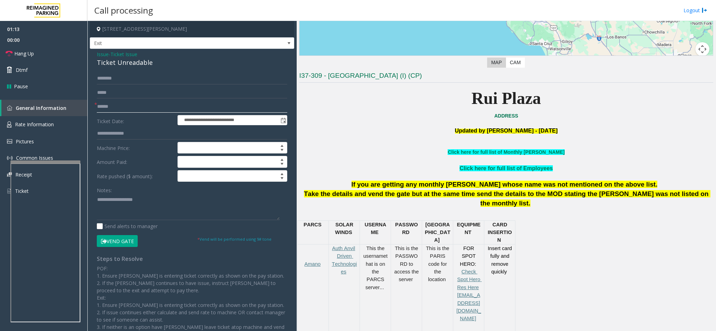
click at [138, 102] on input "text" at bounding box center [192, 107] width 190 height 12
click at [104, 57] on span "Issue" at bounding box center [103, 54] width 12 height 7
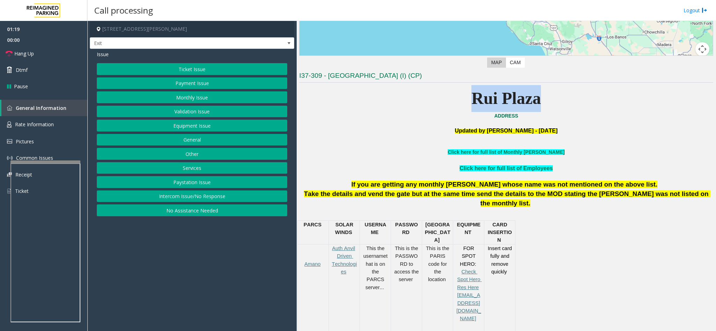
drag, startPoint x: 467, startPoint y: 95, endPoint x: 533, endPoint y: 107, distance: 67.0
click at [533, 107] on b "Rui Plaza" at bounding box center [506, 98] width 70 height 19
click at [499, 141] on p at bounding box center [506, 138] width 414 height 7
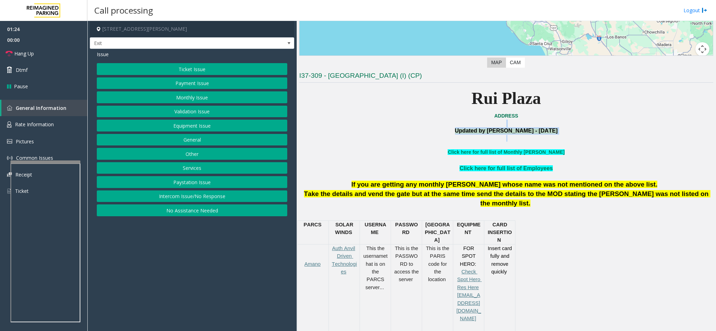
drag, startPoint x: 451, startPoint y: 127, endPoint x: 564, endPoint y: 144, distance: 114.8
click at [564, 144] on span "[PERSON_NAME] ADDRESS Updated by [PERSON_NAME] - [DATE] Click here for full lis…" at bounding box center [506, 310] width 414 height 451
click at [564, 144] on p at bounding box center [506, 145] width 414 height 7
drag, startPoint x: 450, startPoint y: 136, endPoint x: 556, endPoint y: 129, distance: 106.4
click at [556, 129] on p "Updated by [PERSON_NAME] - [DATE]" at bounding box center [506, 130] width 414 height 7
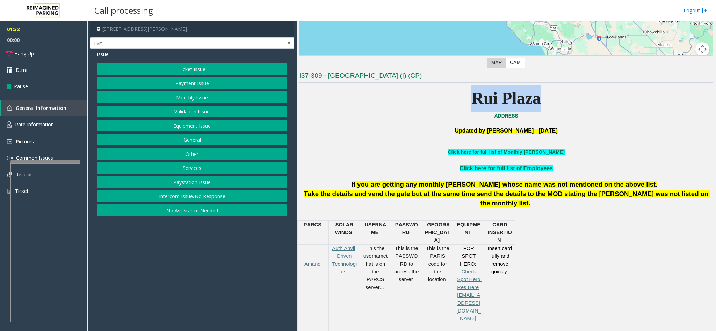
drag, startPoint x: 448, startPoint y: 102, endPoint x: 534, endPoint y: 109, distance: 86.3
click at [534, 109] on p "Rui Plaza" at bounding box center [506, 98] width 414 height 27
drag, startPoint x: 450, startPoint y: 128, endPoint x: 565, endPoint y: 130, distance: 115.3
click at [565, 130] on p "Updated by [PERSON_NAME] - [DATE]" at bounding box center [506, 130] width 414 height 7
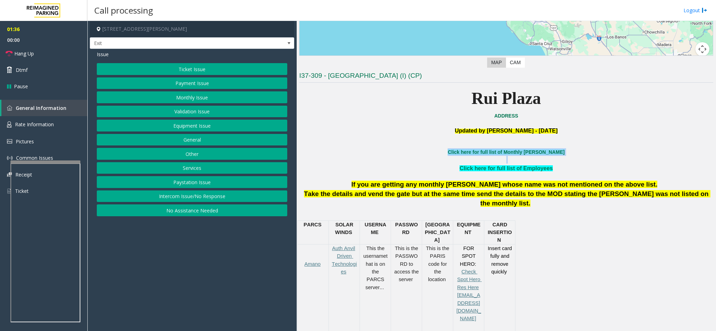
drag, startPoint x: 508, startPoint y: 155, endPoint x: 597, endPoint y: 159, distance: 89.8
click at [597, 159] on div "Updated by [PERSON_NAME] - [DATE] Click here for full list of Monthly [PERSON_N…" at bounding box center [506, 331] width 414 height 408
click at [567, 158] on p at bounding box center [506, 160] width 414 height 8
drag, startPoint x: 454, startPoint y: 165, endPoint x: 575, endPoint y: 167, distance: 120.9
click at [575, 167] on p "Click here for full list of Employees" at bounding box center [506, 168] width 414 height 9
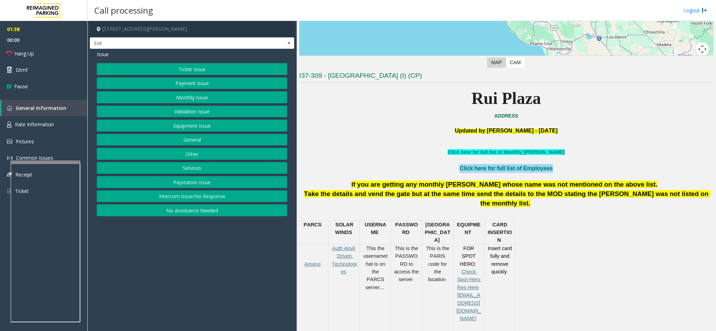
click at [573, 167] on p "Click here for full list of Employees" at bounding box center [506, 168] width 414 height 9
click at [202, 70] on button "Ticket Issue" at bounding box center [192, 69] width 190 height 12
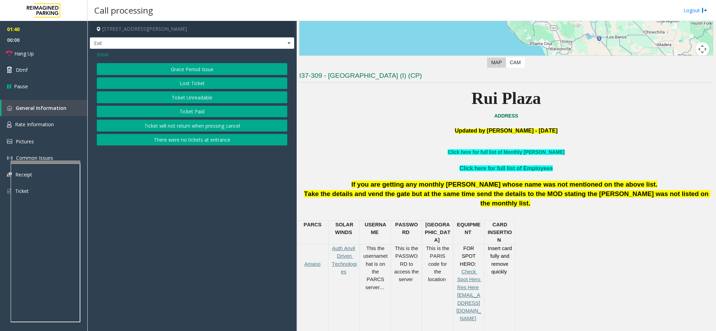
click at [186, 138] on button "There were no tickets at entrance" at bounding box center [192, 140] width 190 height 12
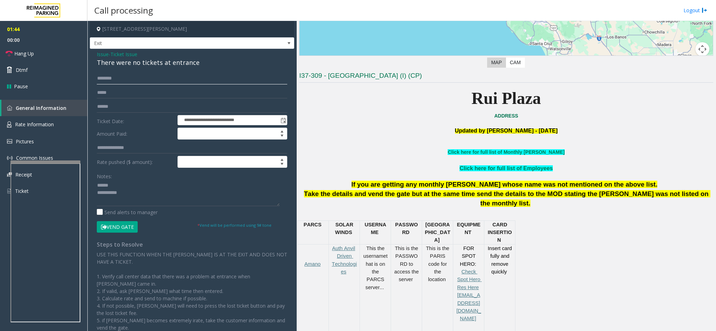
click at [134, 77] on input "text" at bounding box center [192, 79] width 190 height 12
click at [153, 64] on div "There were no tickets at entrance" at bounding box center [192, 62] width 190 height 9
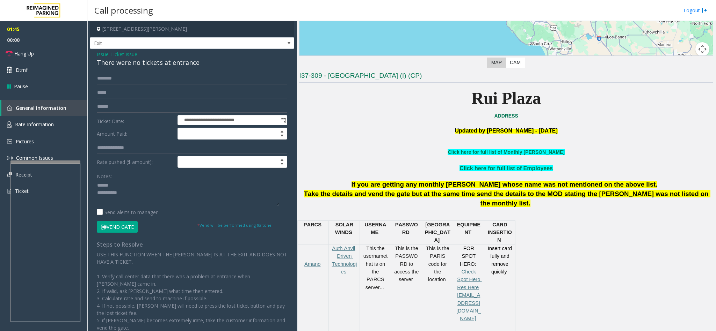
click at [138, 184] on textarea at bounding box center [188, 193] width 183 height 26
paste textarea "**********"
type textarea "**********"
click at [156, 78] on input "text" at bounding box center [192, 79] width 190 height 12
type input "*****"
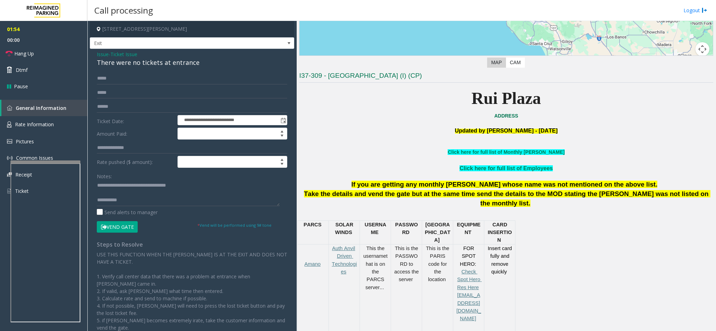
click at [123, 231] on button "Vend Gate" at bounding box center [117, 227] width 41 height 12
click at [195, 199] on textarea at bounding box center [188, 193] width 183 height 26
paste textarea "**********"
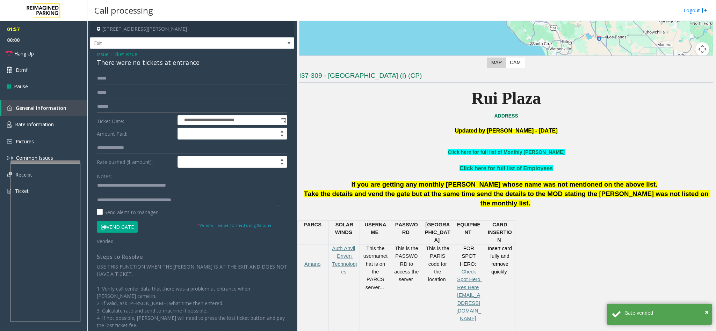
click at [140, 196] on textarea at bounding box center [188, 193] width 183 height 26
click at [139, 194] on textarea at bounding box center [188, 193] width 183 height 26
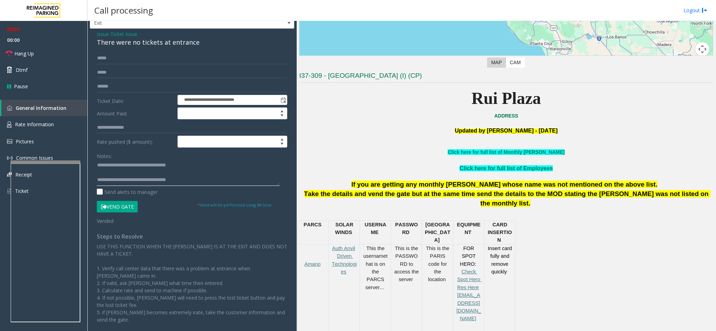
scroll to position [0, 0]
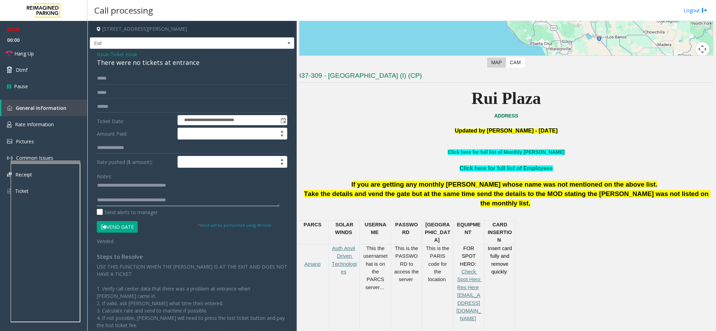
type textarea "**********"
drag, startPoint x: 288, startPoint y: 117, endPoint x: 294, endPoint y: 115, distance: 6.6
click at [291, 123] on app-call-processing-form "**********" at bounding box center [191, 176] width 209 height 311
click at [39, 50] on link "Hang Up" at bounding box center [43, 53] width 87 height 16
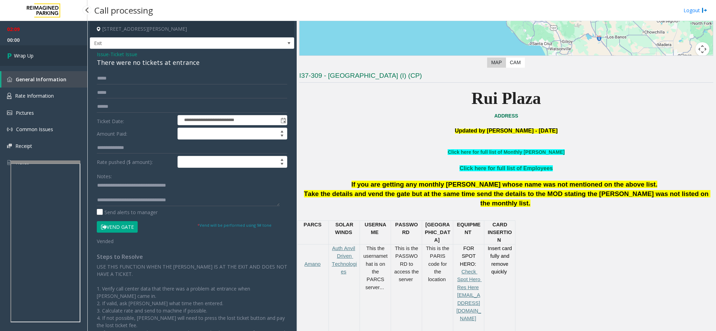
click at [39, 50] on link "Wrap Up" at bounding box center [43, 55] width 87 height 21
